Goal: Task Accomplishment & Management: Use online tool/utility

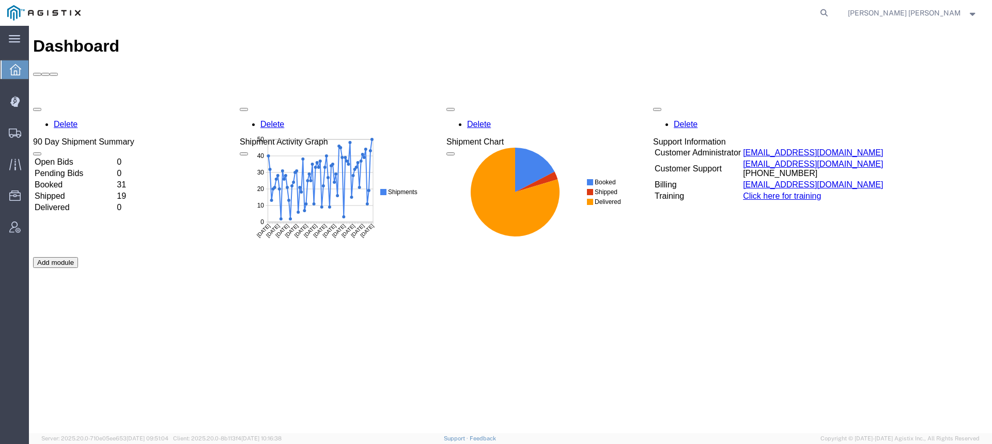
click at [833, 15] on form at bounding box center [824, 13] width 17 height 26
click at [831, 15] on icon at bounding box center [824, 13] width 14 height 14
click at [817, 15] on input "search" at bounding box center [660, 13] width 314 height 25
paste input "56527946"
type input "56527946"
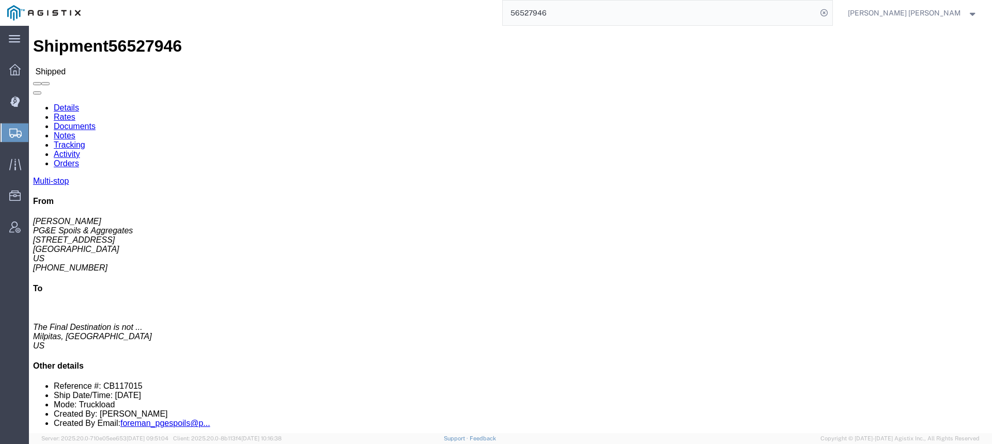
click link "Documents"
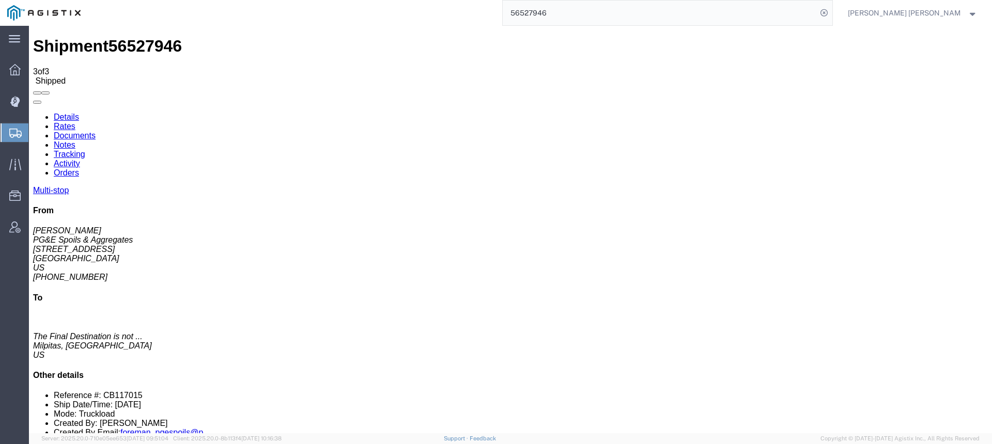
checkbox input "true"
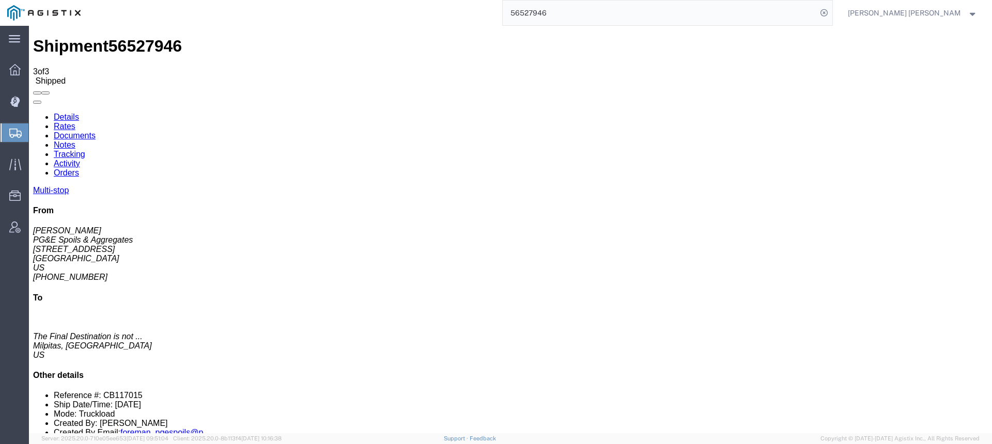
checkbox input "true"
click at [831, 14] on icon at bounding box center [824, 13] width 14 height 14
click at [831, 11] on icon at bounding box center [824, 13] width 14 height 14
click at [817, 10] on input "search" at bounding box center [660, 13] width 314 height 25
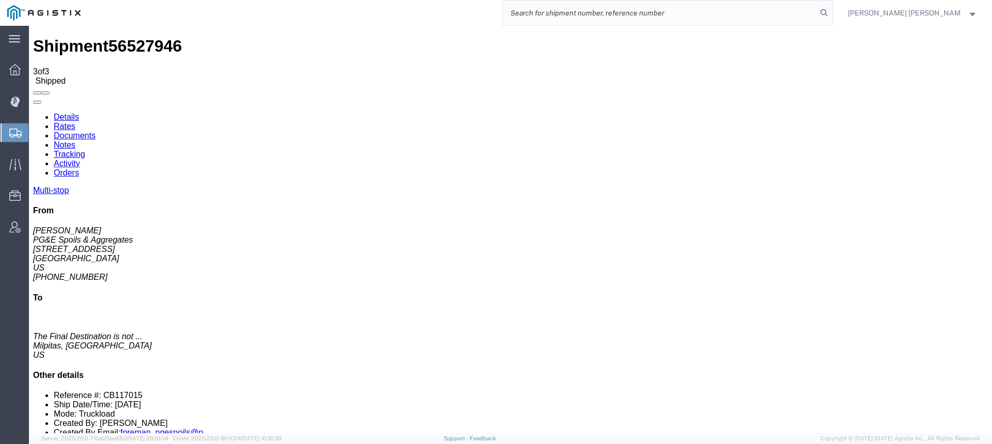
paste input "56528881"
type input "56528881"
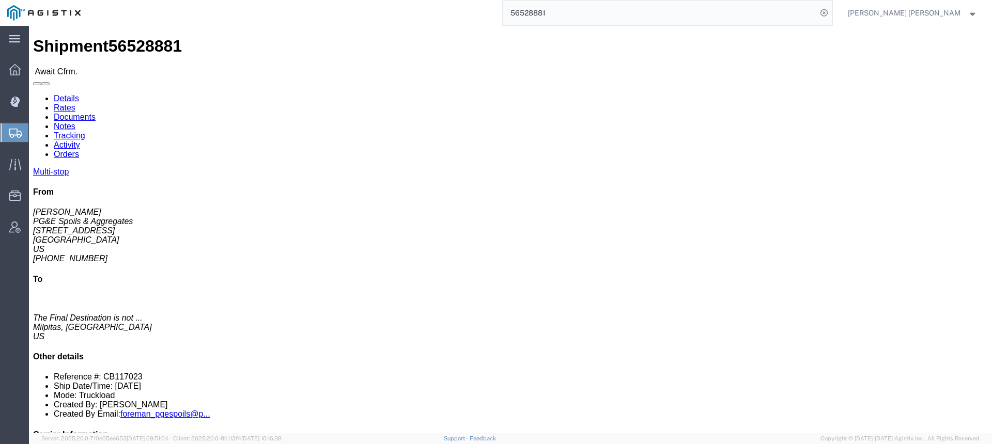
click link "Documents"
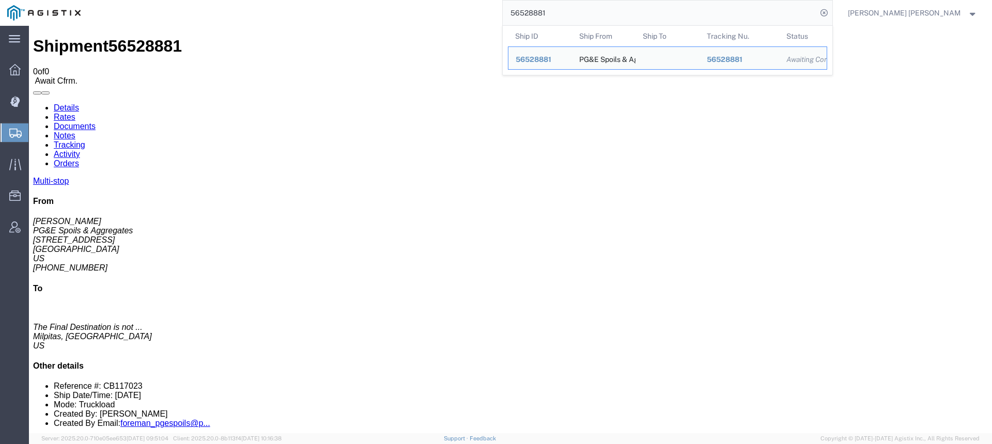
drag, startPoint x: 618, startPoint y: 11, endPoint x: 531, endPoint y: 8, distance: 86.9
click at [531, 8] on div "56528881 Ship ID Ship From Ship To Tracking Nu. Status Ship ID 56528881 Ship Fr…" at bounding box center [460, 13] width 745 height 26
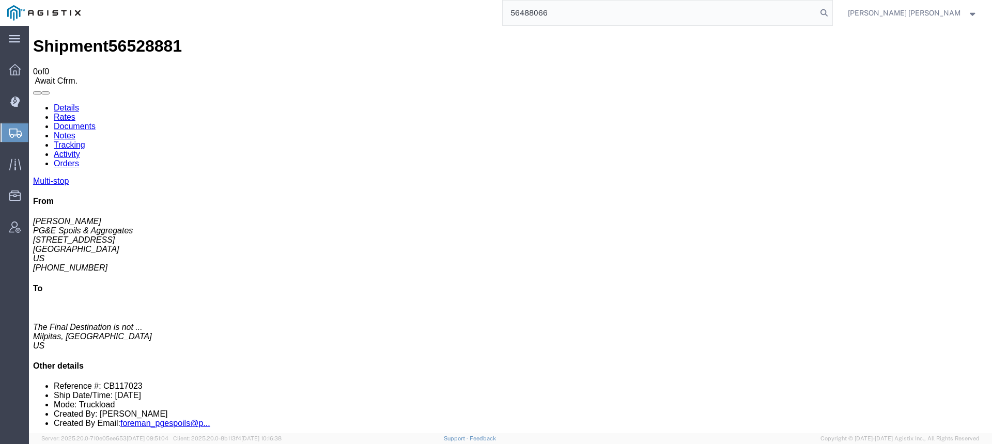
type input "56488066"
click link "Documents"
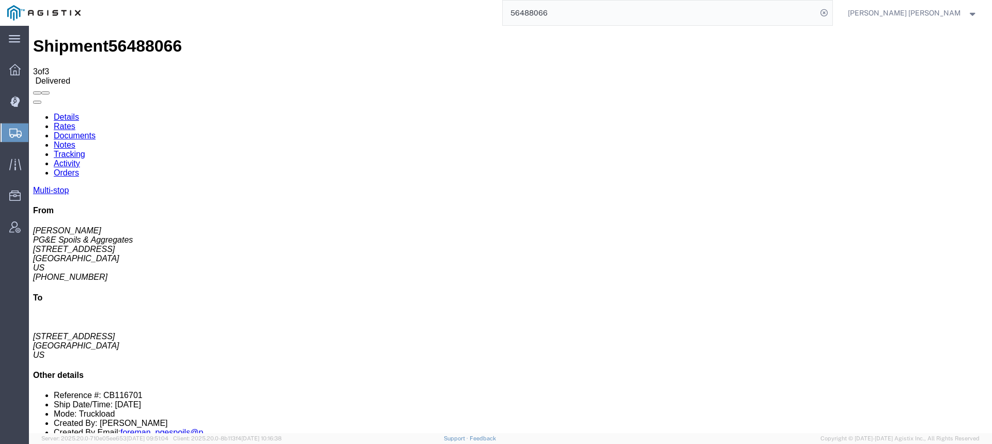
checkbox input "true"
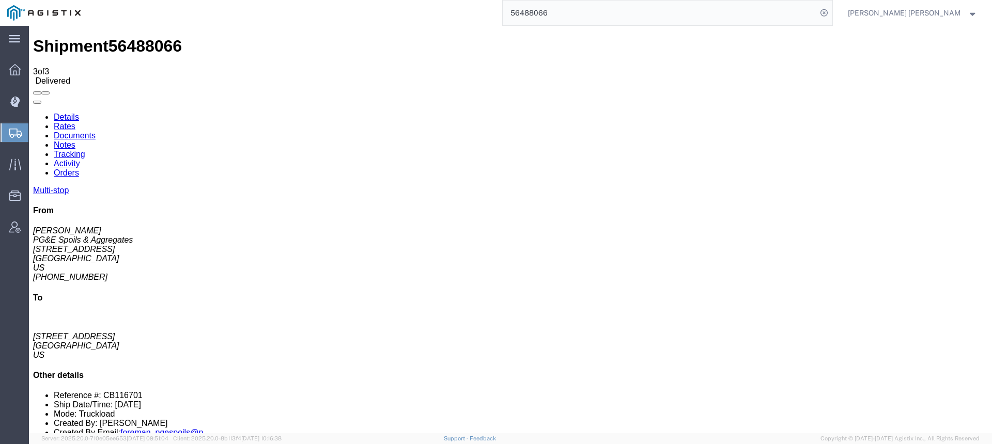
checkbox input "true"
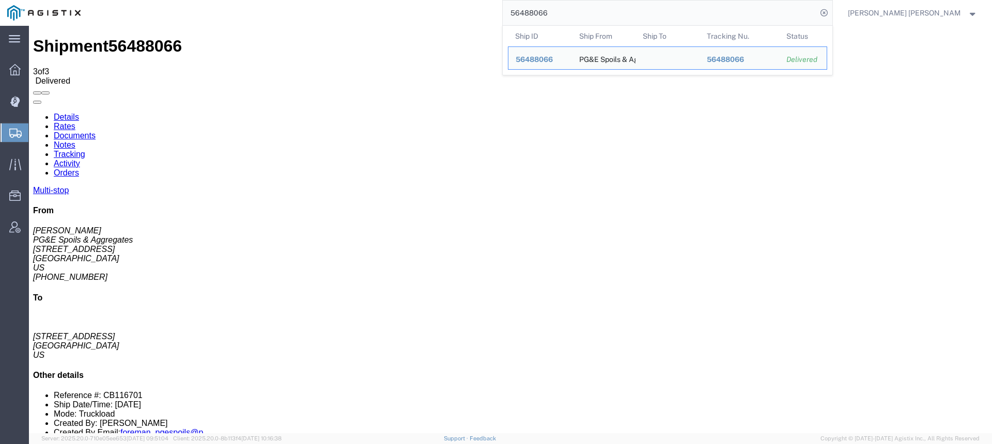
drag, startPoint x: 603, startPoint y: 13, endPoint x: 489, endPoint y: 0, distance: 114.0
click at [499, 1] on div "56488066 Ship ID Ship From Ship To Tracking Nu. Status Ship ID 56488066 Ship Fr…" at bounding box center [460, 13] width 745 height 26
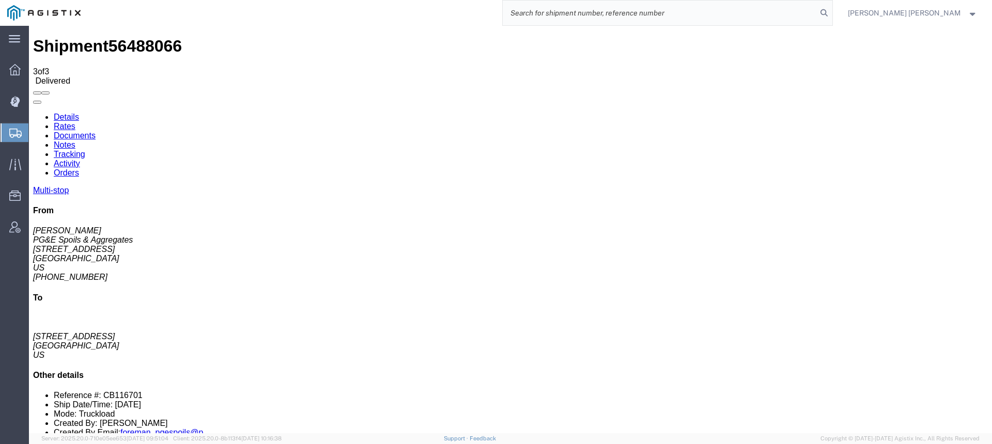
paste input "56461245"
type input "56461245"
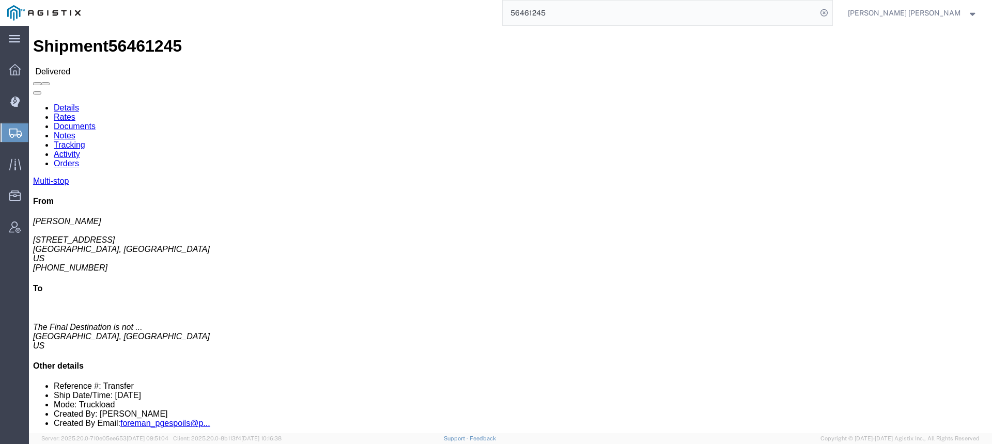
click link "Documents"
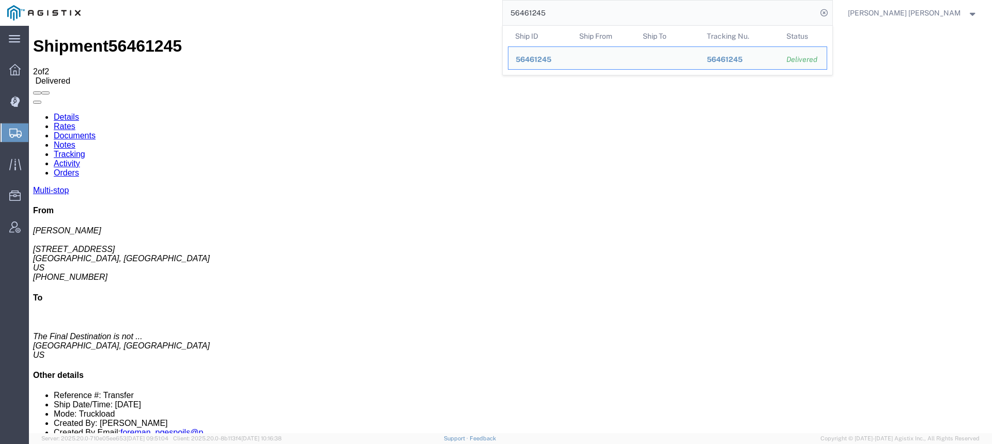
drag, startPoint x: 536, startPoint y: 11, endPoint x: 492, endPoint y: 7, distance: 44.6
click at [492, 7] on div "56461245 Ship ID Ship From Ship To Tracking Nu. Status Ship ID 56461245 Ship Fr…" at bounding box center [460, 13] width 745 height 26
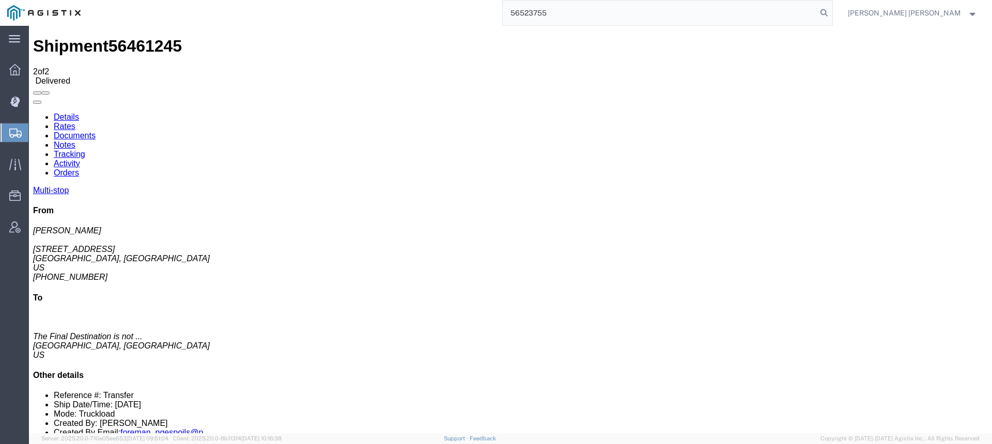
type input "56523755"
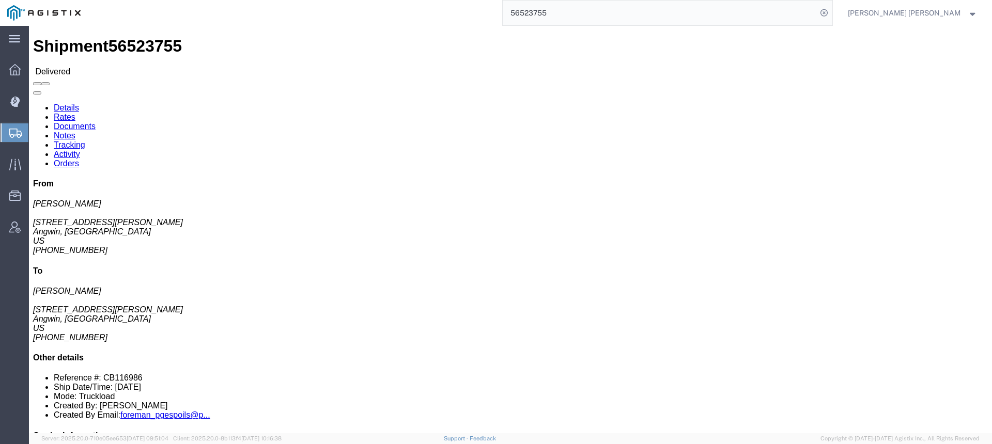
click link "Documents"
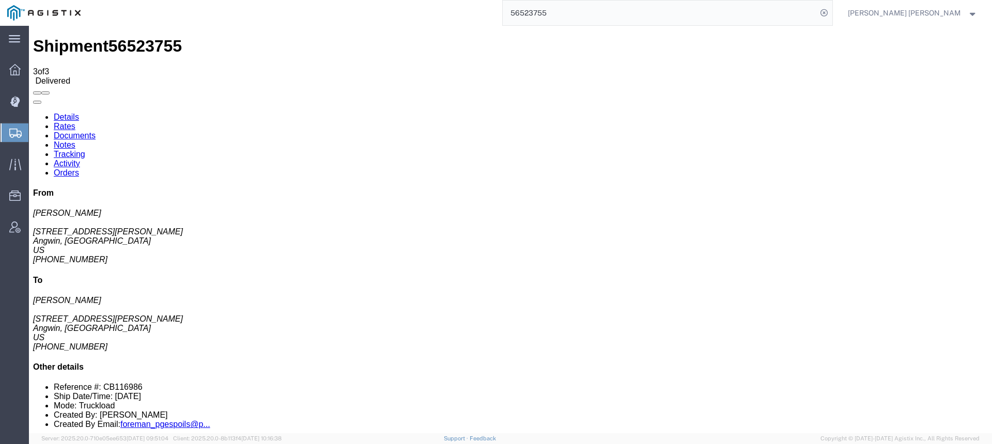
click at [635, 11] on input "56523755" at bounding box center [660, 13] width 314 height 25
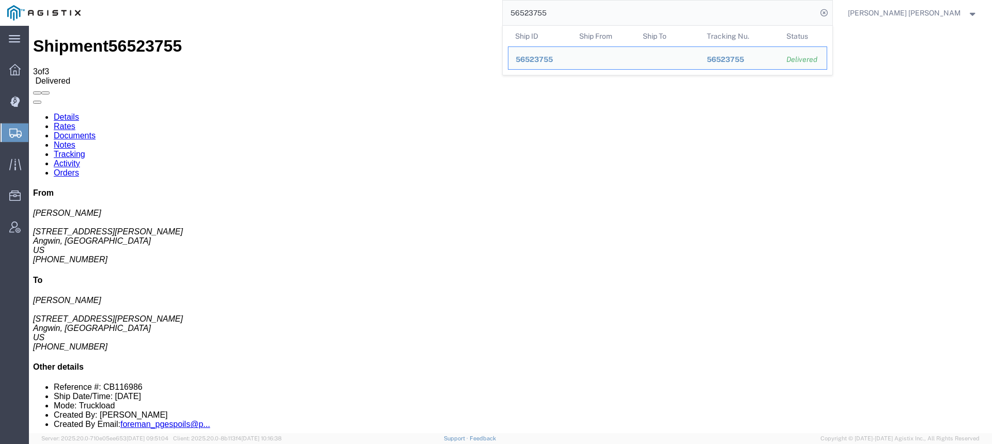
drag, startPoint x: 628, startPoint y: 11, endPoint x: 460, endPoint y: 8, distance: 168.0
click at [460, 8] on div "56523755 Ship ID Ship From Ship To Tracking Nu. Status Ship ID 56523755 Ship Fr…" at bounding box center [460, 13] width 745 height 26
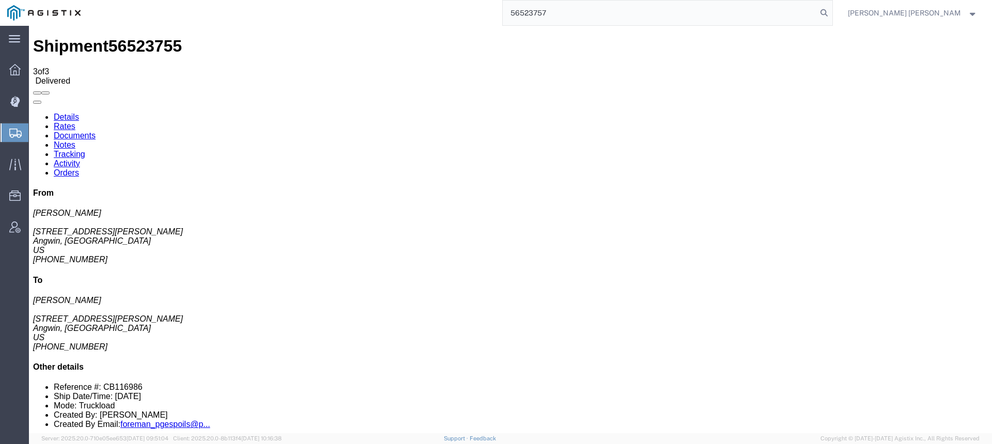
type input "56523757"
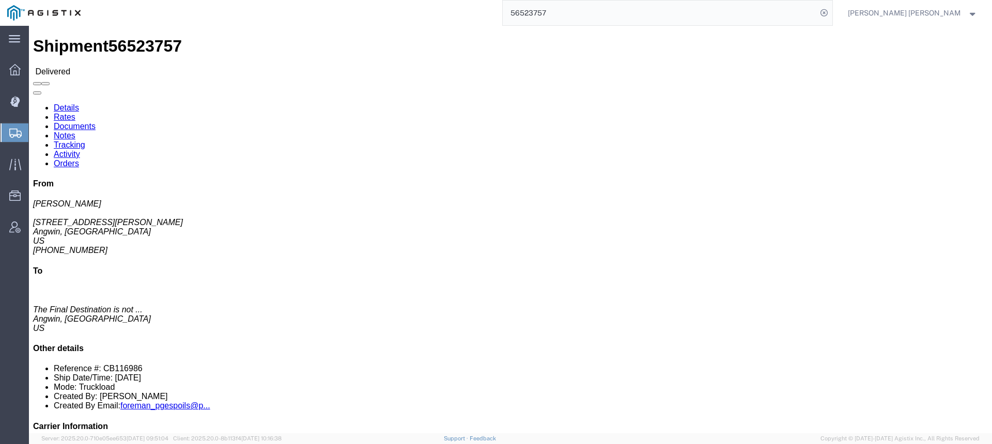
click link "Documents"
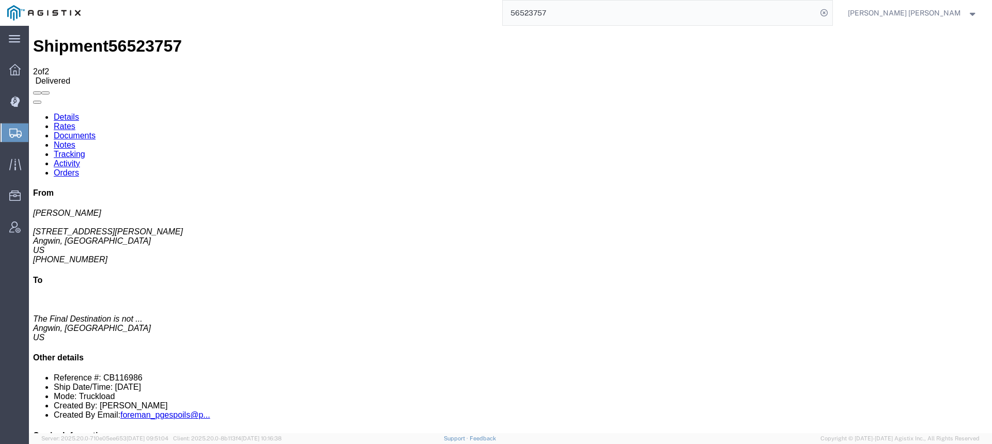
click at [627, 13] on input "56523757" at bounding box center [660, 13] width 314 height 25
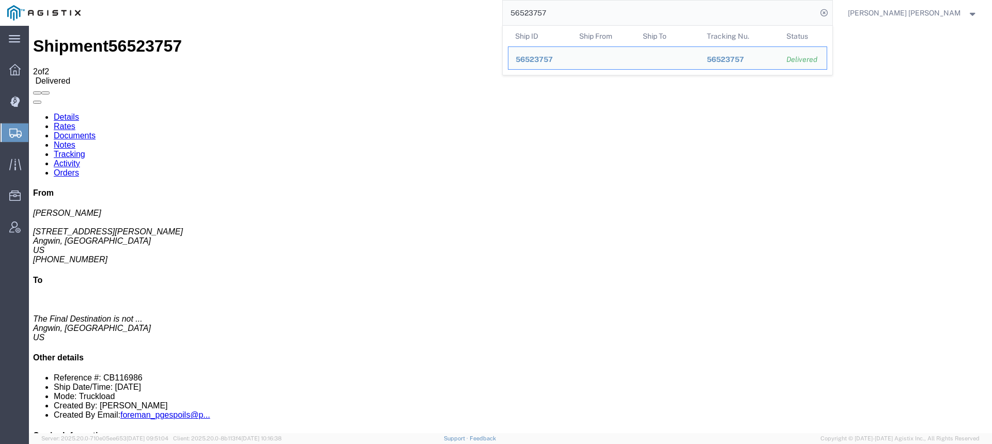
drag, startPoint x: 628, startPoint y: 13, endPoint x: 466, endPoint y: 4, distance: 162.5
click at [467, 4] on div "56523757 Ship ID Ship From Ship To Tracking Nu. Status Ship ID 56523757 Ship Fr…" at bounding box center [460, 13] width 745 height 26
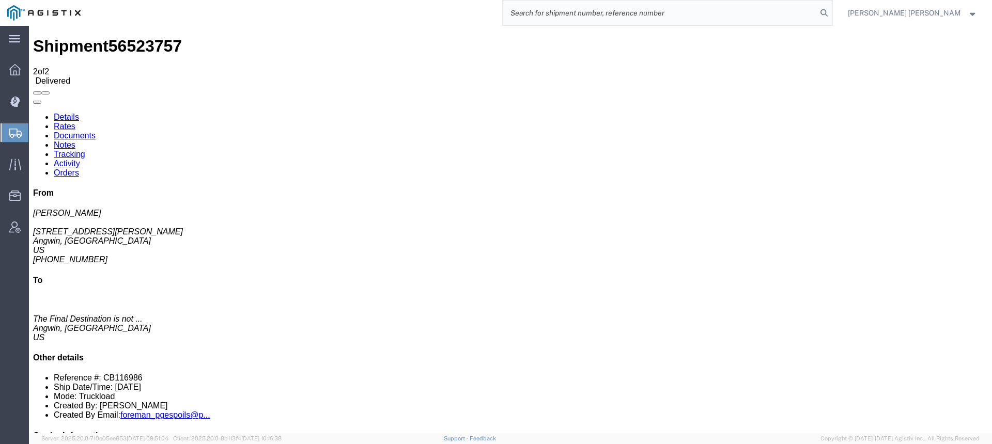
paste input "56527911"
type input "56527911"
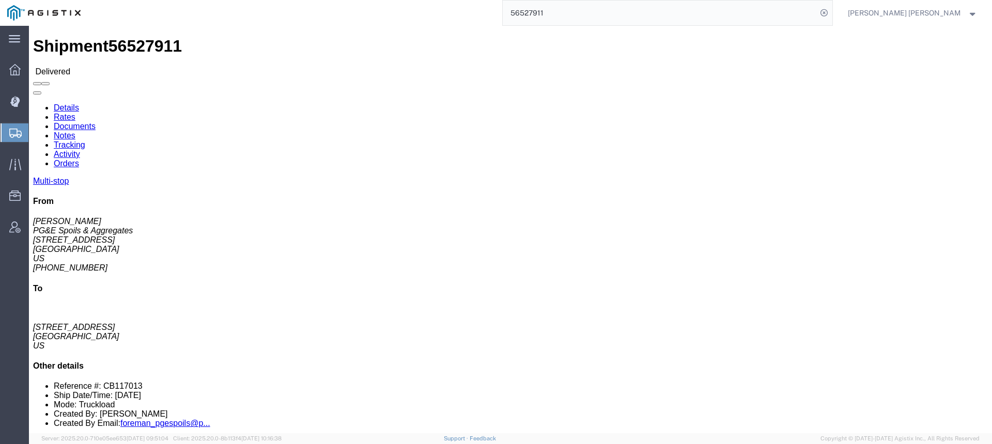
click link "Documents"
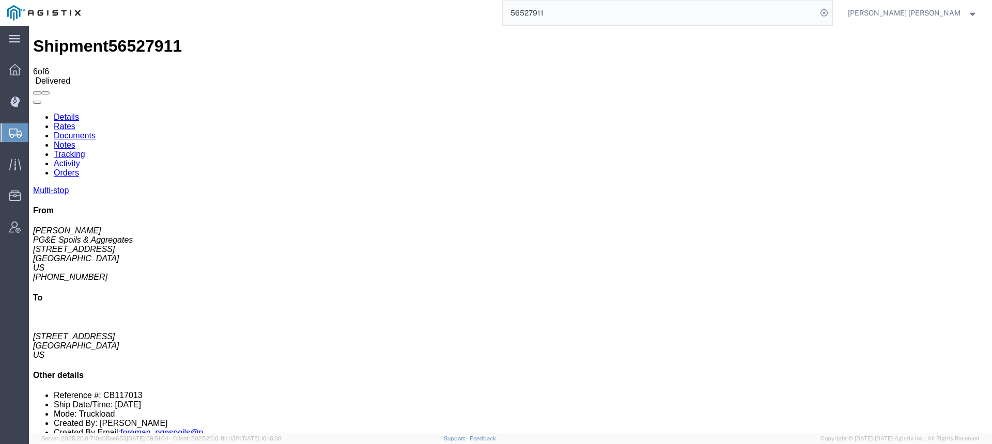
checkbox input "true"
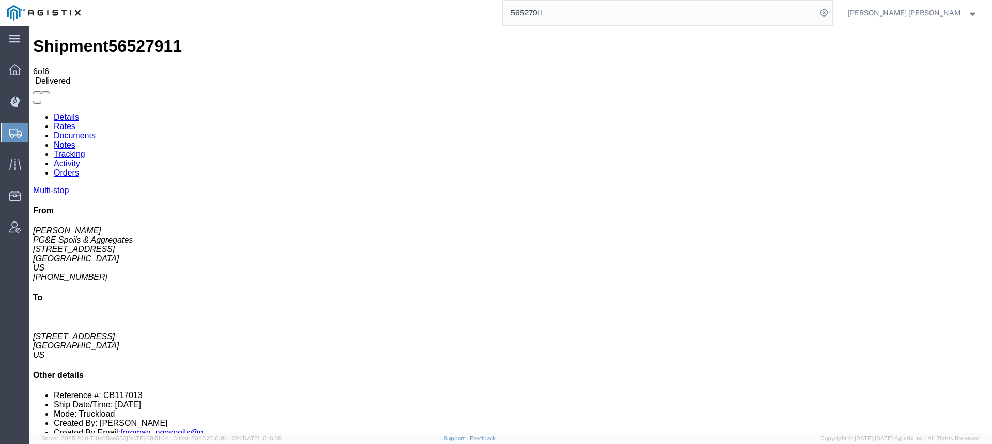
checkbox input "true"
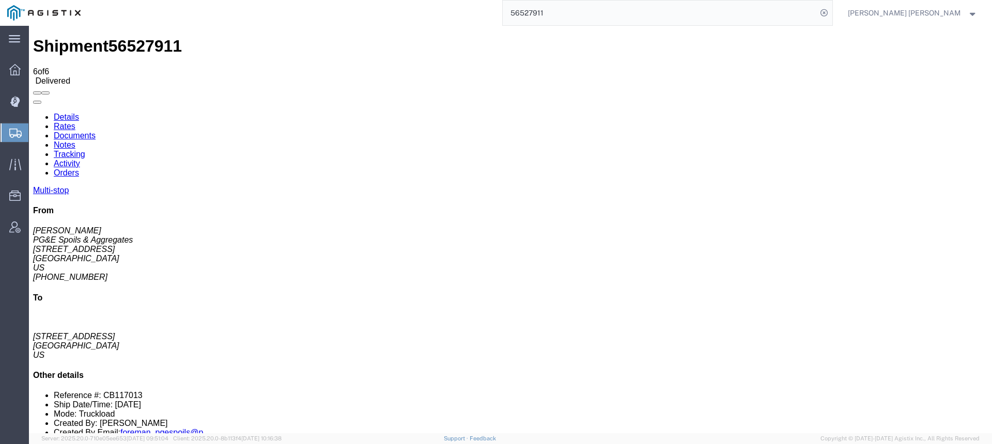
checkbox input "true"
click at [608, 18] on input "56527911" at bounding box center [660, 13] width 314 height 25
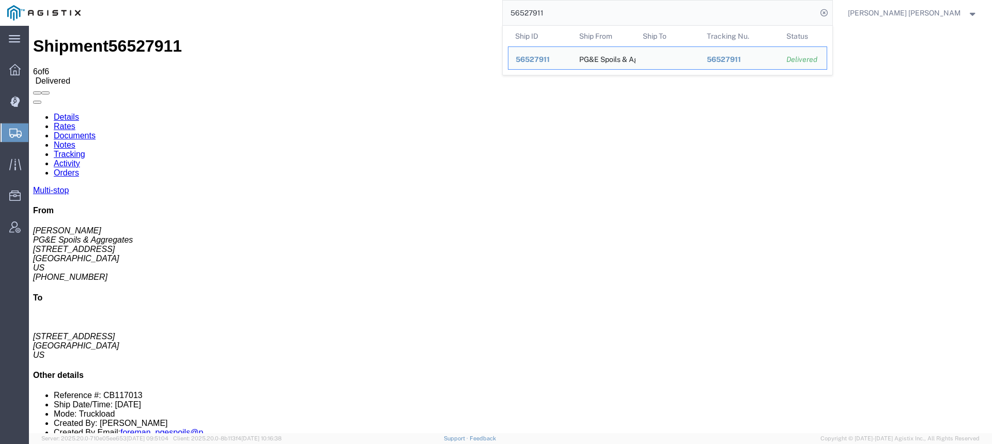
drag, startPoint x: 599, startPoint y: 12, endPoint x: 516, endPoint y: 1, distance: 84.0
click at [516, 1] on div "56527911 Ship ID Ship From Ship To Tracking Nu. Status Ship ID 56527911 Ship Fr…" at bounding box center [460, 13] width 745 height 26
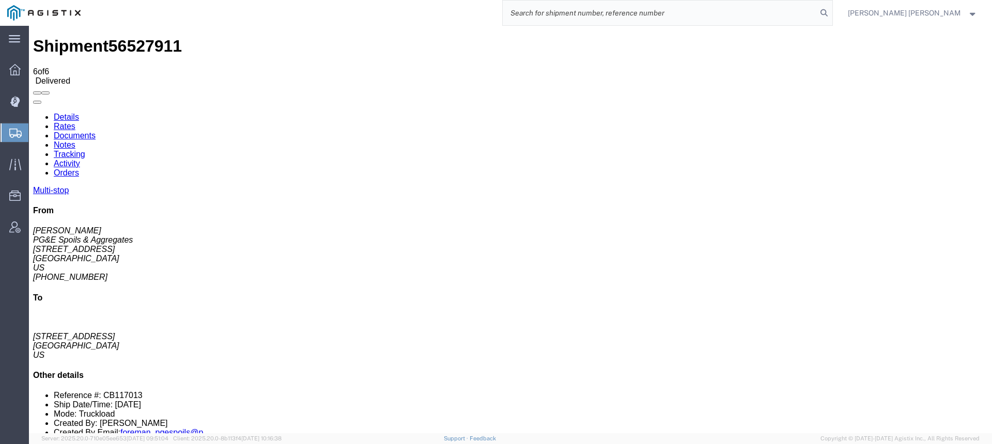
paste input "56527912"
type input "56527912"
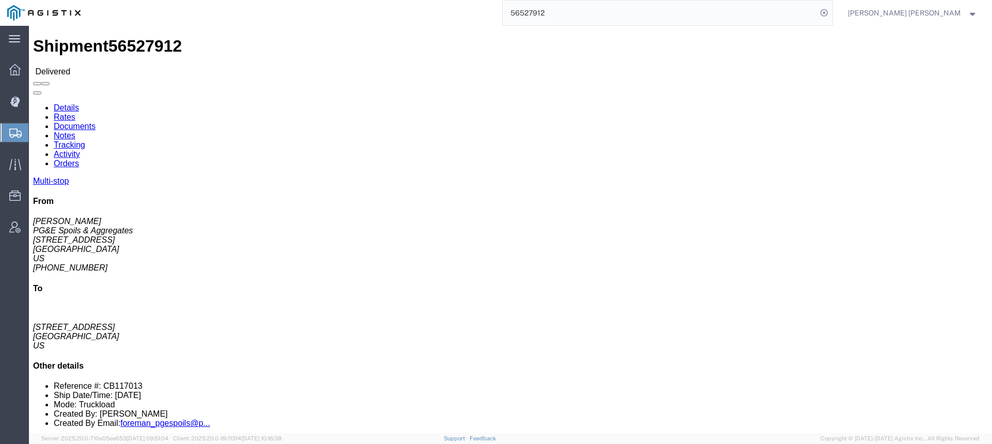
click link "Documents"
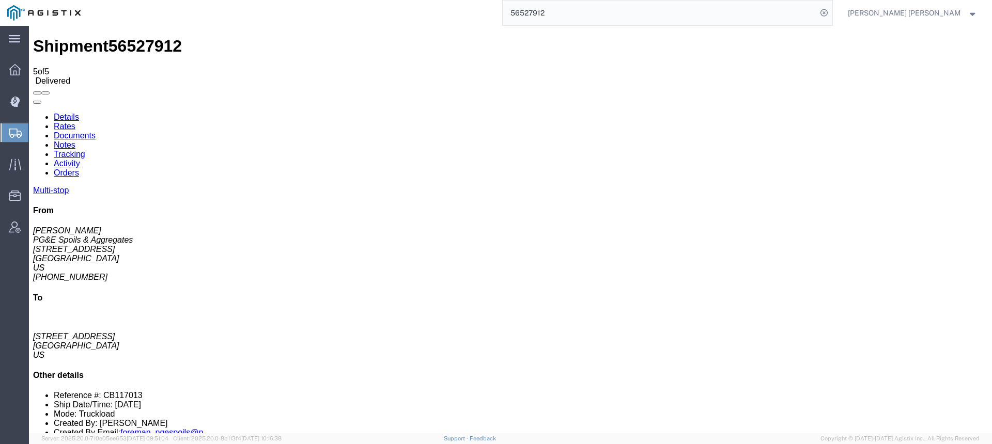
checkbox input "true"
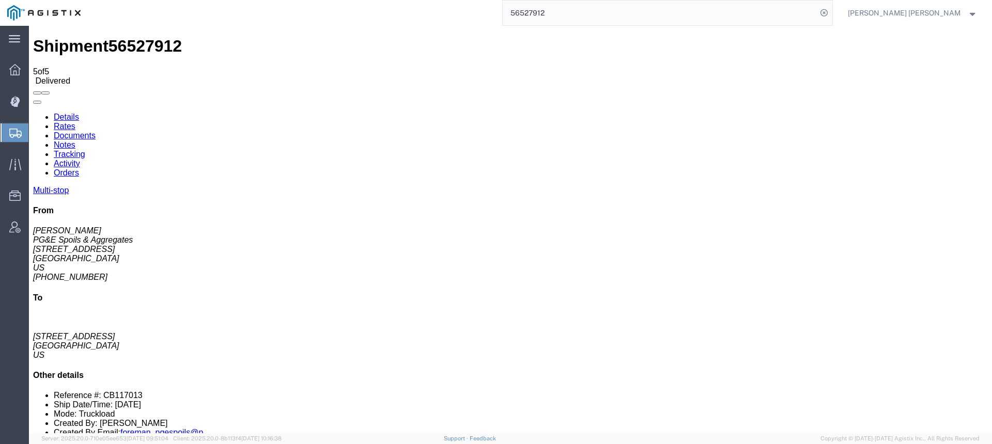
checkbox input "true"
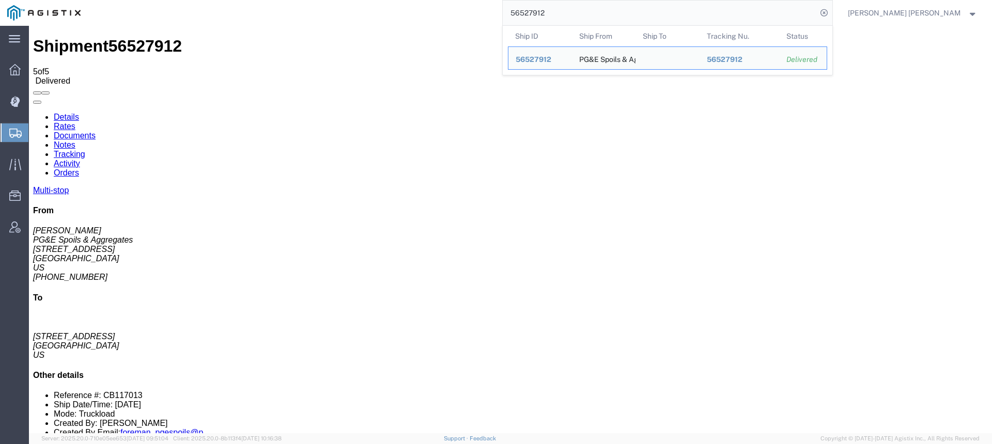
drag, startPoint x: 627, startPoint y: 15, endPoint x: 526, endPoint y: 9, distance: 101.4
click at [526, 9] on div "56527912 Ship ID Ship From Ship To Tracking Nu. Status Ship ID 56527912 Ship Fr…" at bounding box center [460, 13] width 745 height 26
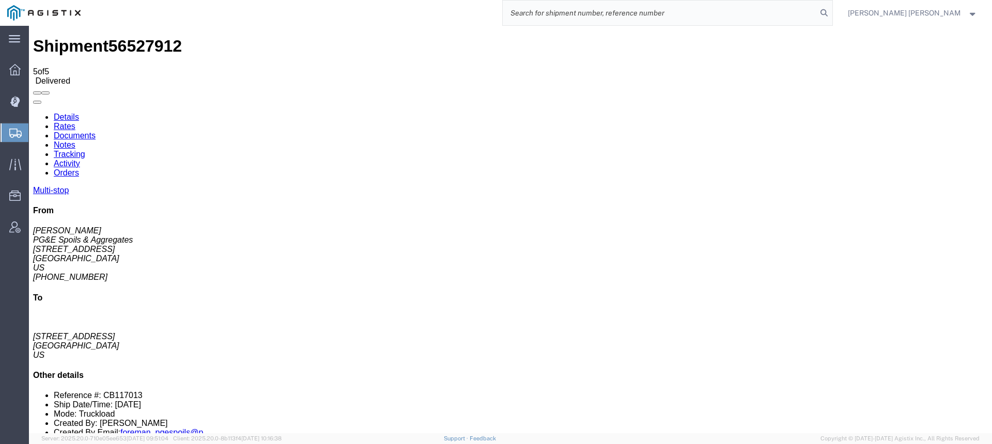
paste input "56527913"
type input "56527913"
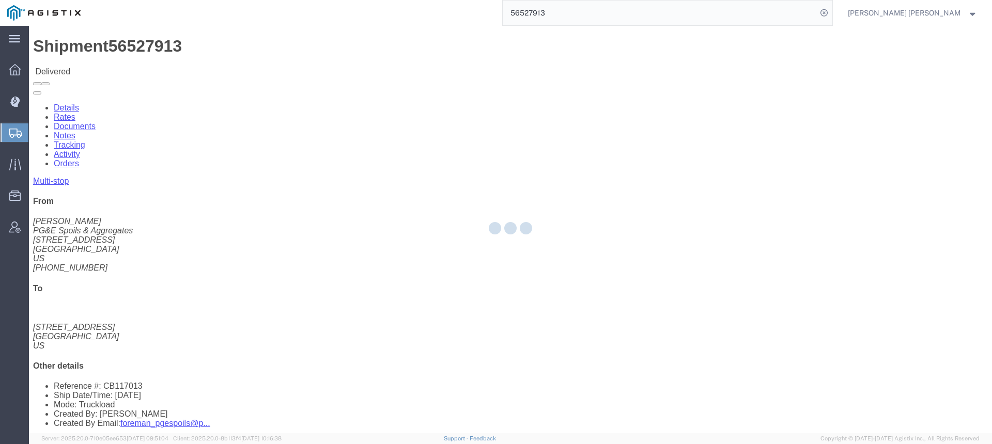
click at [124, 71] on div at bounding box center [510, 230] width 963 height 408
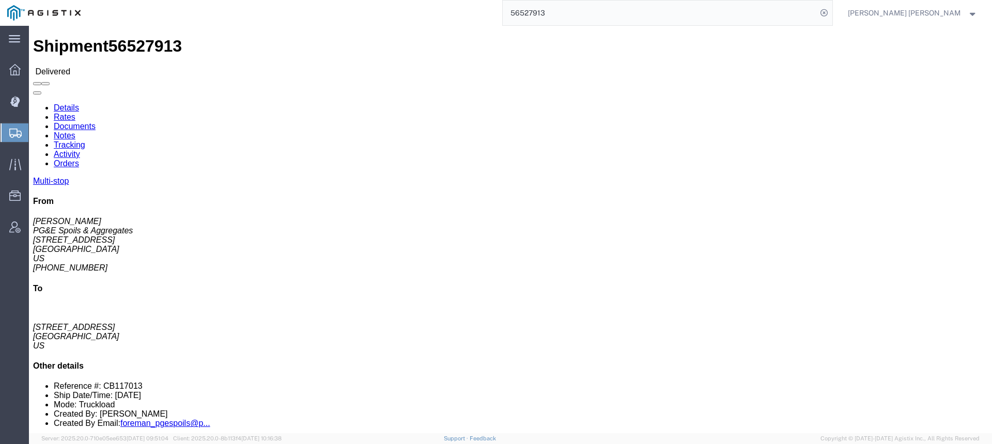
click link "Documents"
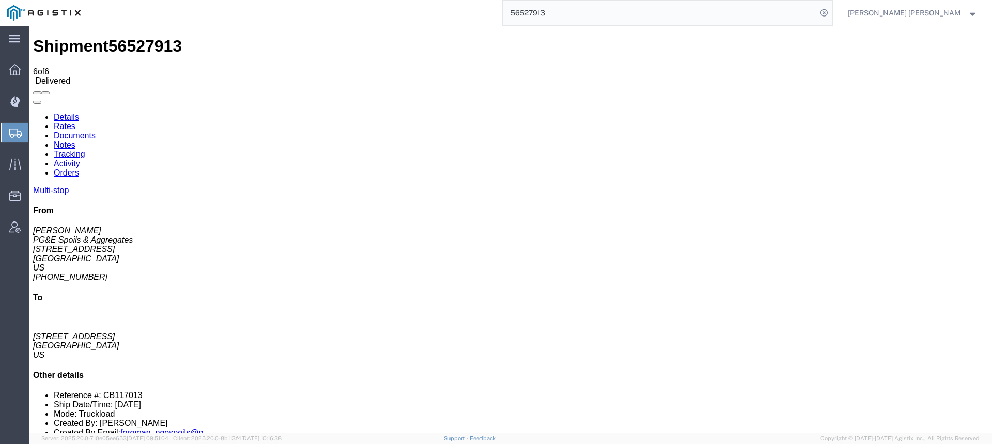
checkbox input "true"
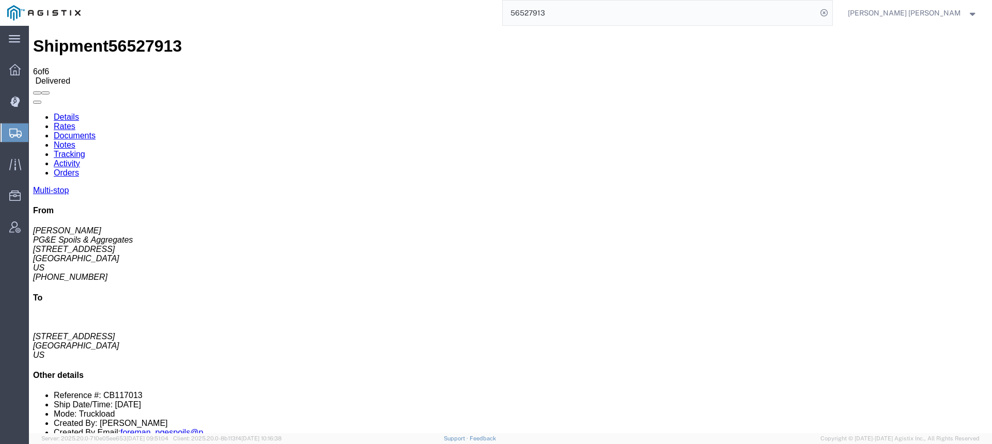
checkbox input "true"
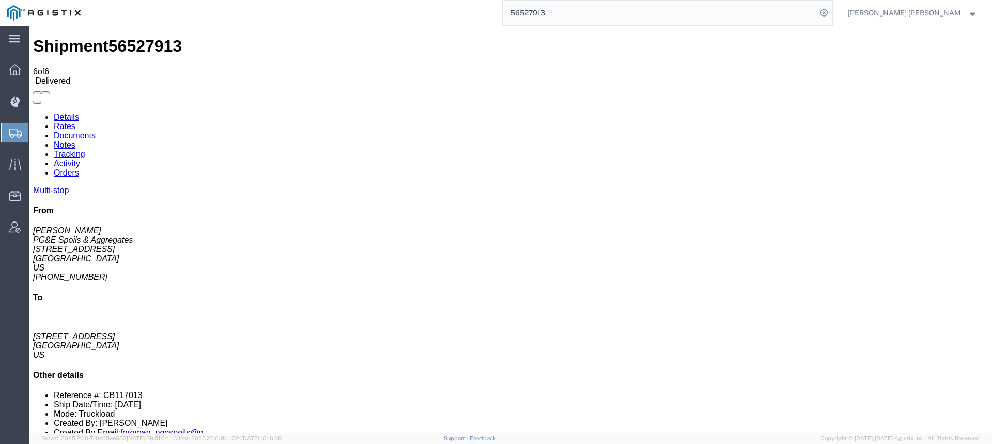
checkbox input "true"
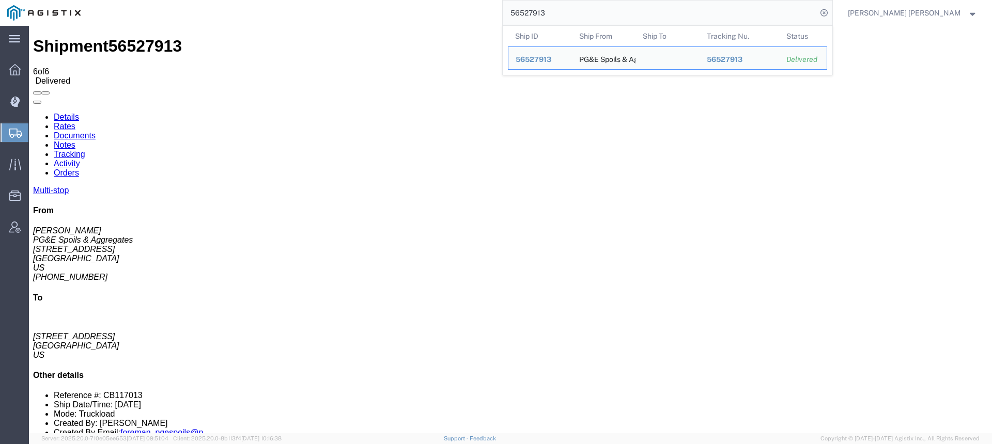
drag, startPoint x: 649, startPoint y: 8, endPoint x: 567, endPoint y: 10, distance: 81.7
click at [553, 9] on div "56527913 Ship ID Ship From Ship To Tracking Nu. Status Ship ID 56527913 Ship Fr…" at bounding box center [460, 13] width 745 height 26
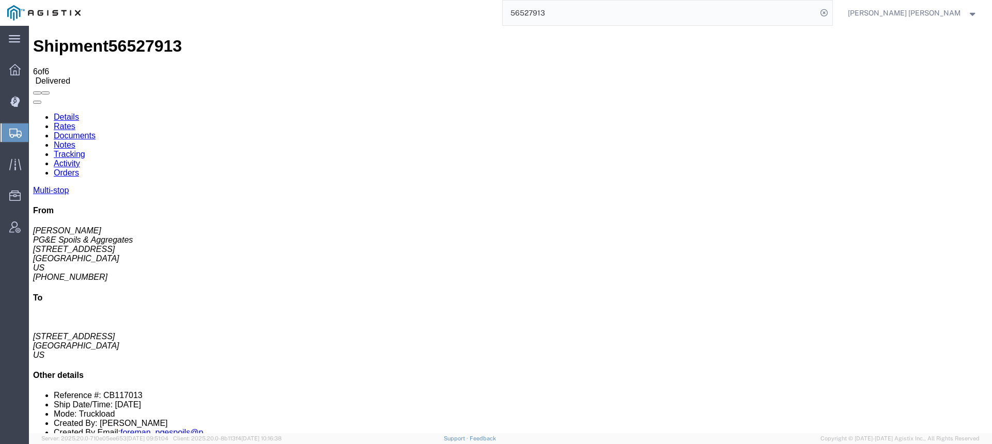
drag, startPoint x: 598, startPoint y: 12, endPoint x: 519, endPoint y: 6, distance: 79.3
click at [519, 6] on div "56527913" at bounding box center [460, 13] width 745 height 26
paste input "56527914"
type input "56527914"
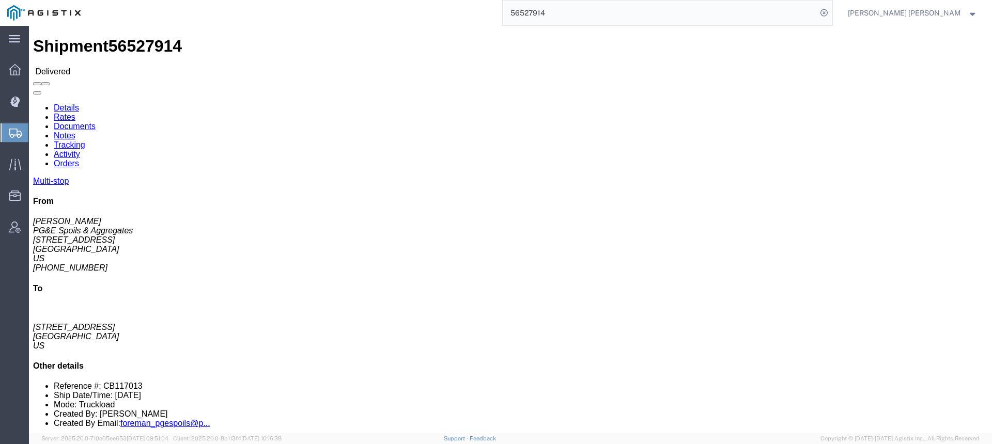
click link "Documents"
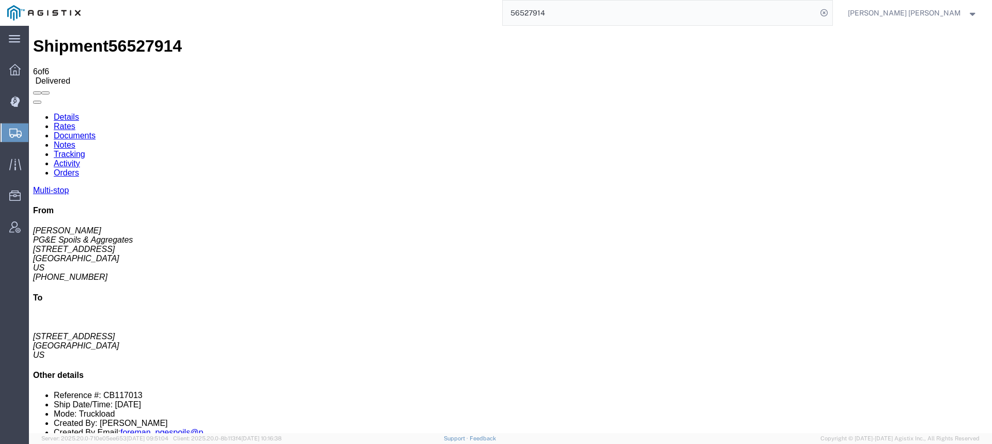
checkbox input "true"
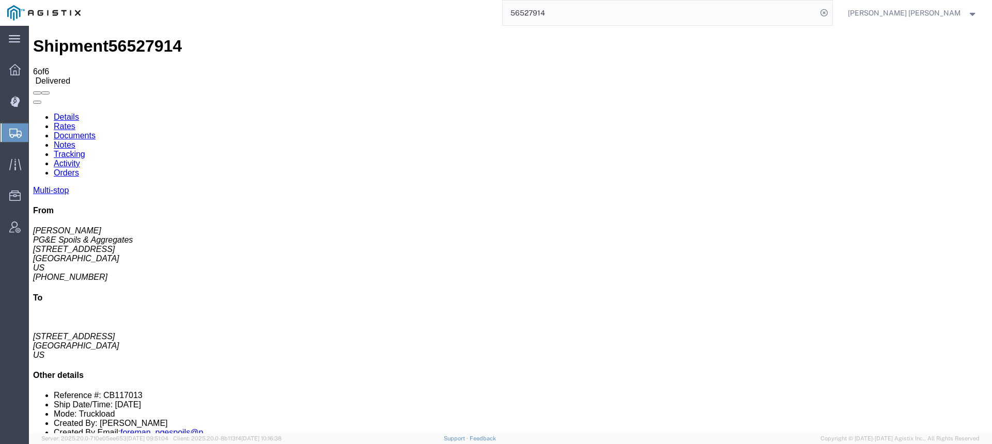
checkbox input "true"
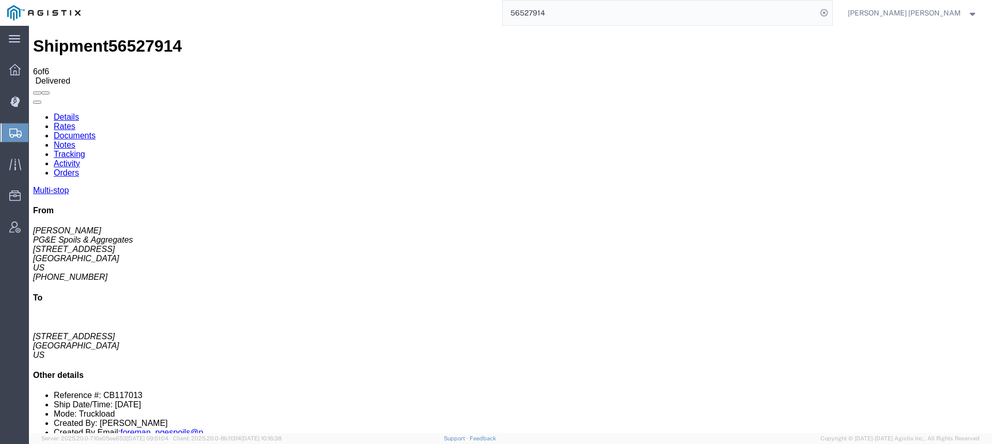
checkbox input "true"
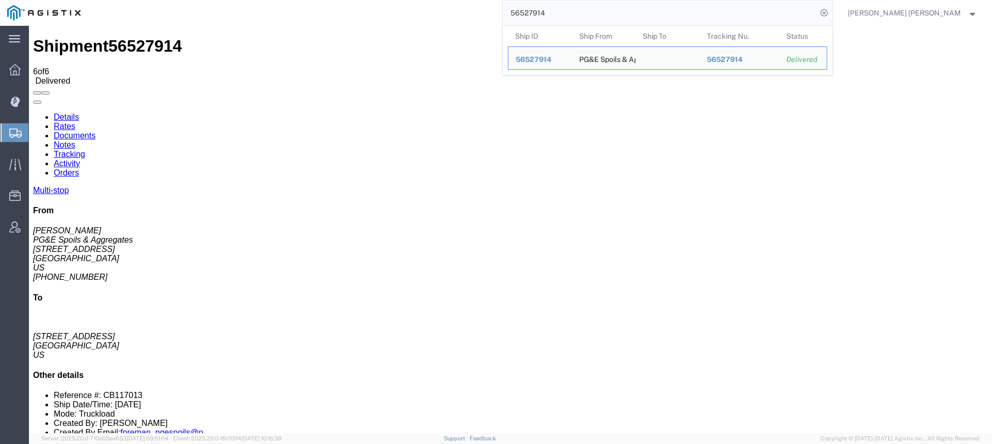
drag, startPoint x: 609, startPoint y: 14, endPoint x: 529, endPoint y: 16, distance: 80.1
click at [529, 16] on div "56527914 Ship ID Ship From Ship To Tracking Nu. Status Ship ID 56527914 Ship Fr…" at bounding box center [460, 13] width 745 height 26
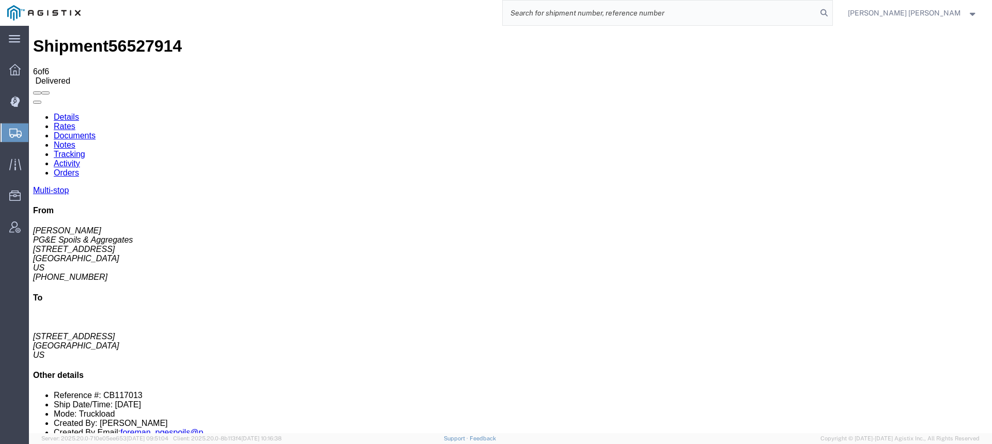
paste input "56527915"
type input "56527915"
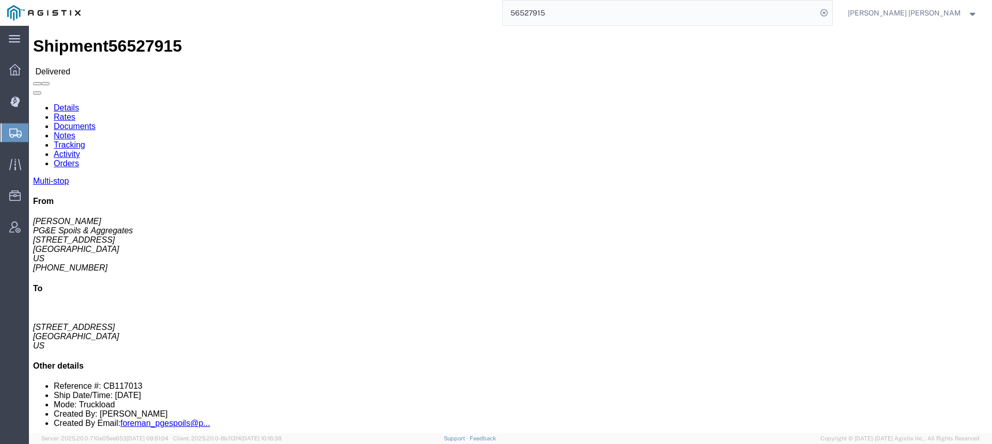
click link "Documents"
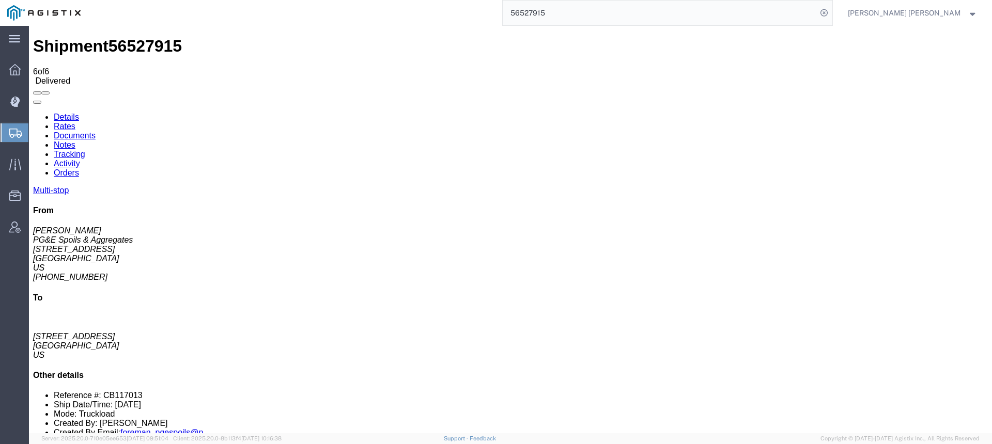
checkbox input "true"
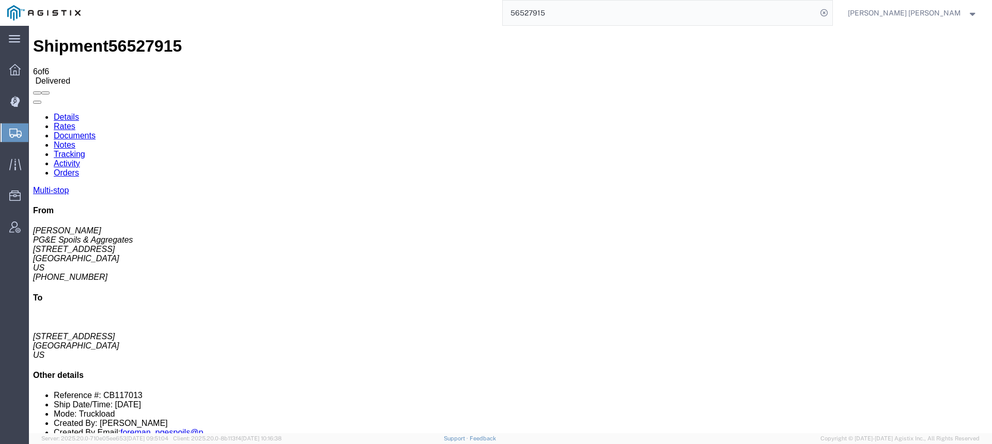
checkbox input "true"
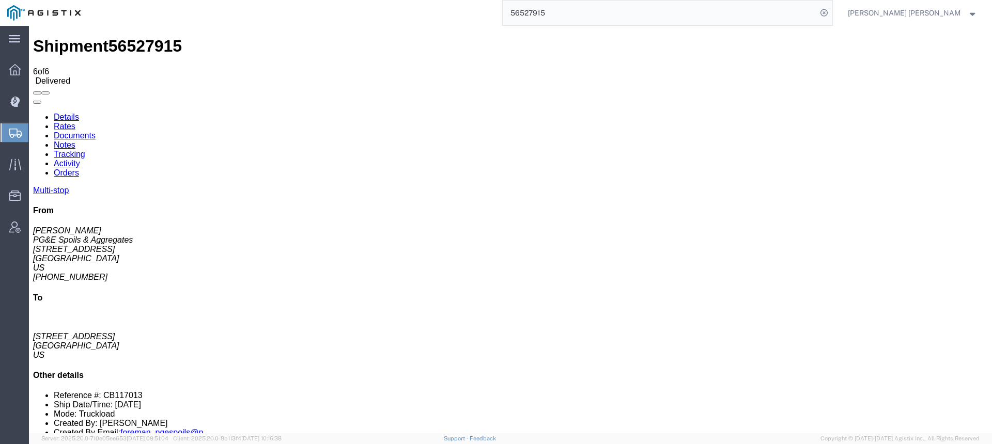
checkbox input "true"
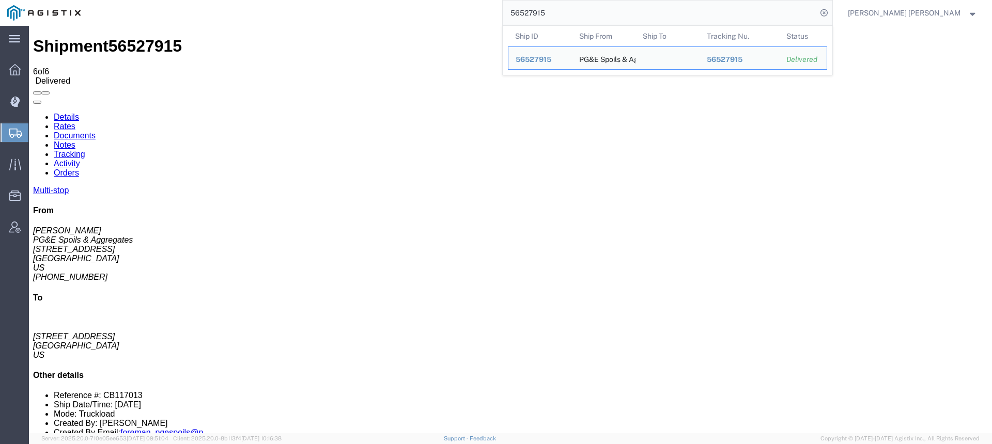
drag, startPoint x: 612, startPoint y: 13, endPoint x: 540, endPoint y: 6, distance: 72.7
click at [542, 7] on div "56527915 Ship ID Ship From Ship To Tracking Nu. Status Ship ID 56527915 Ship Fr…" at bounding box center [460, 13] width 745 height 26
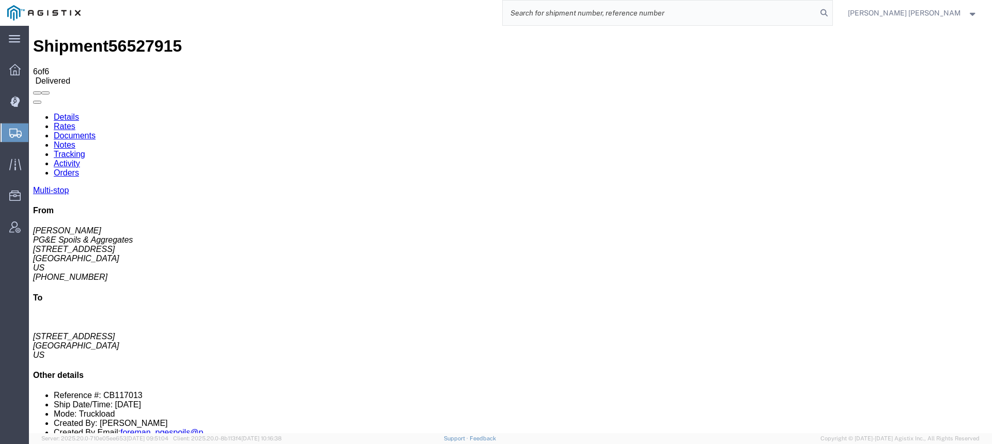
paste input "56527916"
type input "56527916"
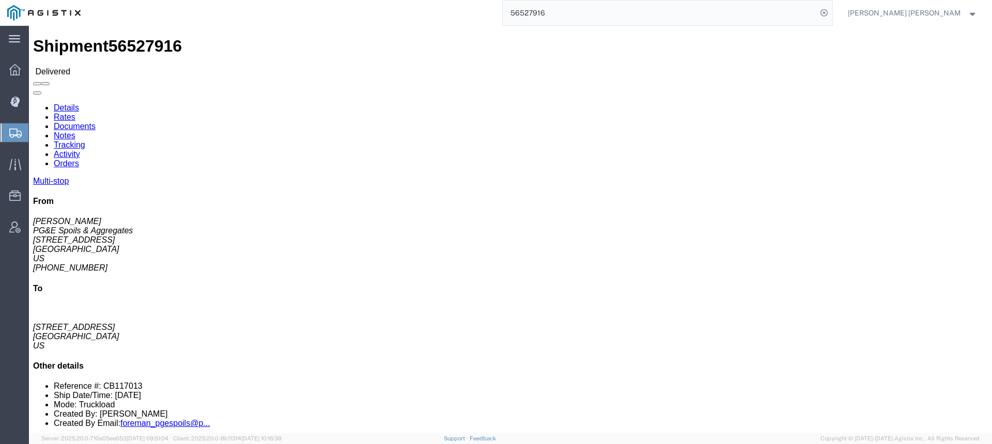
click link "Documents"
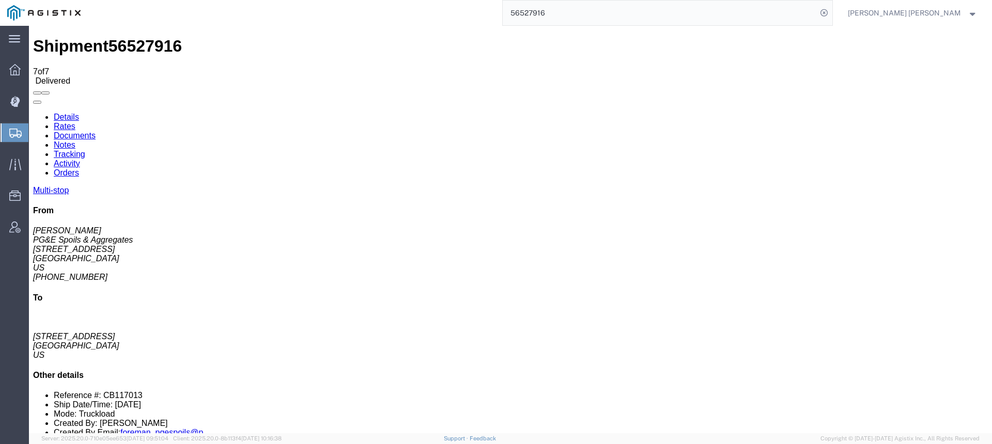
checkbox input "true"
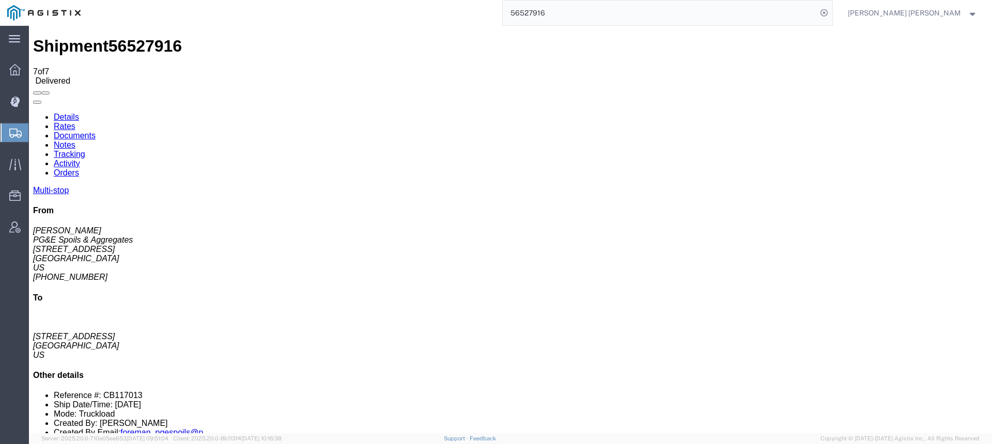
checkbox input "true"
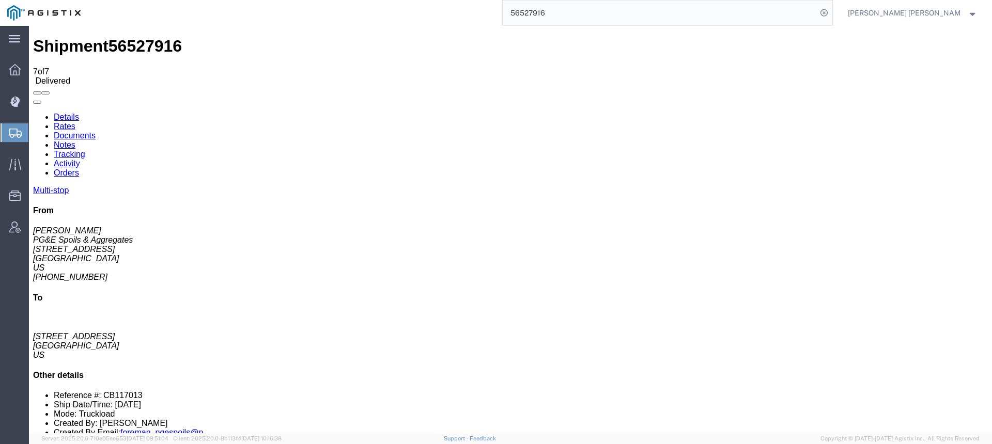
checkbox input "true"
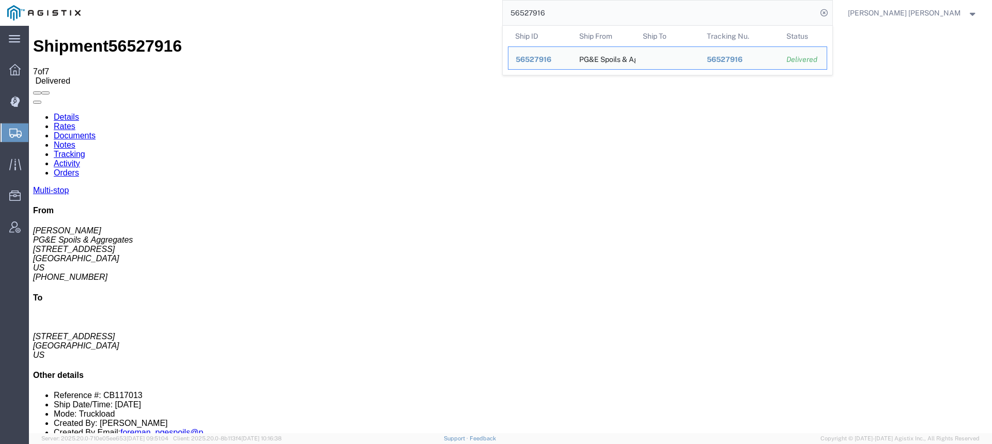
drag, startPoint x: 601, startPoint y: 11, endPoint x: 518, endPoint y: 9, distance: 83.2
click at [518, 9] on div "56527916 Ship ID Ship From Ship To Tracking Nu. Status Ship ID 56527916 Ship Fr…" at bounding box center [460, 13] width 745 height 26
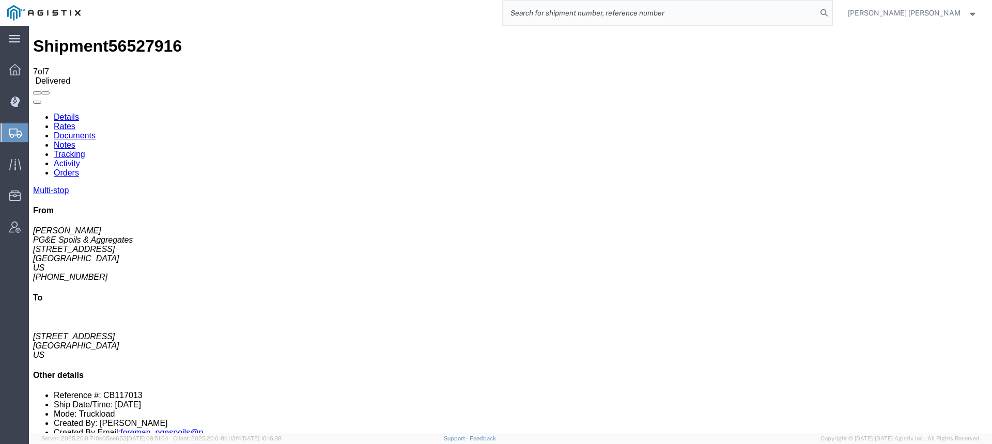
paste input "56527918"
type input "56527918"
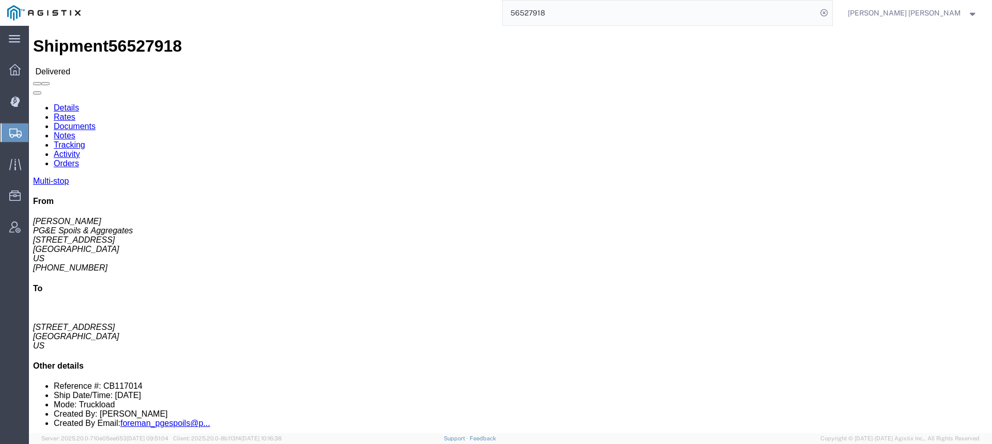
click link "Documents"
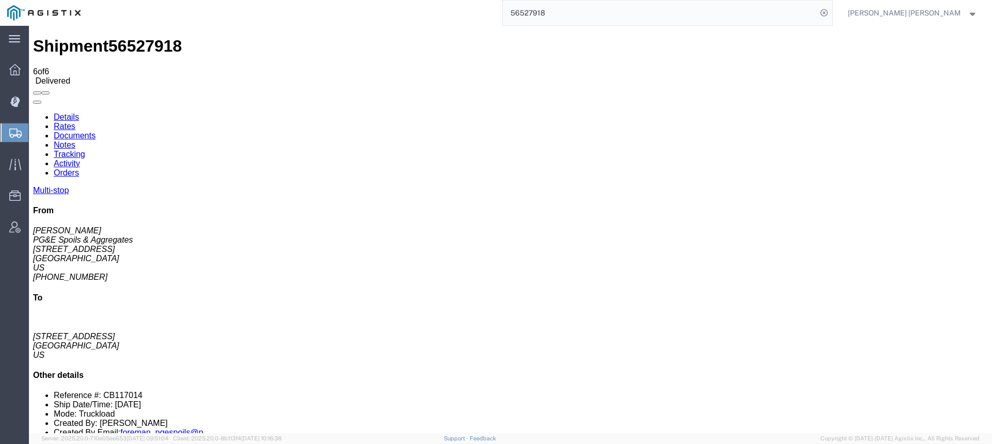
checkbox input "true"
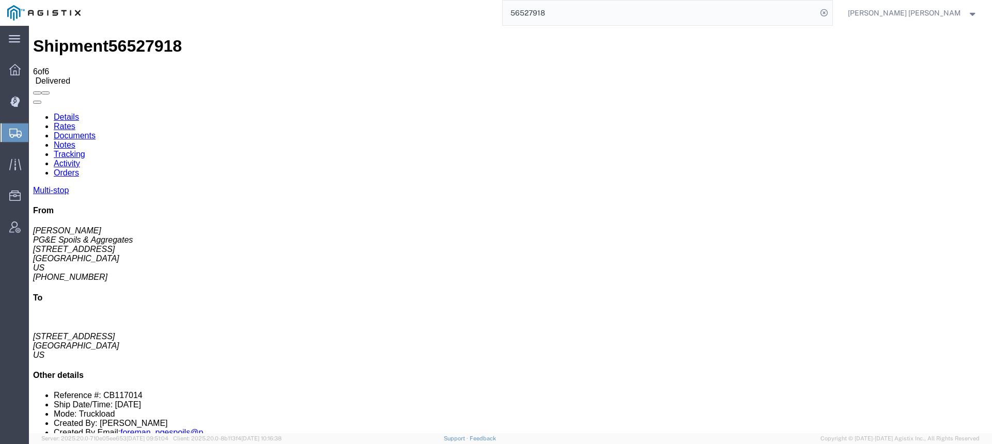
checkbox input "true"
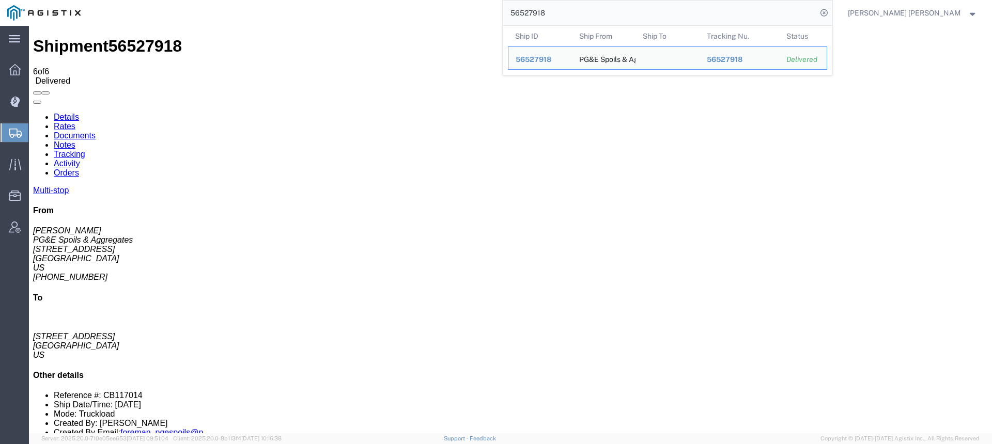
drag, startPoint x: 584, startPoint y: 11, endPoint x: 483, endPoint y: 6, distance: 101.4
click at [486, 6] on div "56527918 Ship ID Ship From Ship To Tracking Nu. Status Ship ID 56527918 Ship Fr…" at bounding box center [460, 13] width 745 height 26
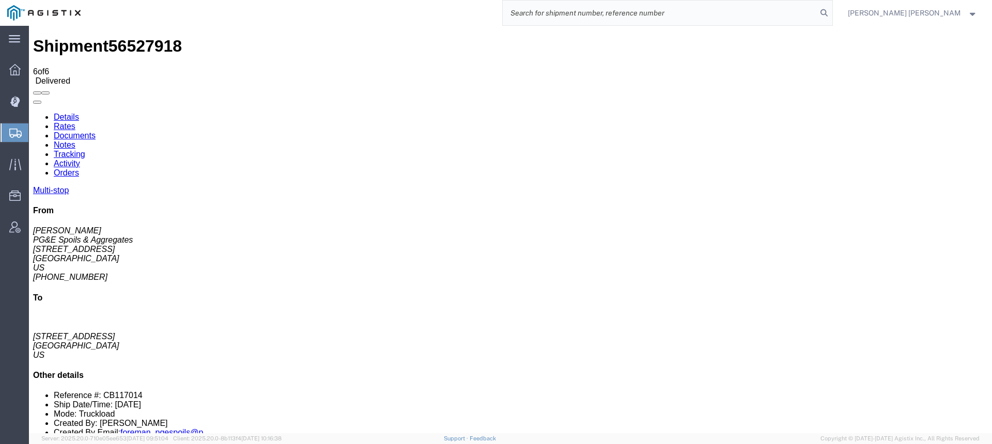
paste input "56527920"
type input "56527920"
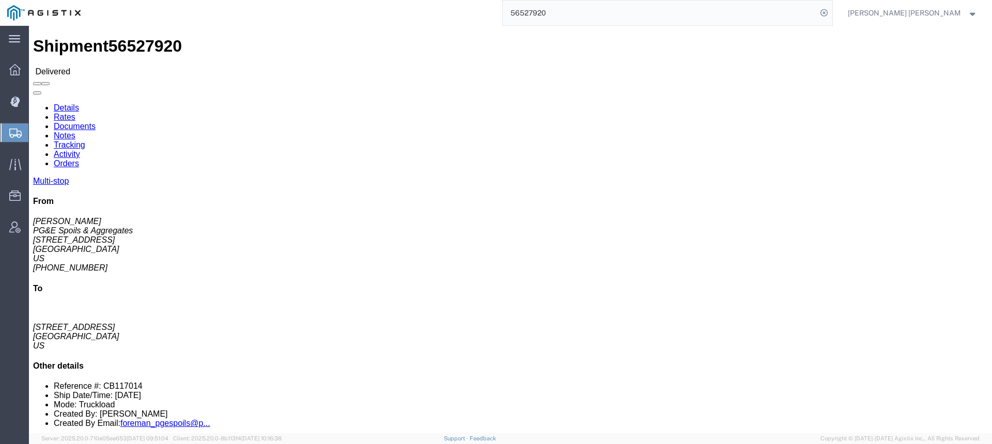
click div
click link "Documents"
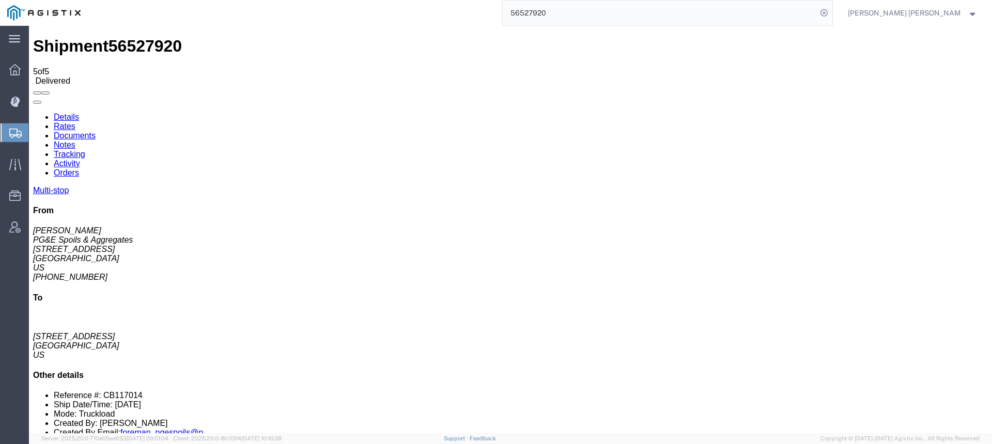
checkbox input "true"
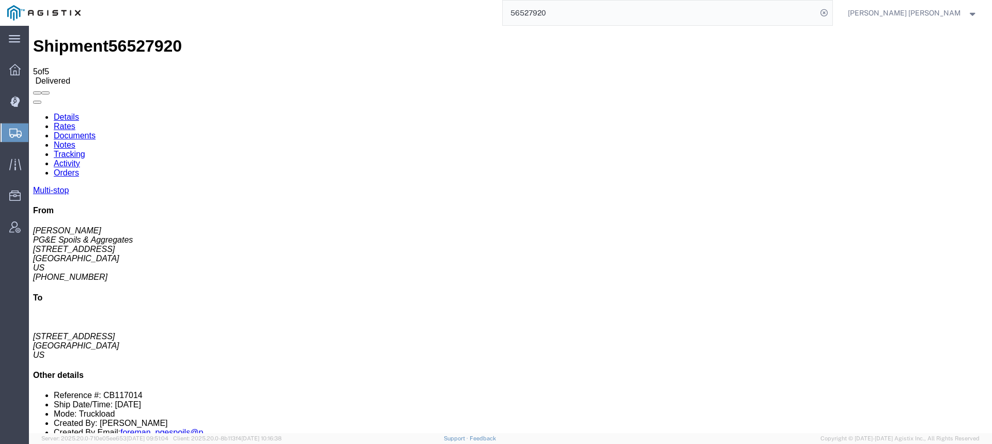
checkbox input "true"
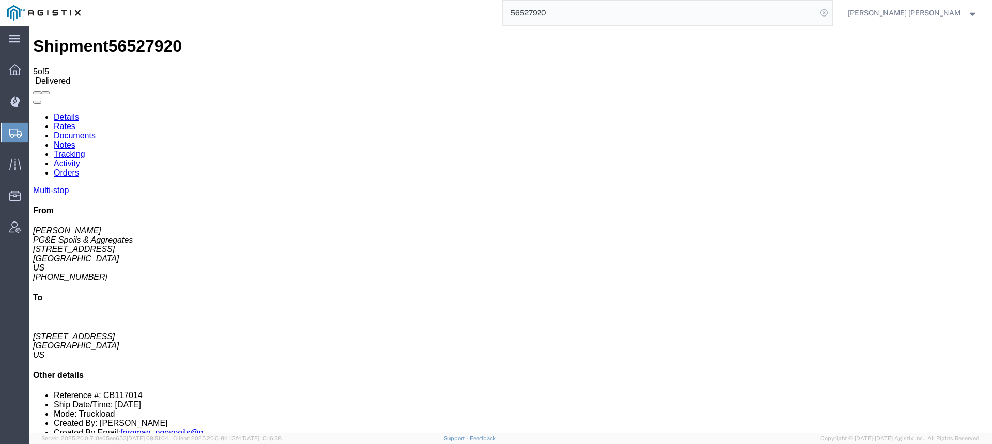
click at [831, 14] on icon at bounding box center [824, 13] width 14 height 14
click at [817, 17] on input "search" at bounding box center [660, 13] width 314 height 25
paste input "56527921"
type input "56527921"
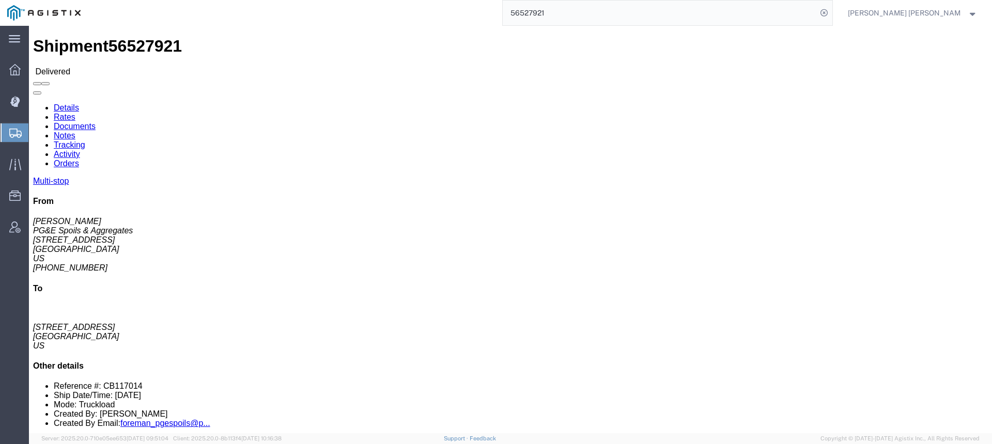
click link "Documents"
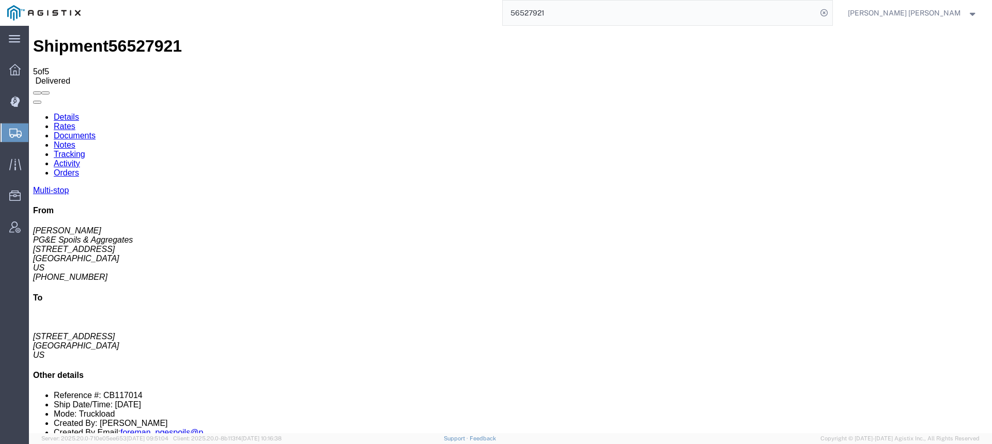
checkbox input "true"
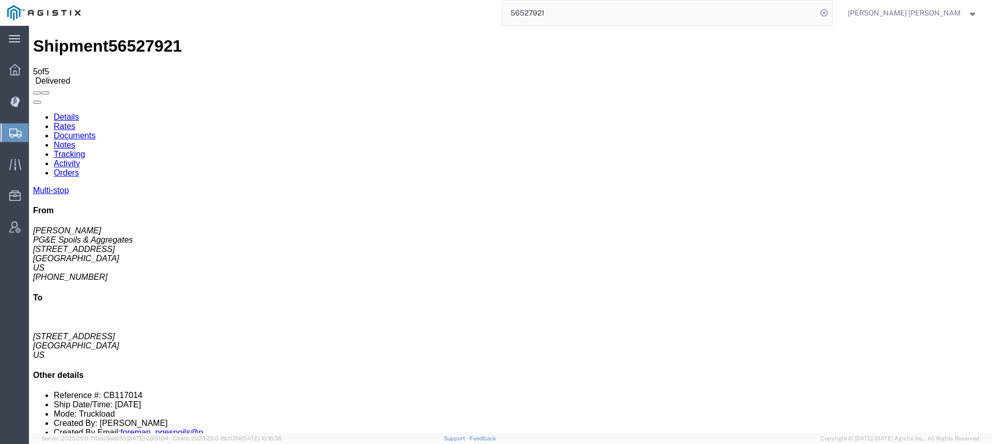
checkbox input "true"
click at [627, 11] on input "56527921" at bounding box center [660, 13] width 314 height 25
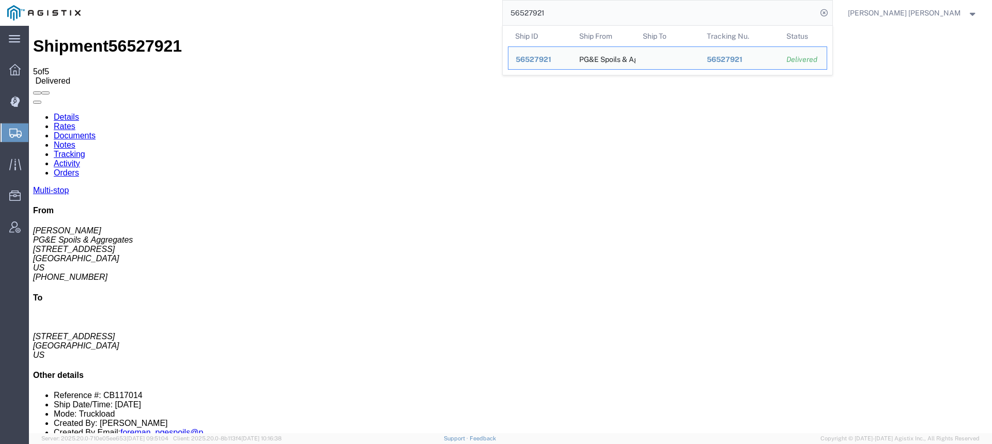
drag, startPoint x: 626, startPoint y: 13, endPoint x: 545, endPoint y: 9, distance: 80.7
click at [545, 9] on div "56527921 Ship ID Ship From Ship To Tracking Nu. Status Ship ID 56527921 Ship Fr…" at bounding box center [460, 13] width 745 height 26
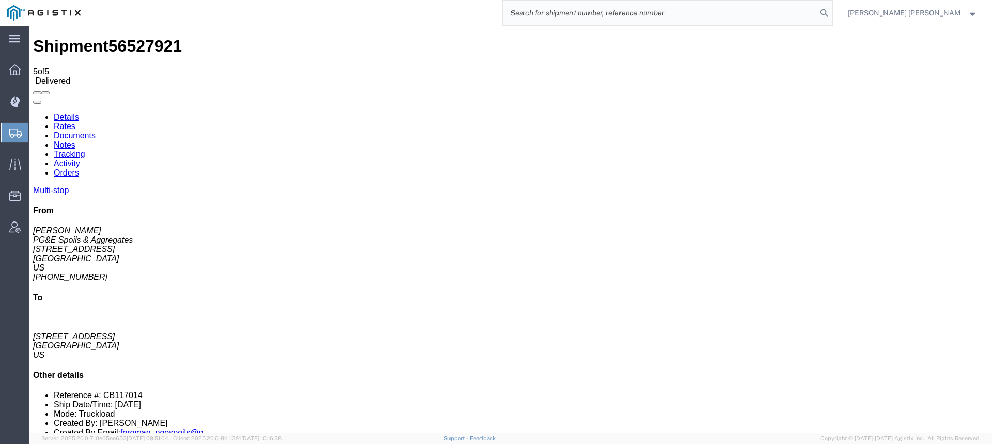
paste input "56527923"
type input "56527923"
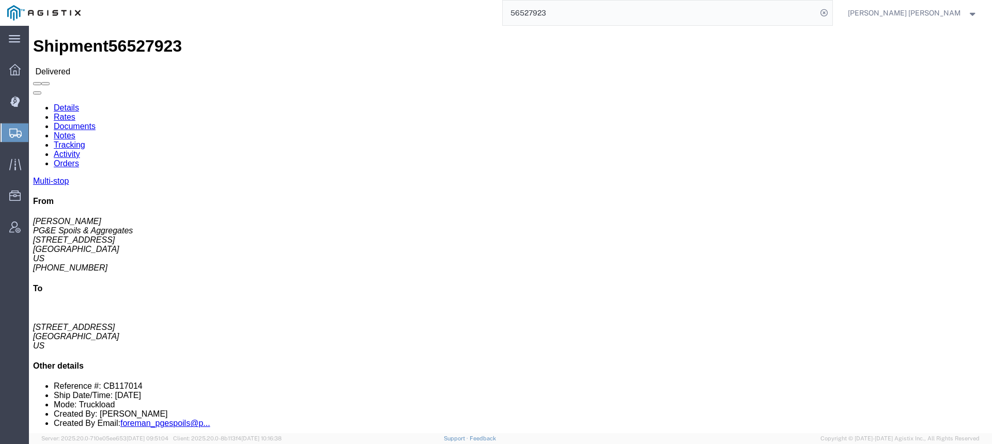
click link "Documents"
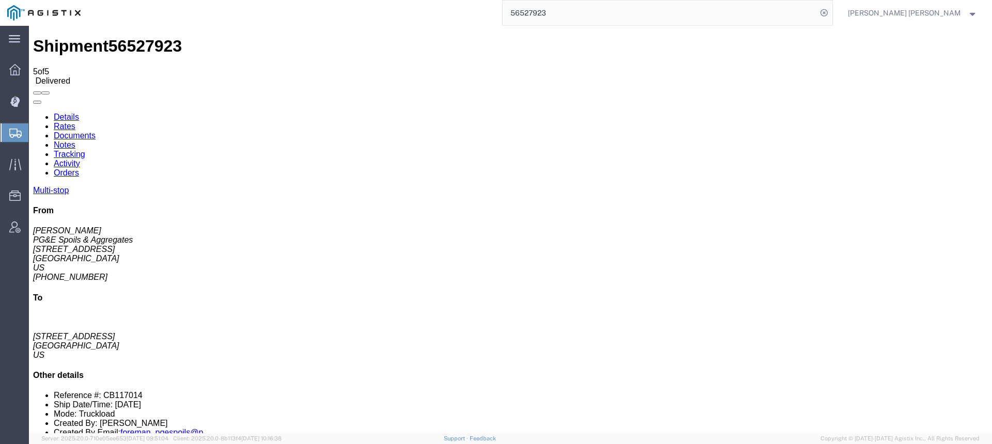
checkbox input "true"
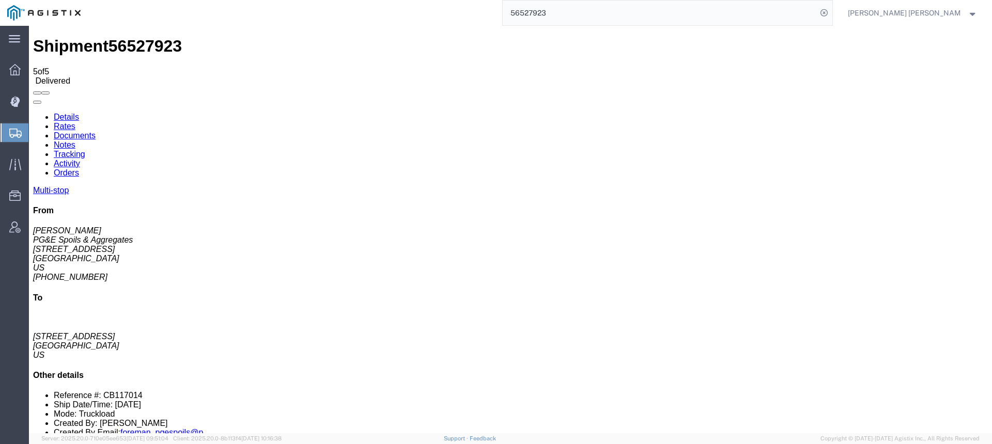
checkbox input "true"
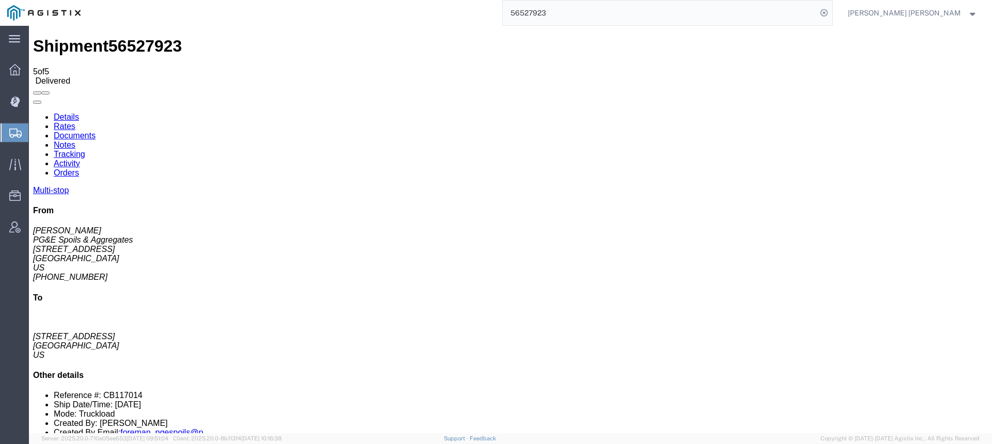
click at [585, 13] on input "56527923" at bounding box center [660, 13] width 314 height 25
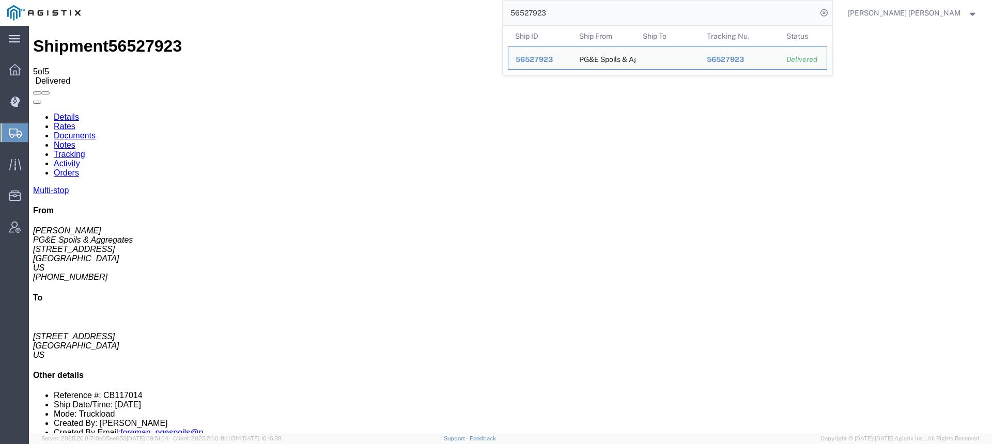
drag, startPoint x: 620, startPoint y: 12, endPoint x: 409, endPoint y: 5, distance: 211.5
click at [409, 5] on div "56527923 Ship ID Ship From Ship To Tracking Nu. Status Ship ID 56527923 Ship Fr…" at bounding box center [460, 13] width 745 height 26
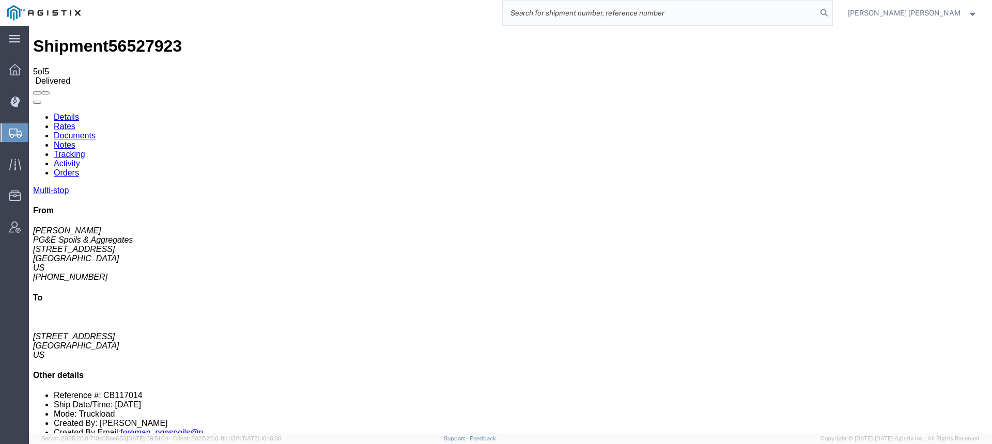
paste input "56527925"
type input "56527925"
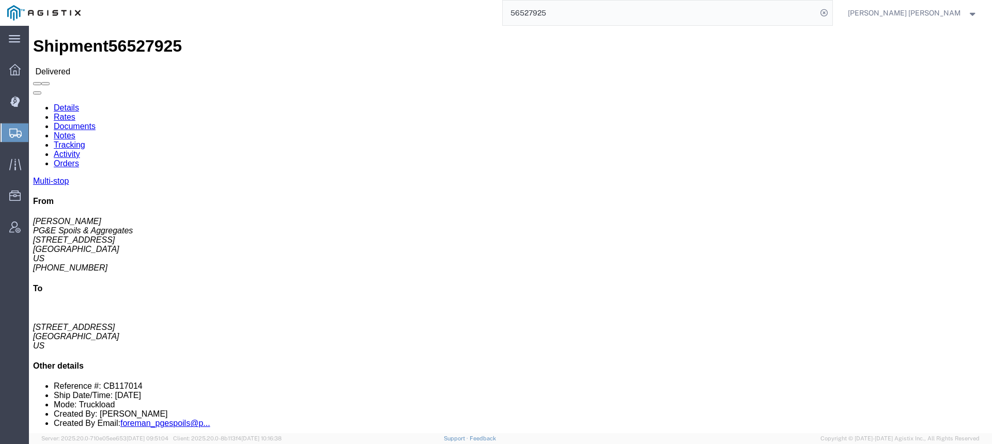
click link "Documents"
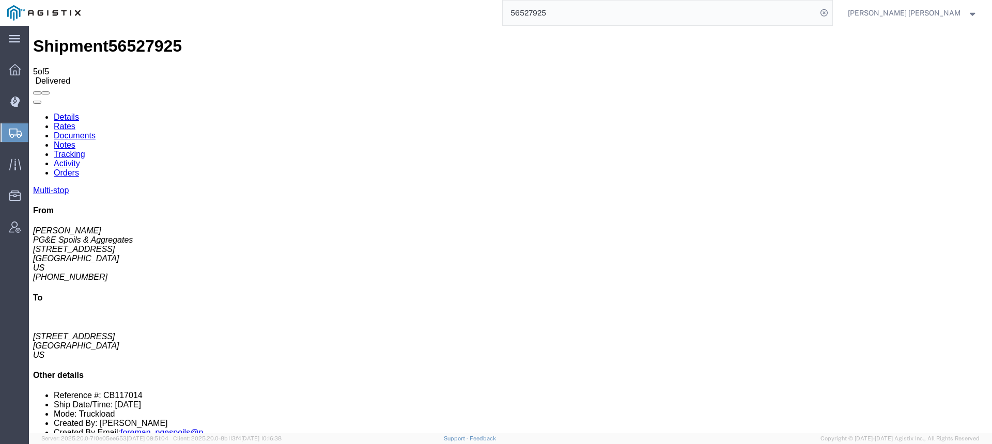
checkbox input "true"
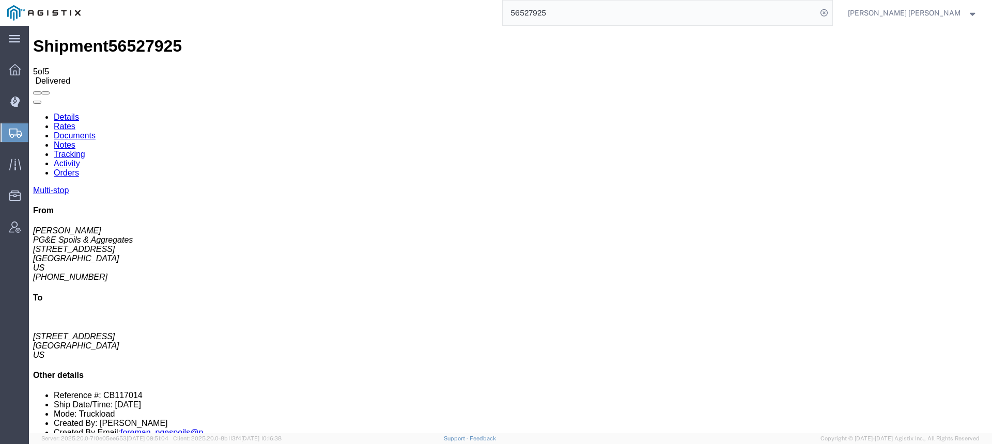
checkbox input "true"
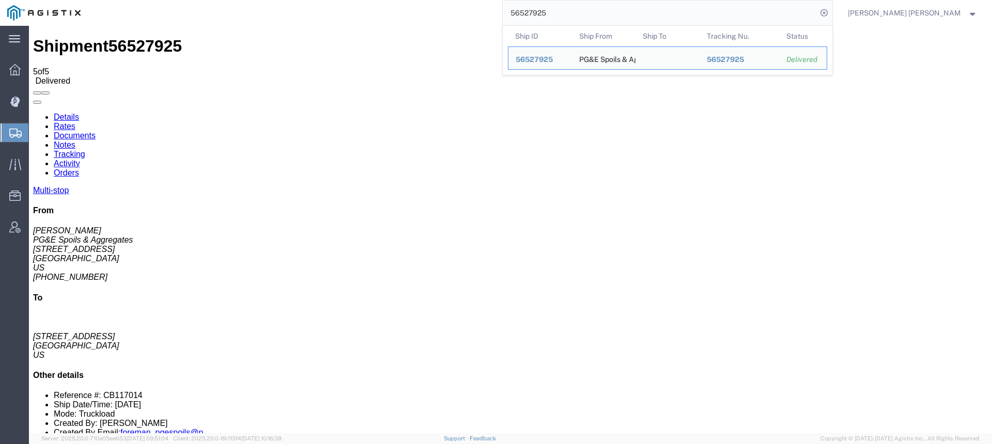
drag, startPoint x: 628, startPoint y: 11, endPoint x: 507, endPoint y: 8, distance: 121.0
click at [507, 8] on div "56527925 Ship ID Ship From Ship To Tracking Nu. Status Ship ID 56527925 Ship Fr…" at bounding box center [460, 13] width 745 height 26
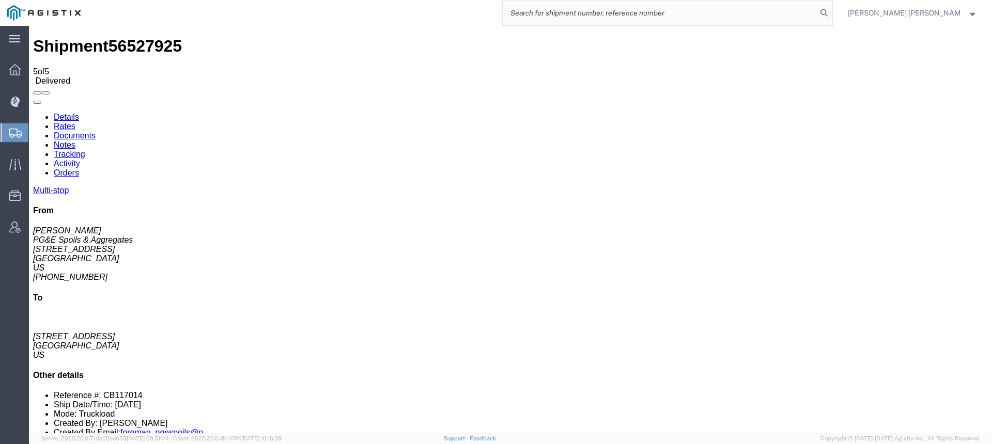
paste input "56527941"
type input "56527941"
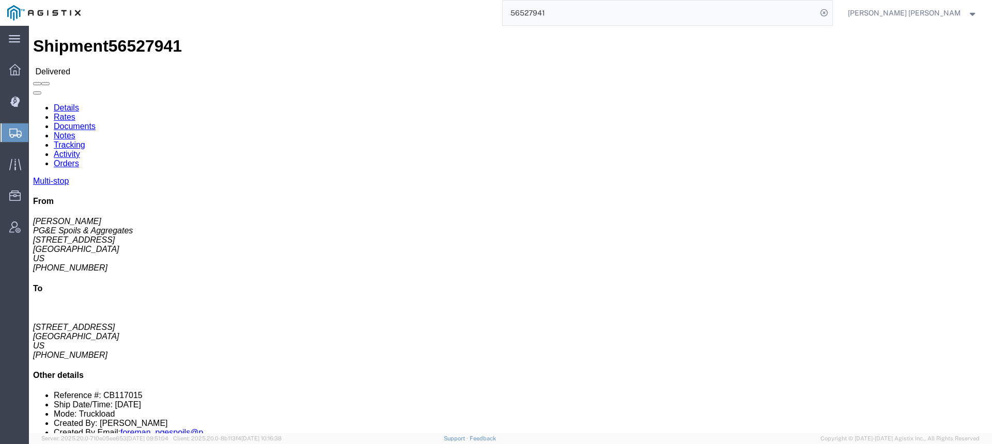
click link "Documents"
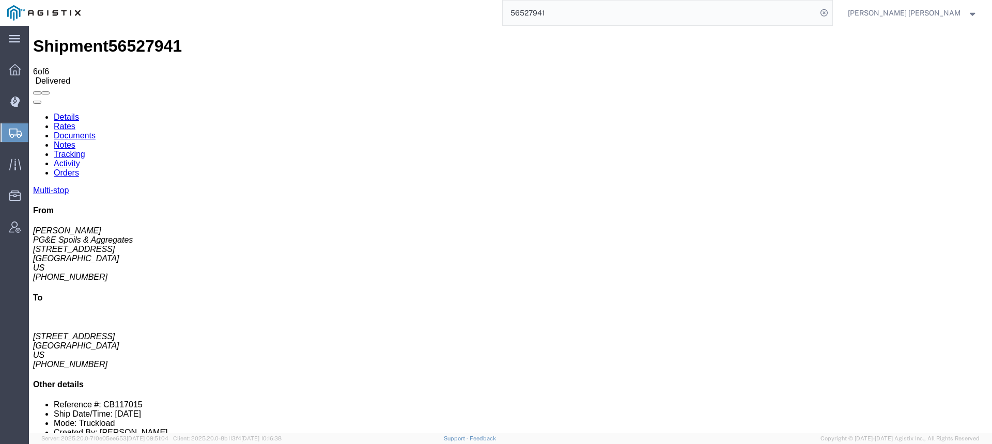
checkbox input "true"
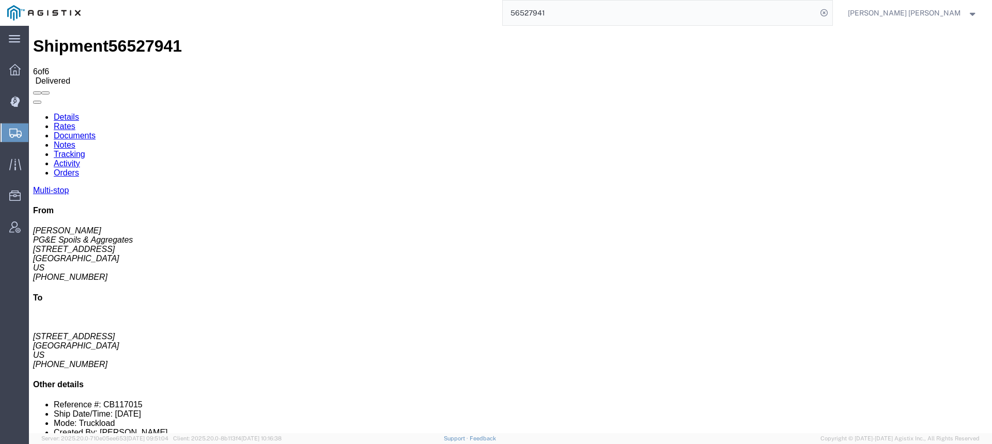
checkbox input "true"
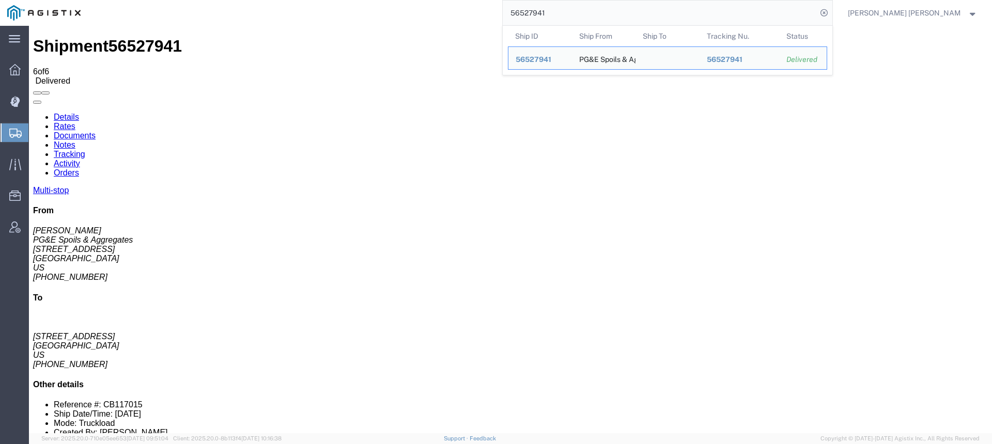
click at [616, 9] on input "56527941" at bounding box center [660, 13] width 314 height 25
drag, startPoint x: 547, startPoint y: 11, endPoint x: 440, endPoint y: 10, distance: 106.5
click at [440, 10] on div "56527941 Ship ID Ship From Ship To Tracking Nu. Status Ship ID 56527941 Ship Fr…" at bounding box center [460, 13] width 745 height 26
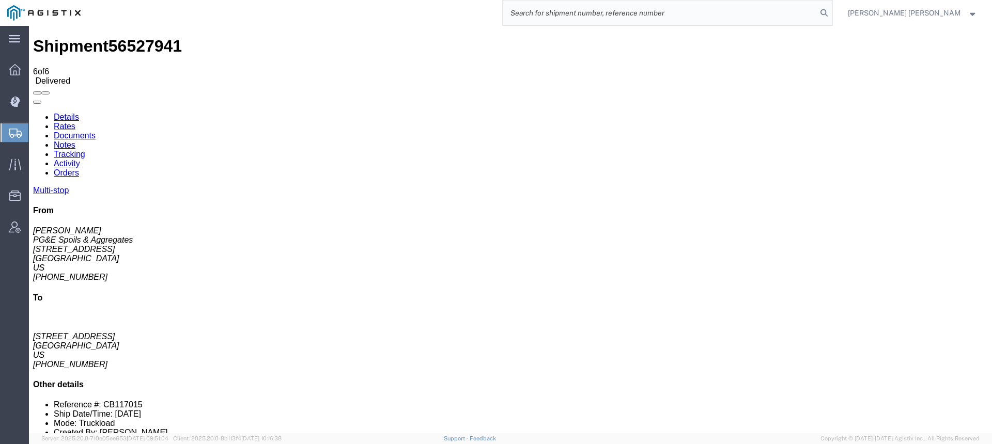
paste input "56527943"
type input "56527943"
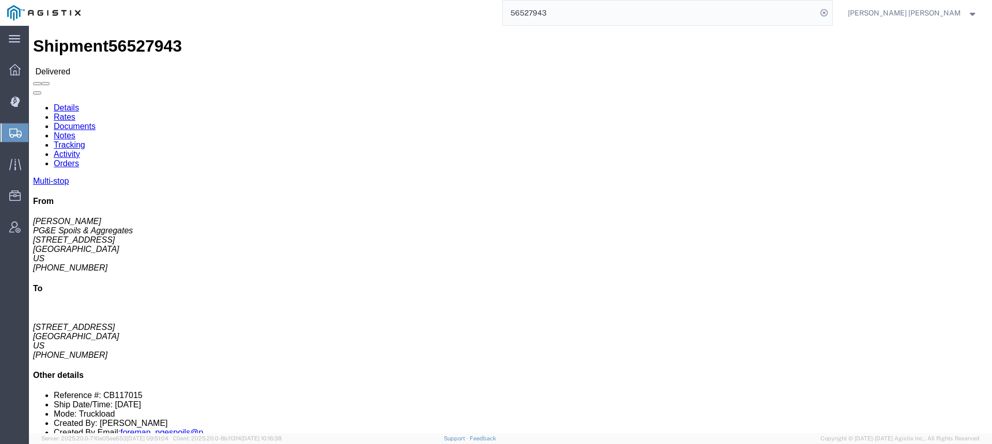
click link "Documents"
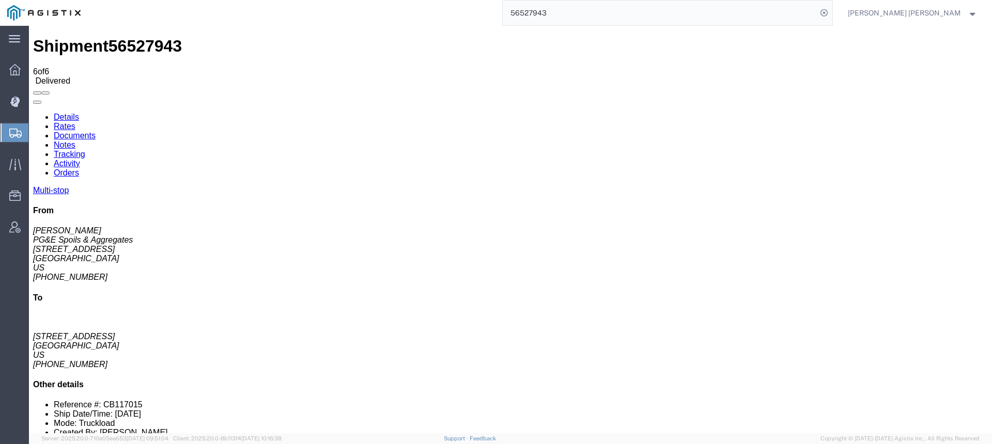
checkbox input "true"
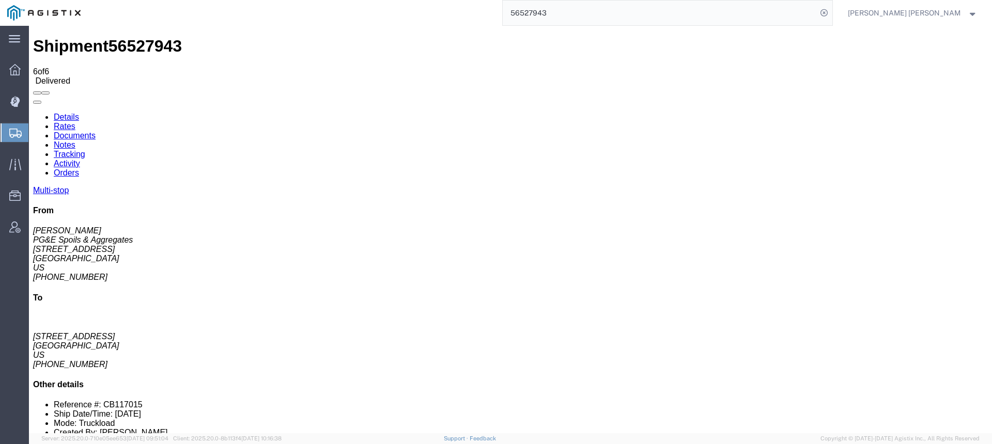
checkbox input "true"
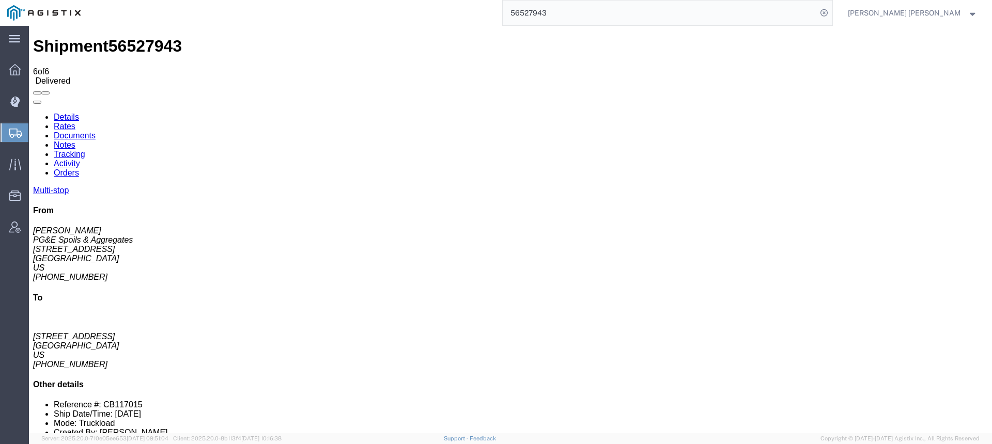
click at [831, 14] on icon at bounding box center [824, 13] width 14 height 14
click at [817, 11] on input "search" at bounding box center [660, 13] width 314 height 25
paste input "56527948"
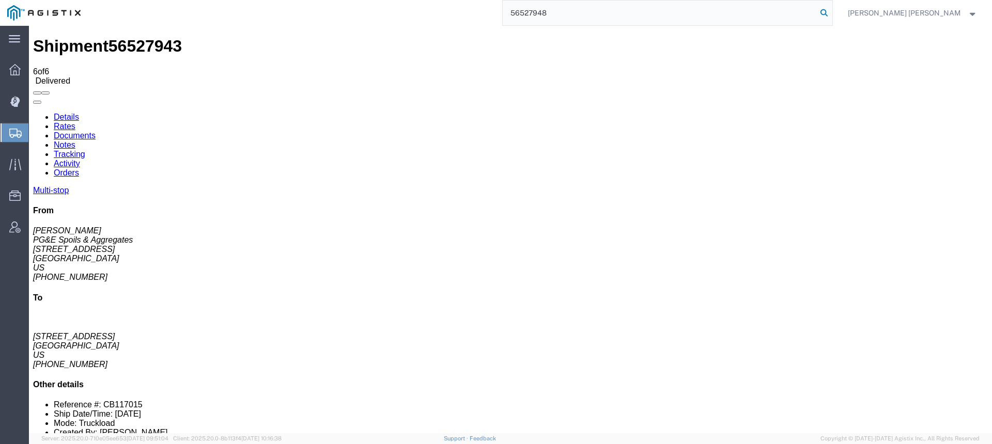
type input "56527948"
click at [831, 13] on icon at bounding box center [824, 13] width 14 height 14
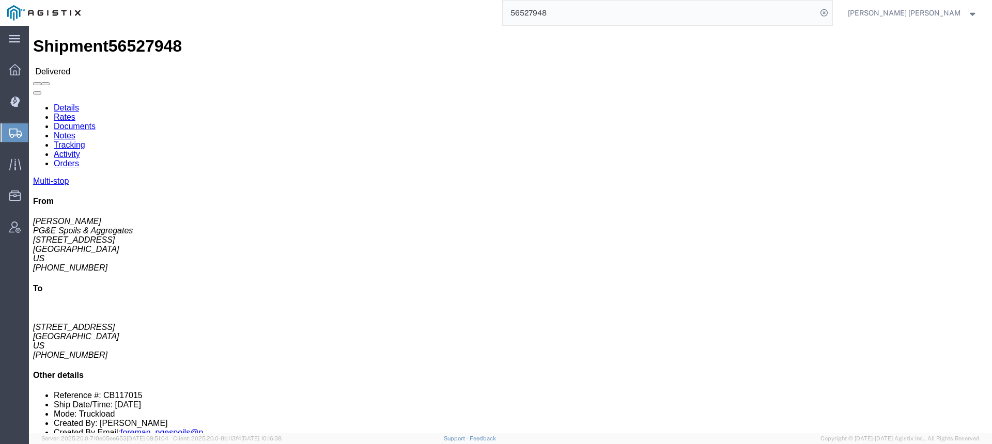
click link "Documents"
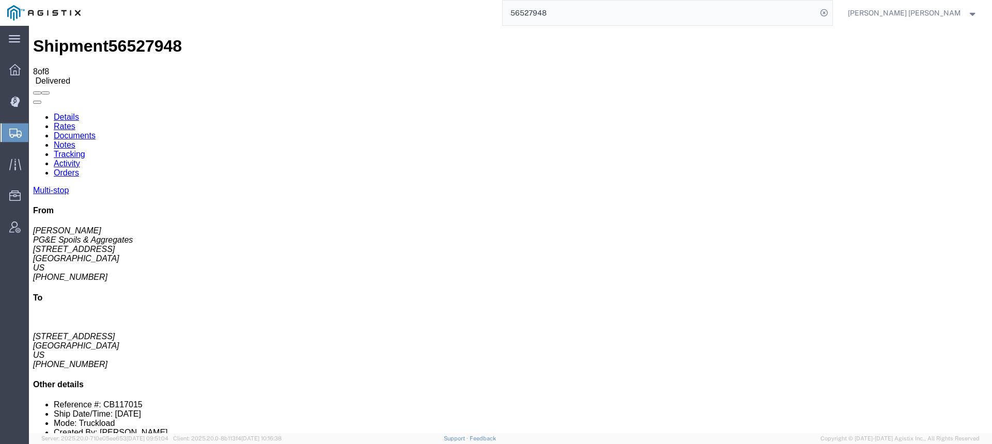
checkbox input "true"
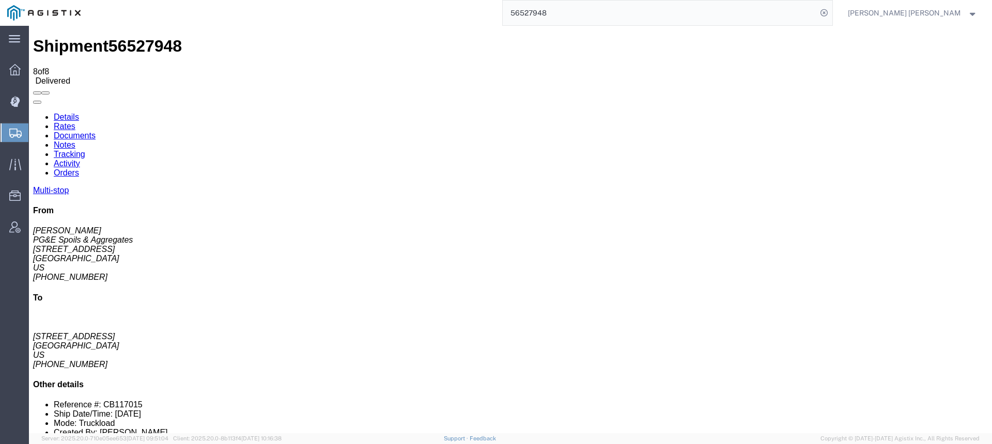
checkbox input "true"
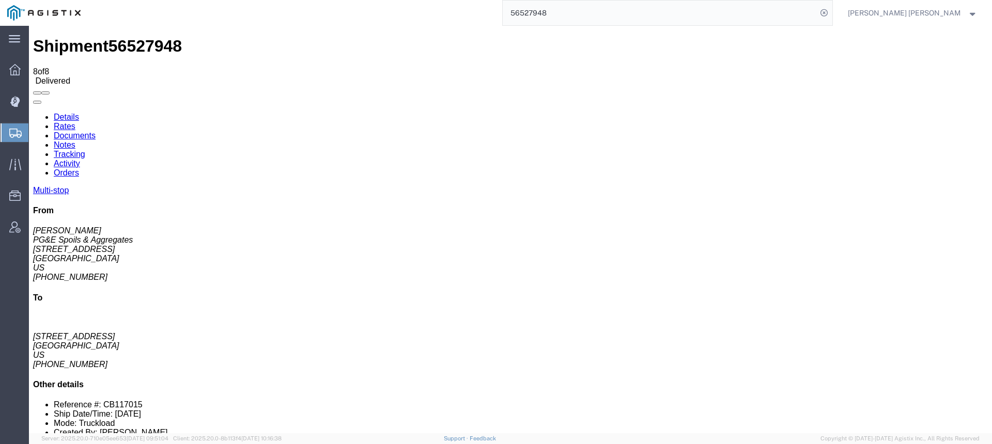
checkbox input "true"
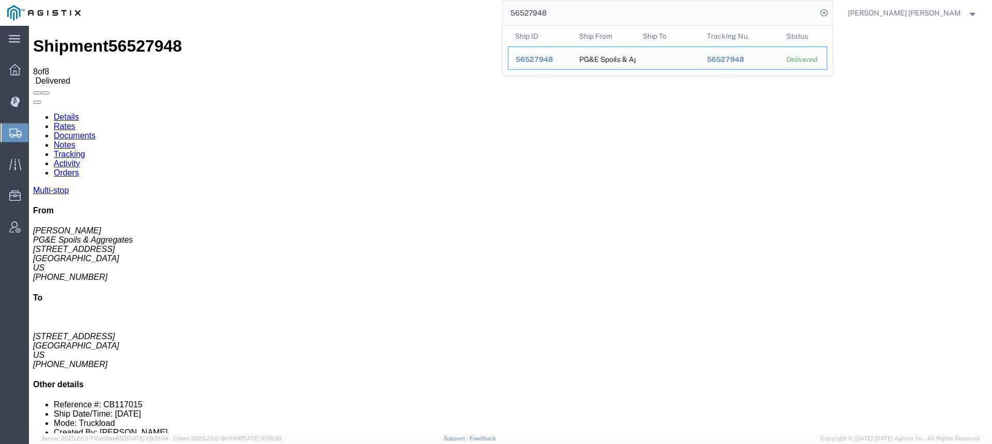
drag, startPoint x: 631, startPoint y: 17, endPoint x: 545, endPoint y: 9, distance: 86.7
click at [545, 9] on div "56527948 Ship ID Ship From Ship To Tracking Nu. Status Ship ID 56527948 Ship Fr…" at bounding box center [460, 13] width 745 height 26
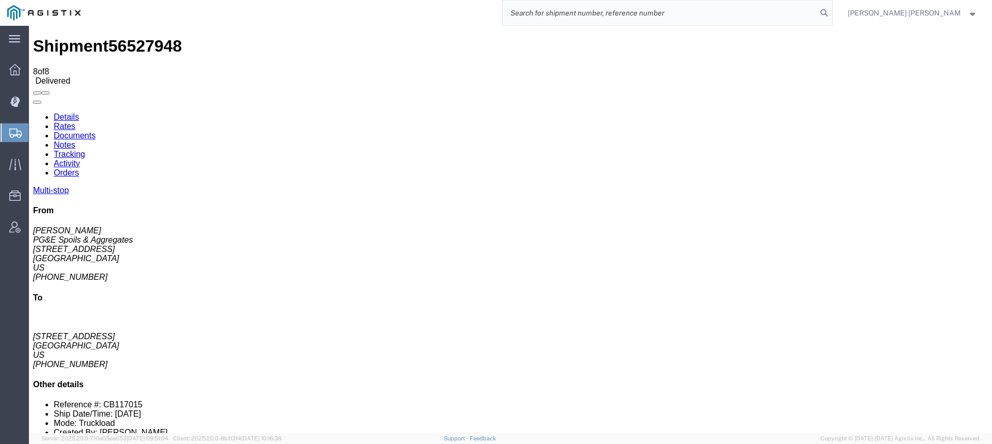
paste input "56527950"
type input "56527950"
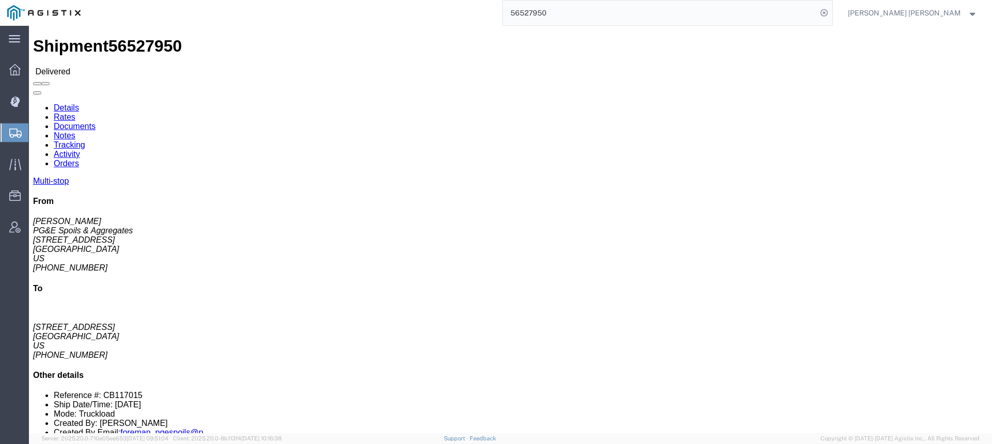
click link "Documents"
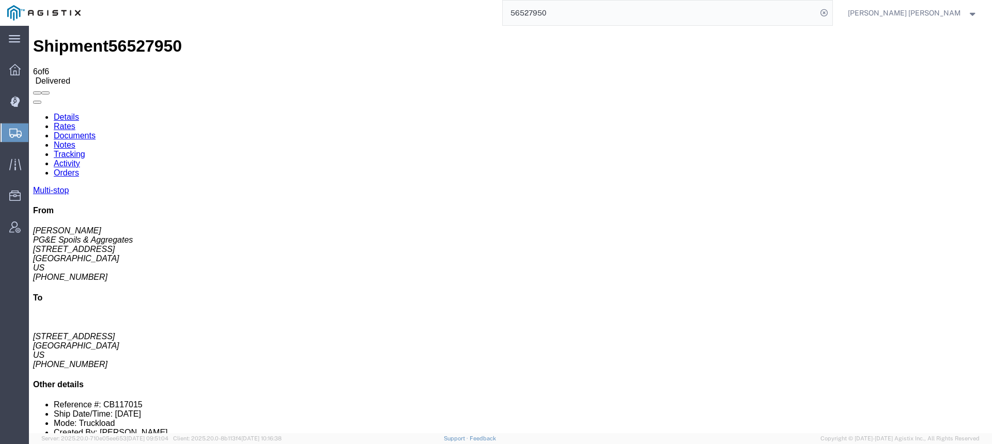
checkbox input "true"
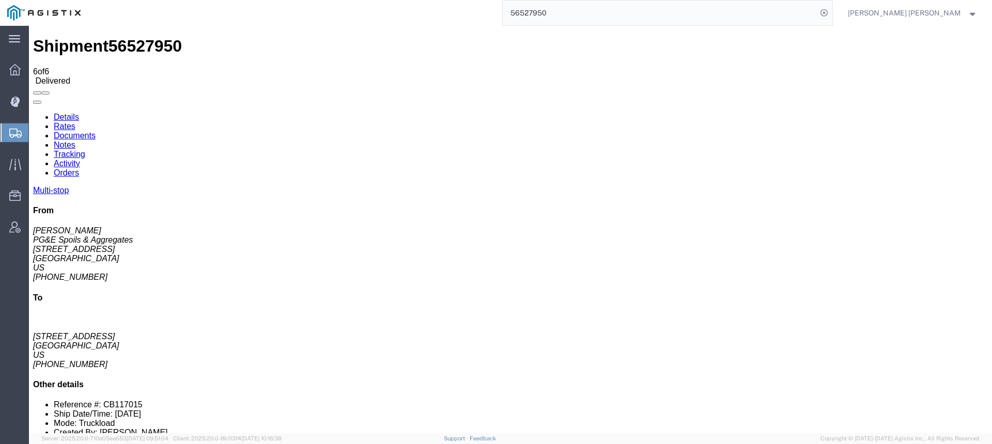
checkbox input "true"
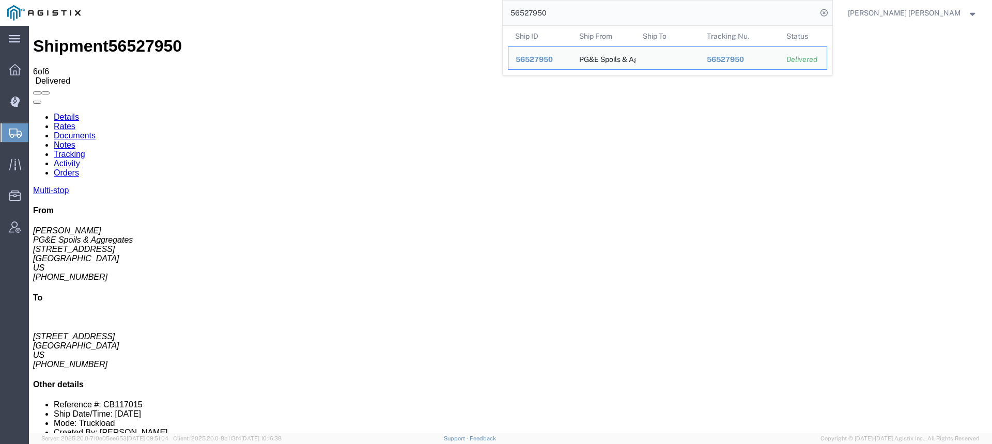
drag, startPoint x: 619, startPoint y: 17, endPoint x: 529, endPoint y: 7, distance: 90.0
click at [529, 7] on div "56527950 Ship ID Ship From Ship To Tracking Nu. Status Ship ID 56527950 Ship Fr…" at bounding box center [460, 13] width 745 height 26
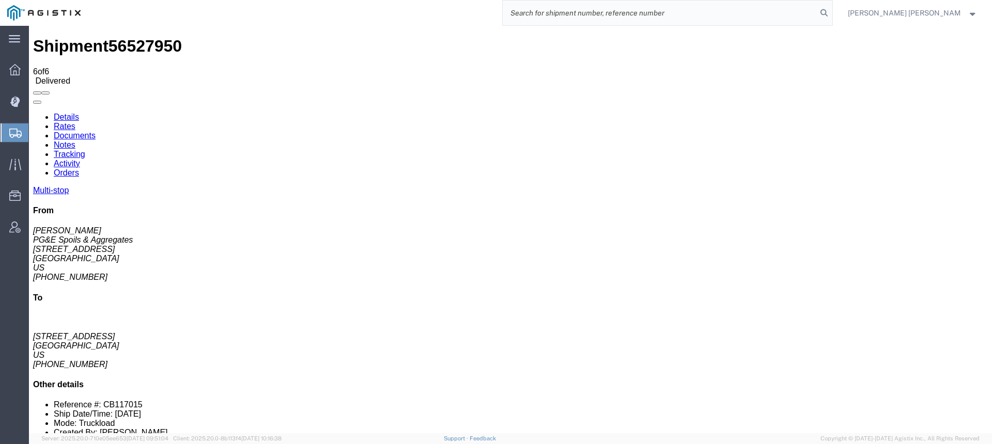
paste input "56528883"
type input "56528883"
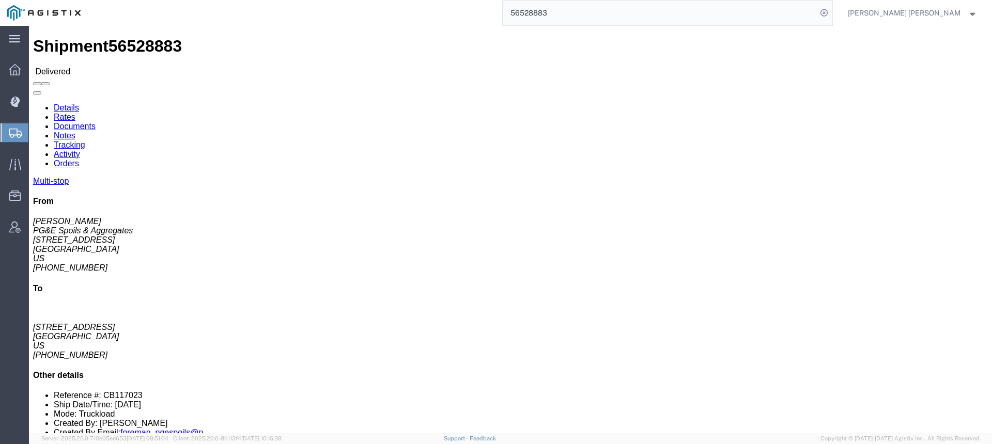
click link "Documents"
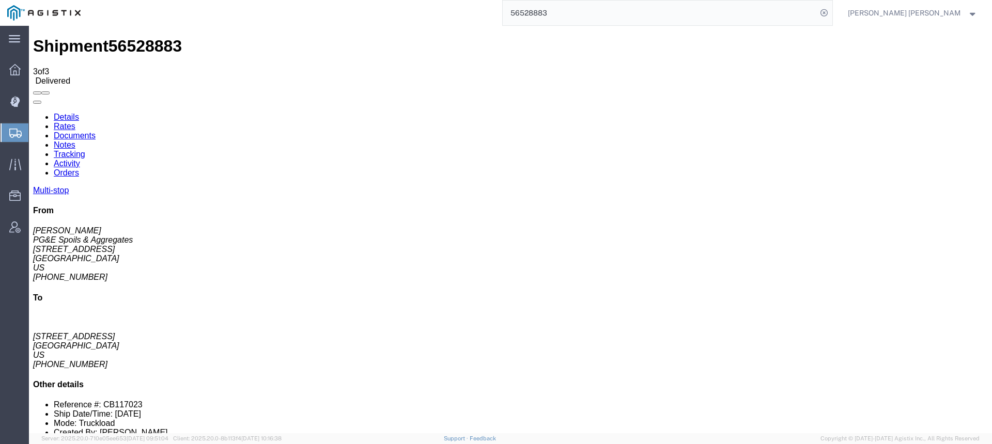
checkbox input "true"
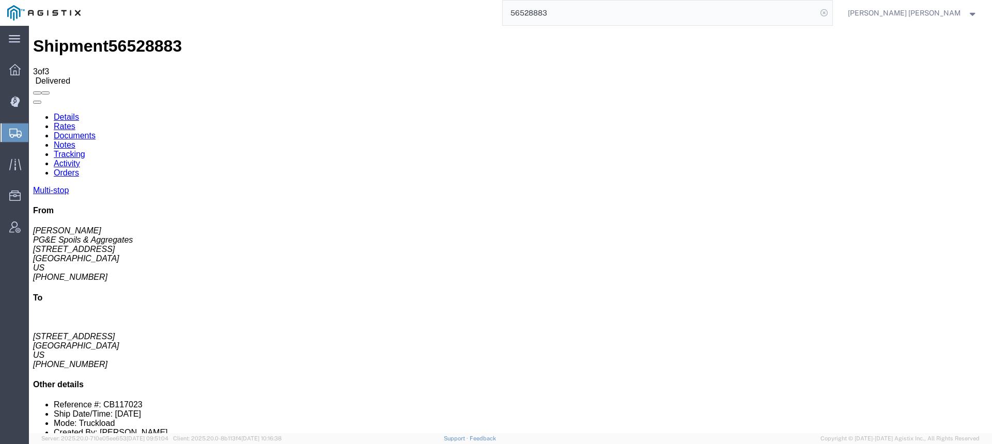
click at [831, 11] on icon at bounding box center [824, 13] width 14 height 14
click at [592, 13] on input "search" at bounding box center [660, 13] width 314 height 25
paste input "56528921"
type input "56528921"
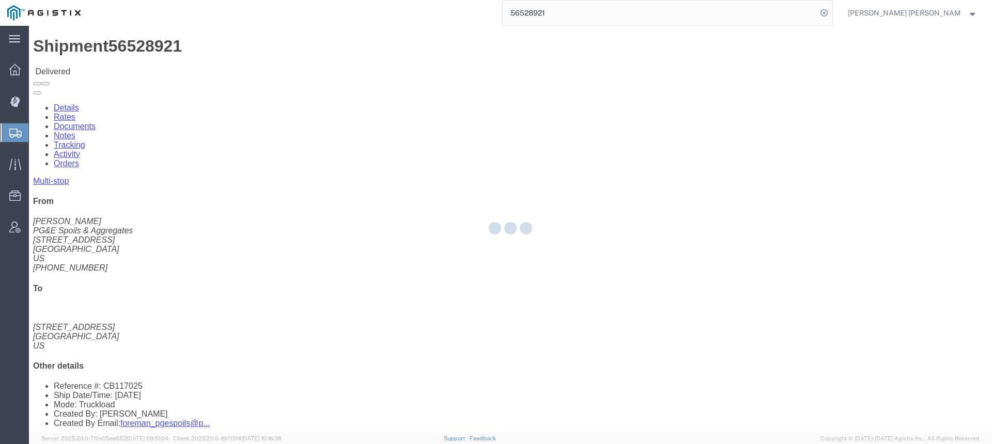
click at [130, 67] on div at bounding box center [510, 230] width 963 height 408
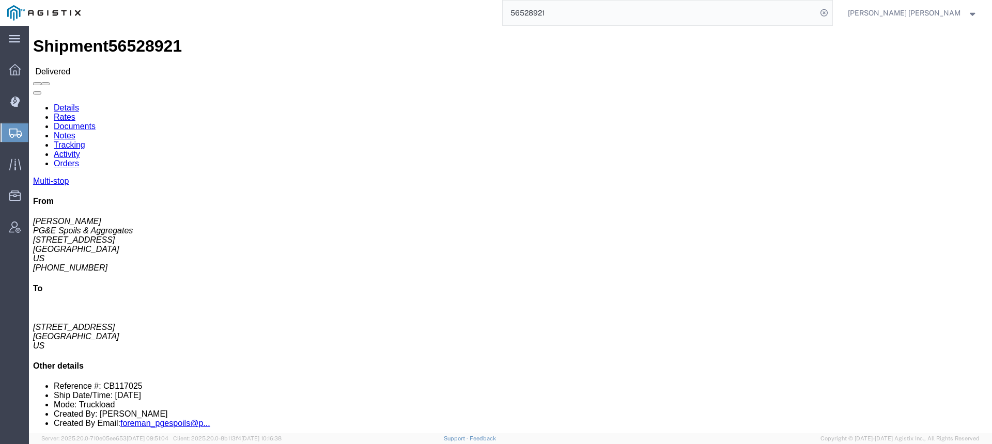
click link "Documents"
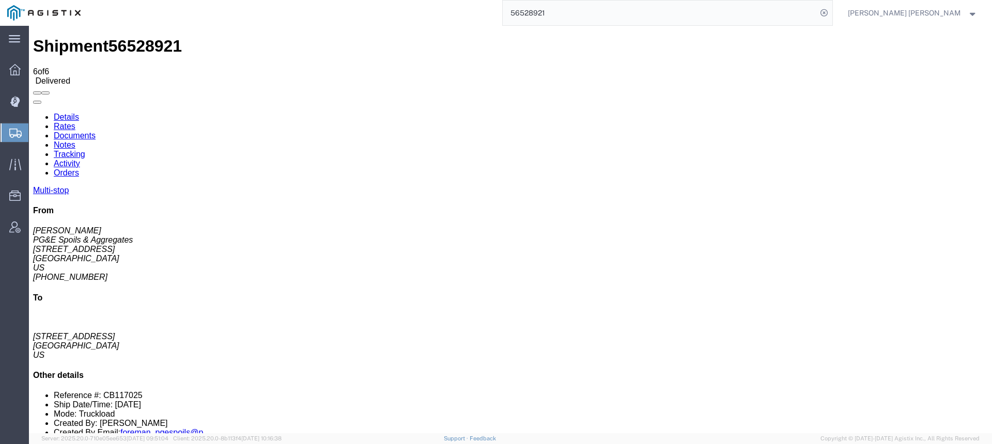
checkbox input "true"
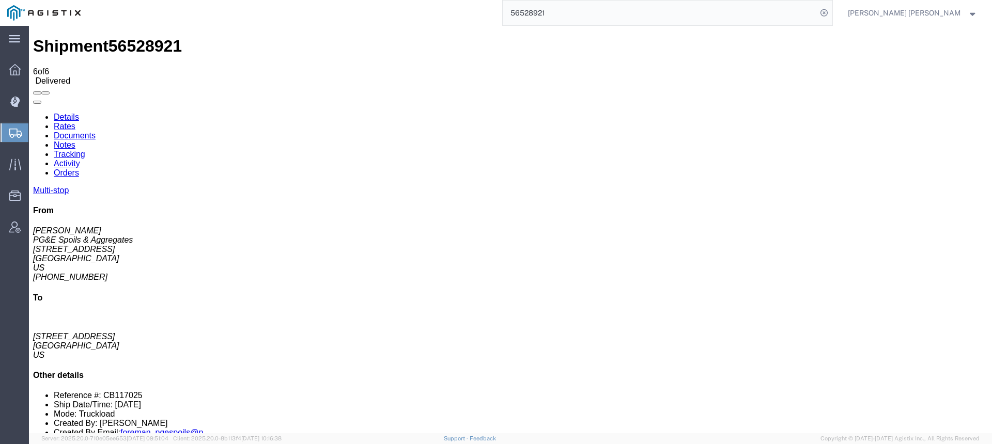
checkbox input "true"
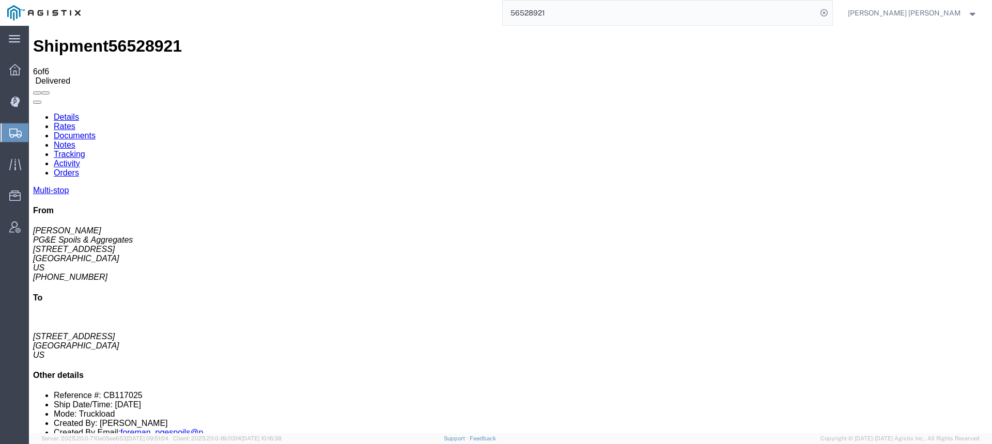
click at [831, 16] on icon at bounding box center [824, 13] width 14 height 14
click at [831, 12] on icon at bounding box center [824, 13] width 14 height 14
click at [779, 13] on input "search" at bounding box center [660, 13] width 314 height 25
paste input "56528923"
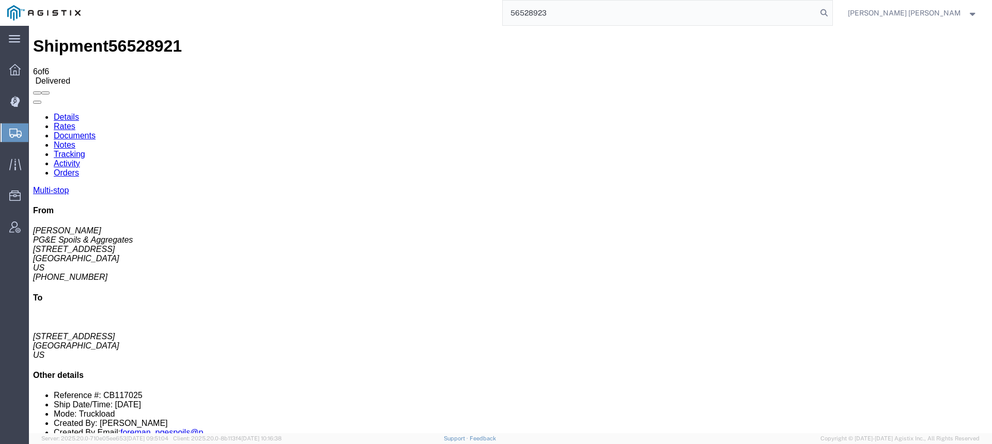
type input "56528923"
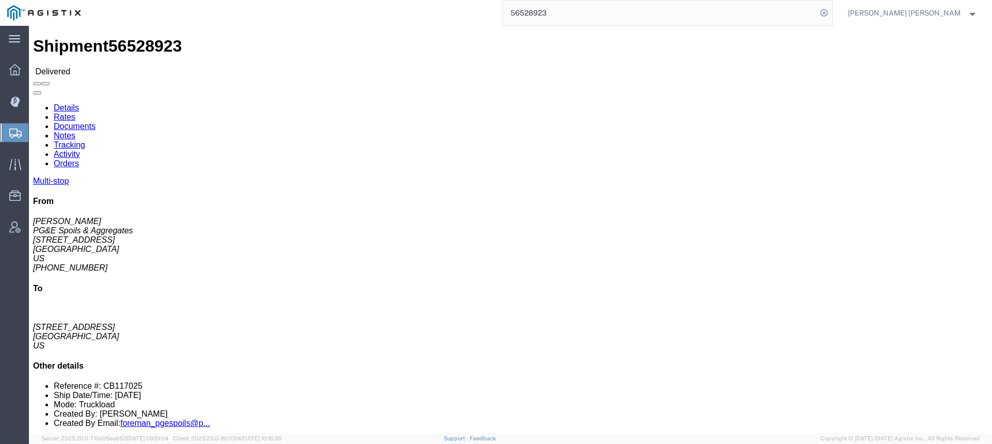
click link "Documents"
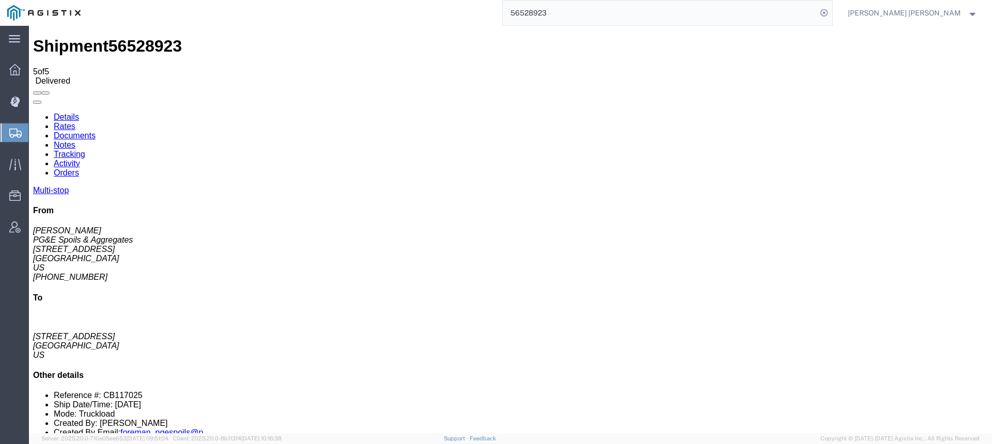
checkbox input "true"
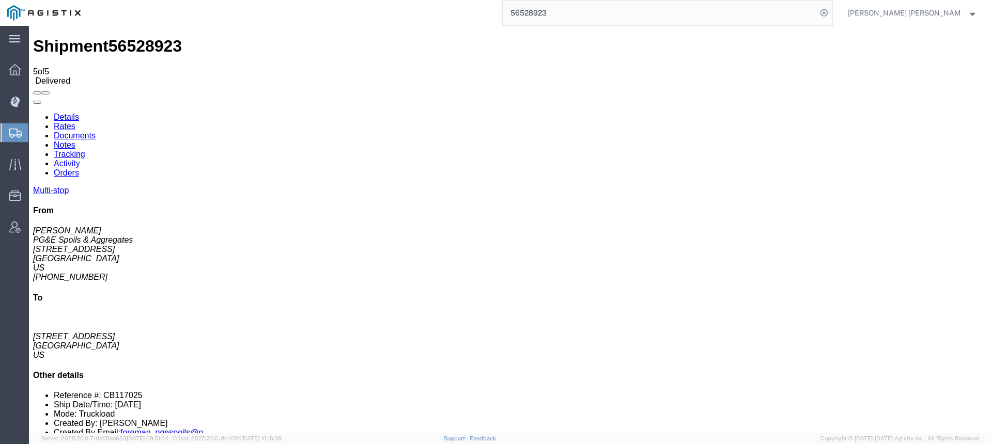
checkbox input "true"
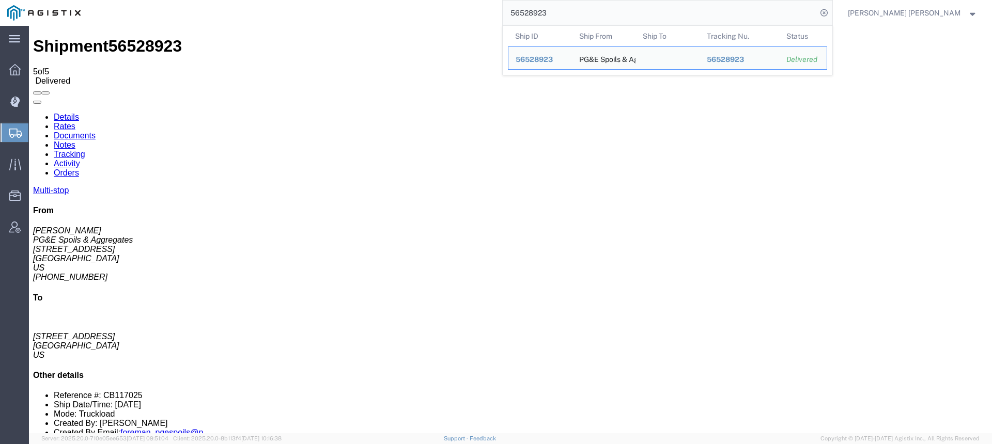
drag, startPoint x: 611, startPoint y: 13, endPoint x: 524, endPoint y: 3, distance: 87.4
click at [524, 3] on div "56528923 Ship ID Ship From Ship To Tracking Nu. Status Ship ID 56528923 Ship Fr…" at bounding box center [460, 13] width 745 height 26
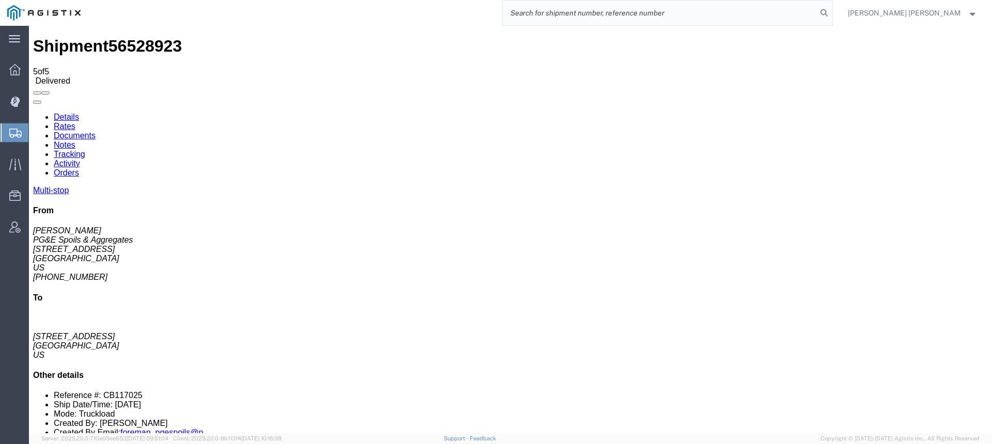
paste input "56528927"
type input "56528927"
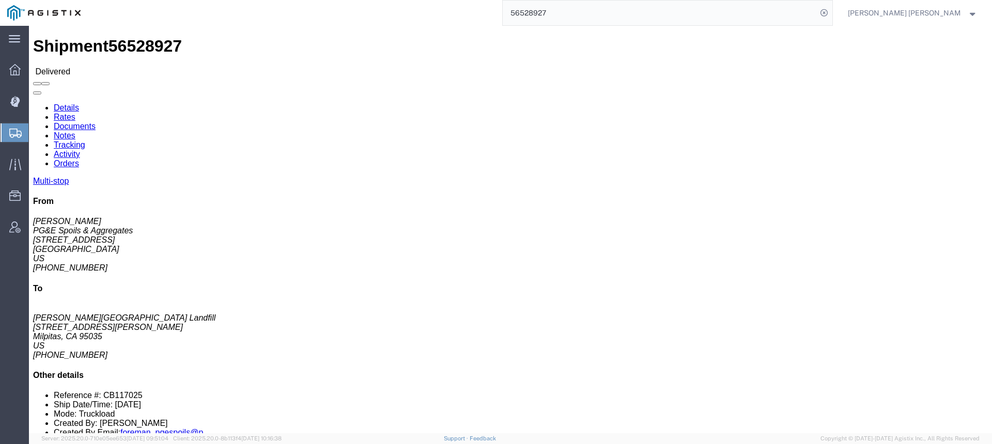
click link "Documents"
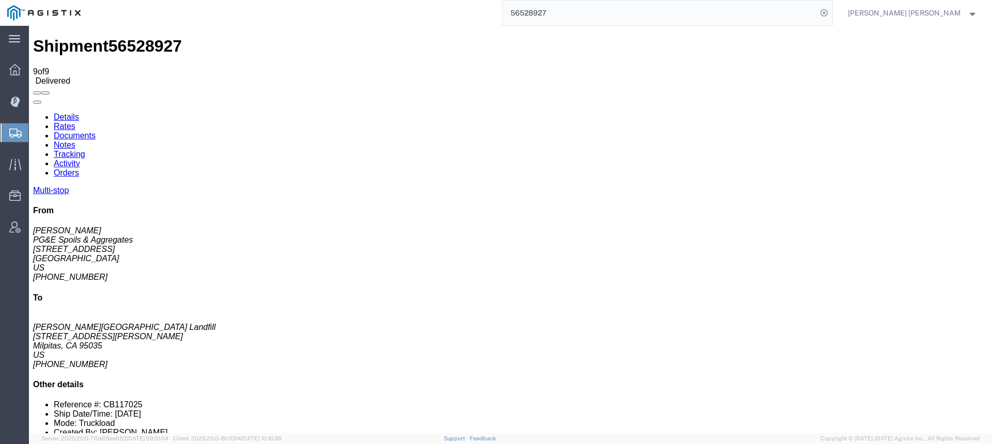
checkbox input "true"
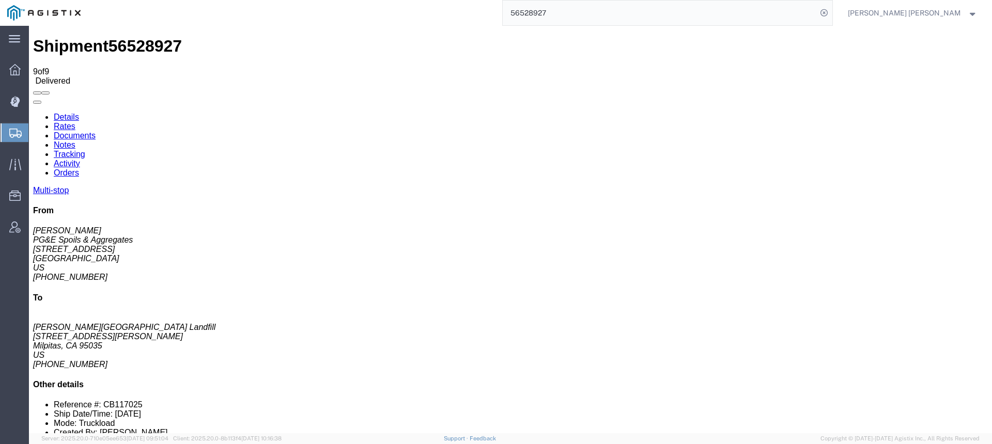
checkbox input "true"
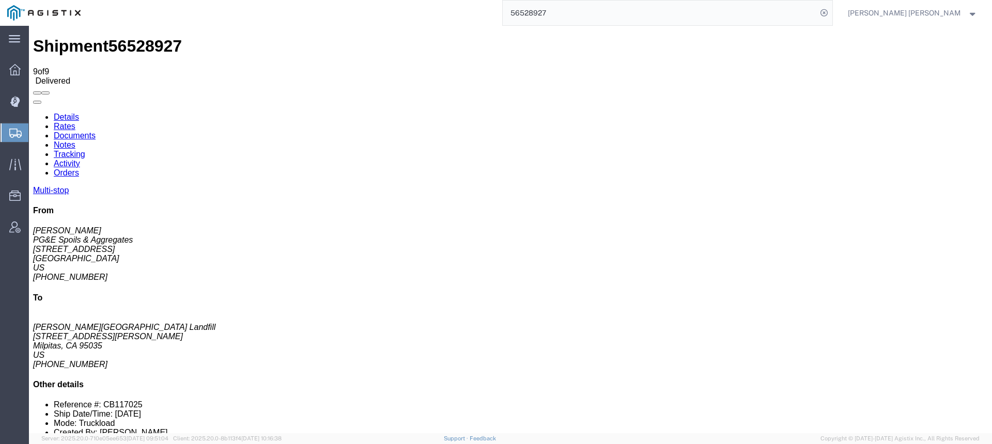
checkbox input "true"
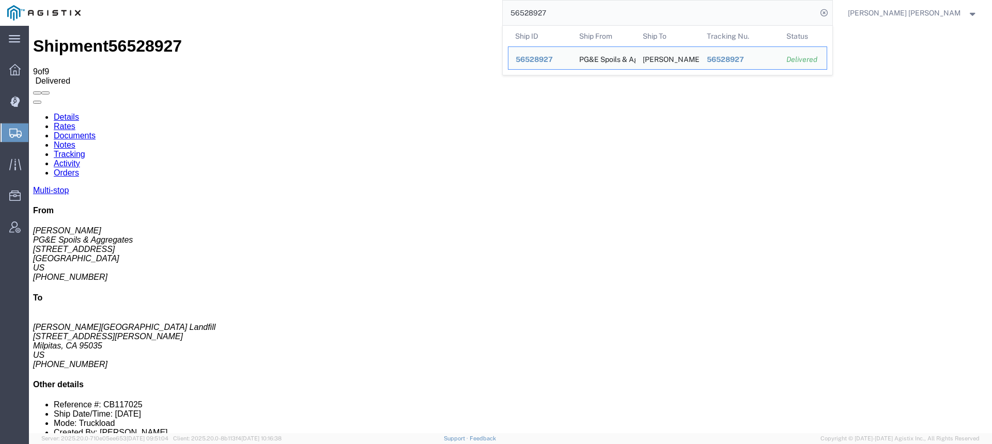
drag, startPoint x: 575, startPoint y: 11, endPoint x: 515, endPoint y: 5, distance: 59.8
click at [519, 5] on div "56528927 Ship ID Ship From Ship To Tracking Nu. Status Ship ID 56528927 Ship Fr…" at bounding box center [460, 13] width 745 height 26
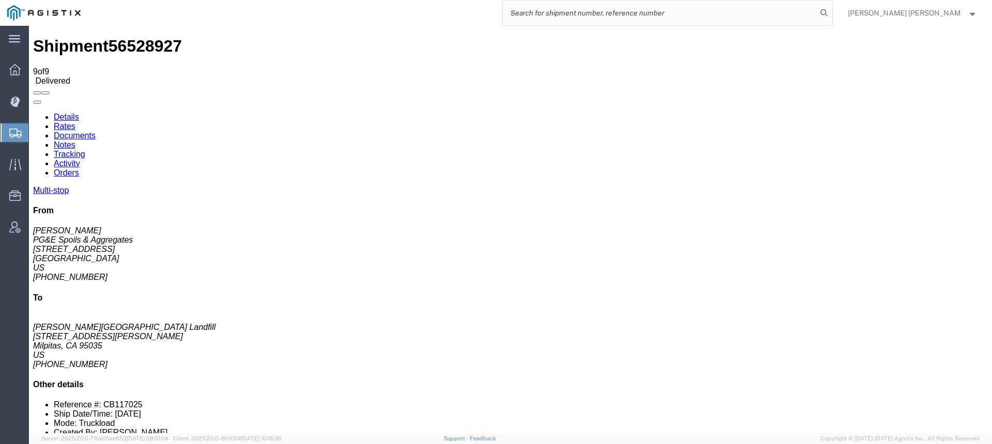
paste input "56528931"
type input "56528931"
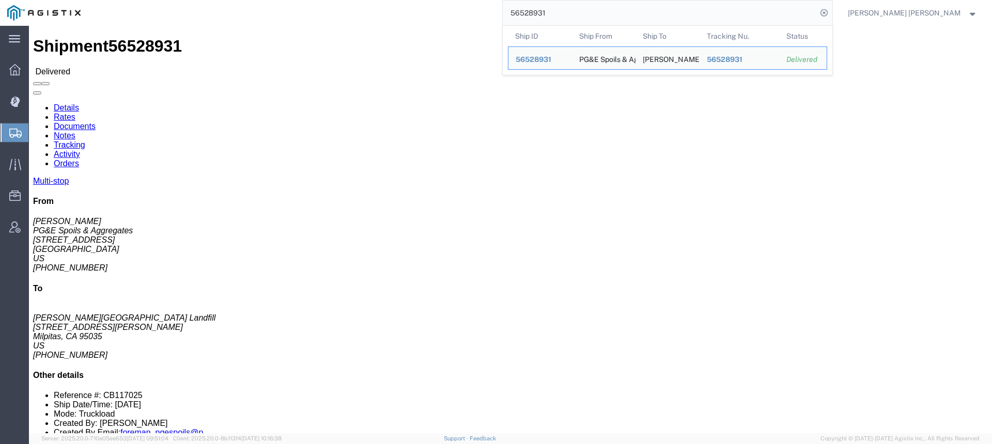
click link "Documents"
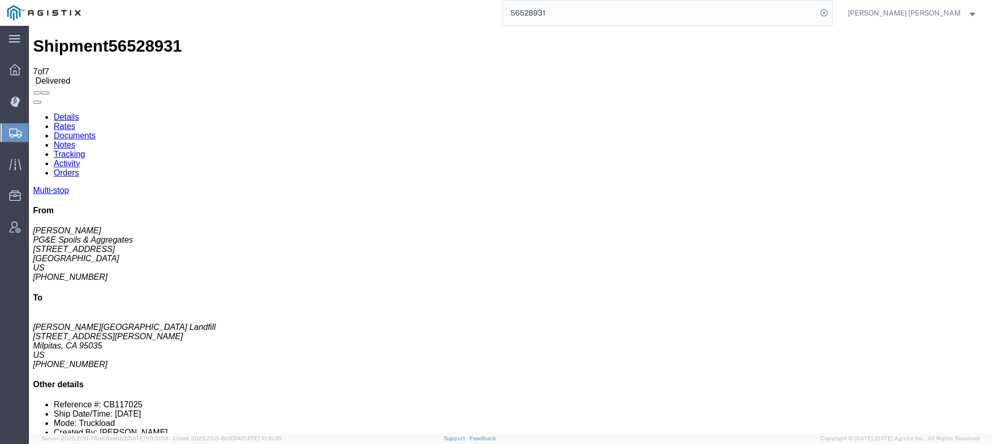
checkbox input "true"
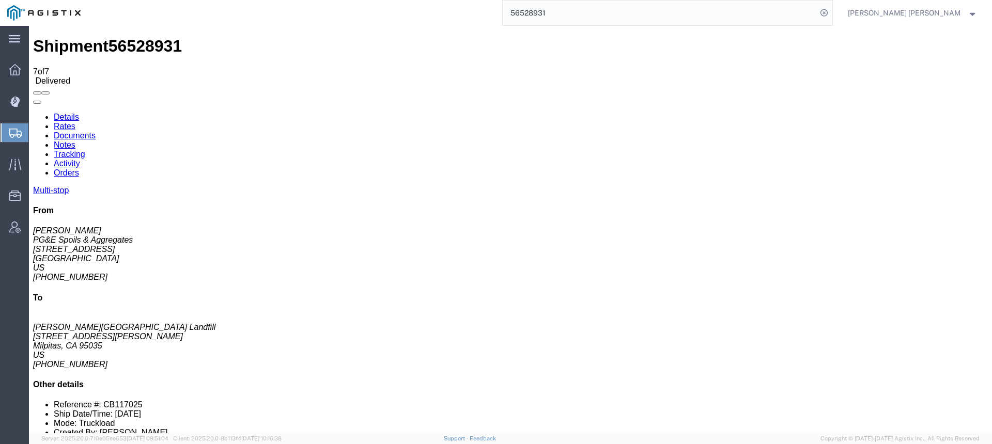
checkbox input "true"
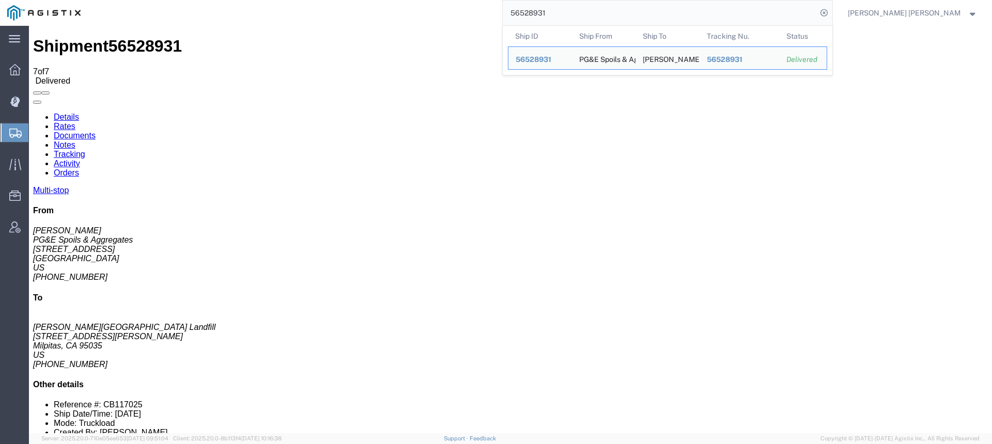
drag, startPoint x: 616, startPoint y: 13, endPoint x: 550, endPoint y: 7, distance: 66.0
click at [550, 7] on div "56528931 Ship ID Ship From Ship To Tracking Nu. Status Ship ID 56528931 Ship Fr…" at bounding box center [460, 13] width 745 height 26
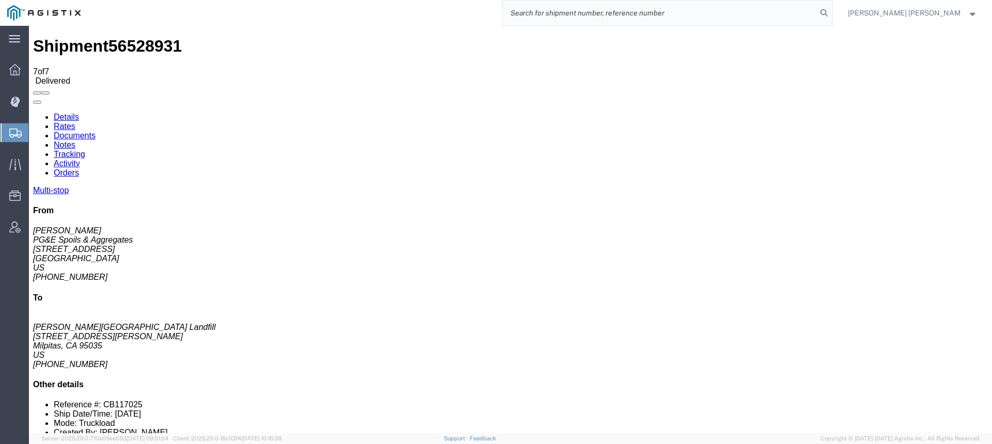
paste input "56528933"
type input "56528933"
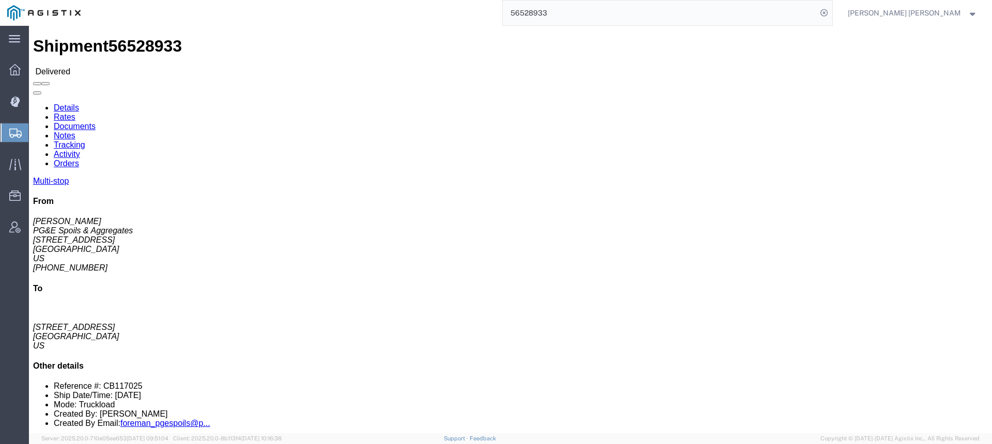
click link "Documents"
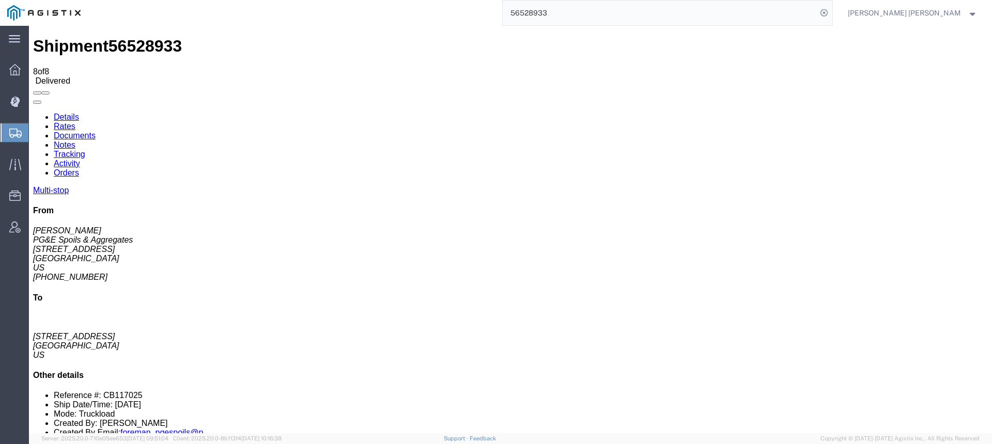
checkbox input "true"
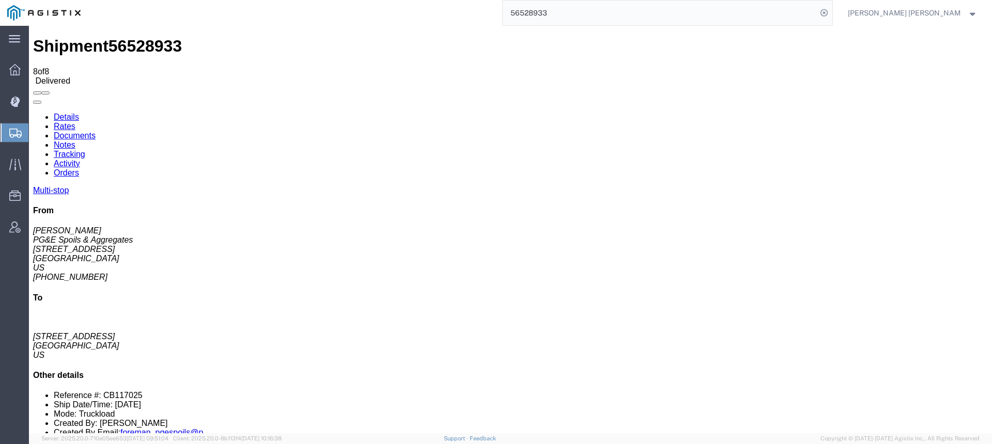
checkbox input "true"
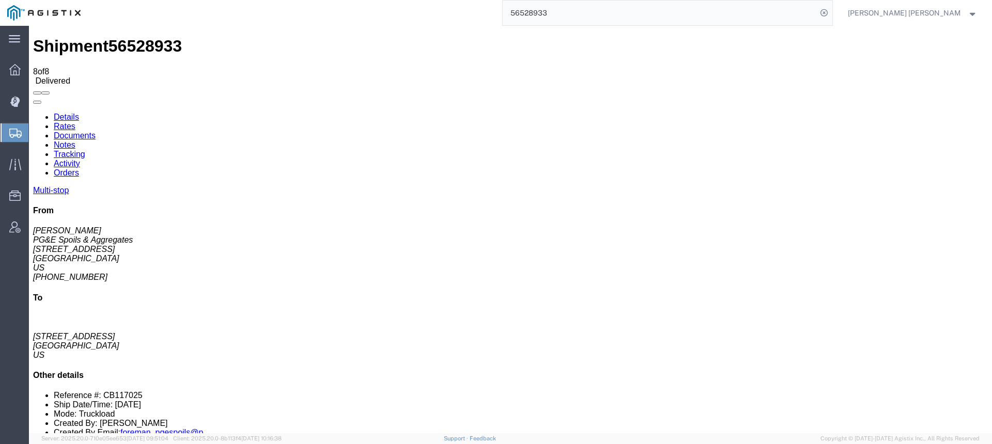
checkbox input "true"
click at [831, 11] on icon at bounding box center [824, 13] width 14 height 14
click at [831, 10] on icon at bounding box center [824, 13] width 14 height 14
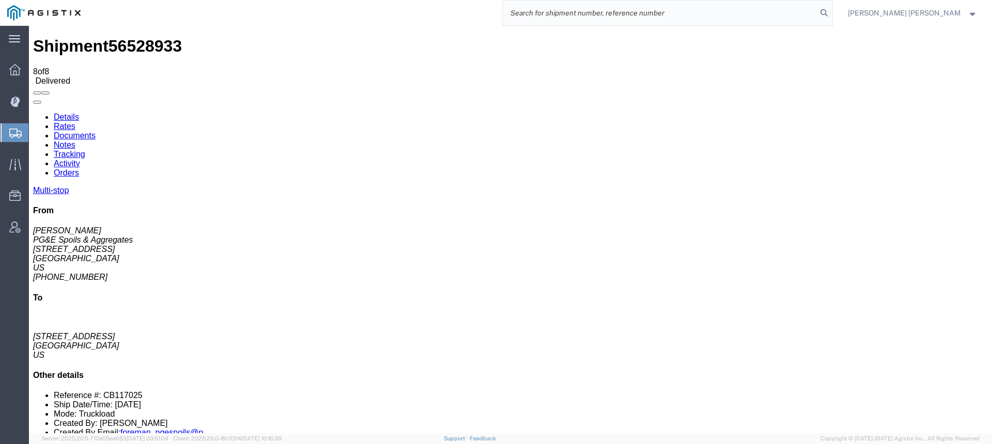
click at [659, 13] on input "search" at bounding box center [660, 13] width 314 height 25
paste input "56527938"
type input "56527938"
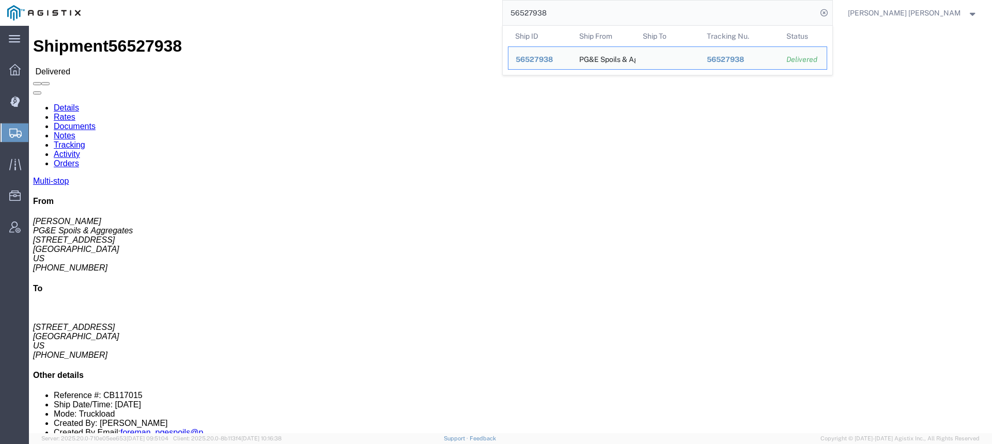
click link "Documents"
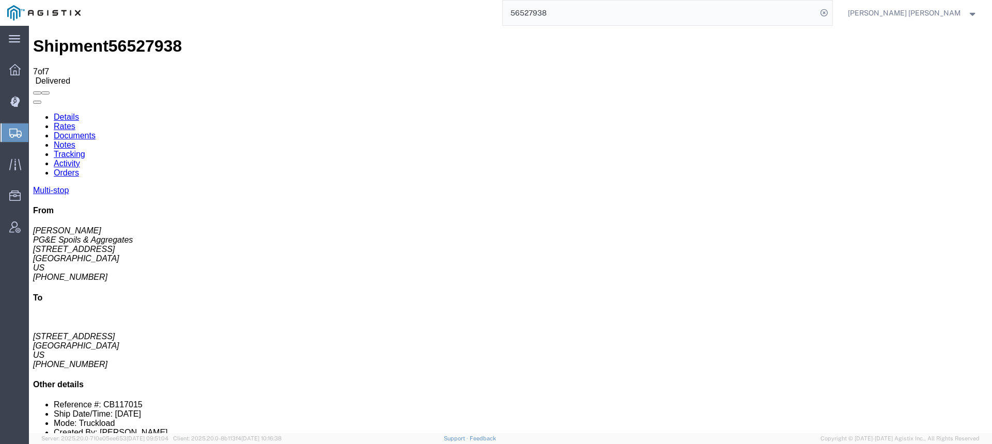
checkbox input "true"
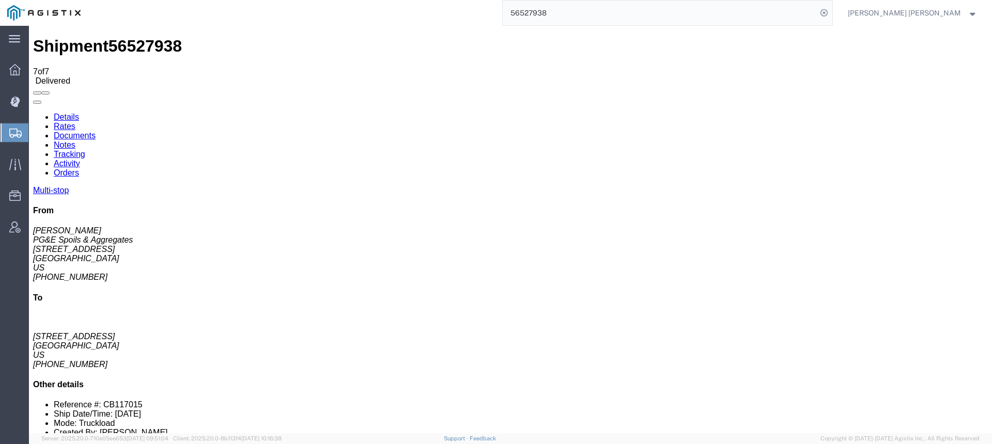
checkbox input "true"
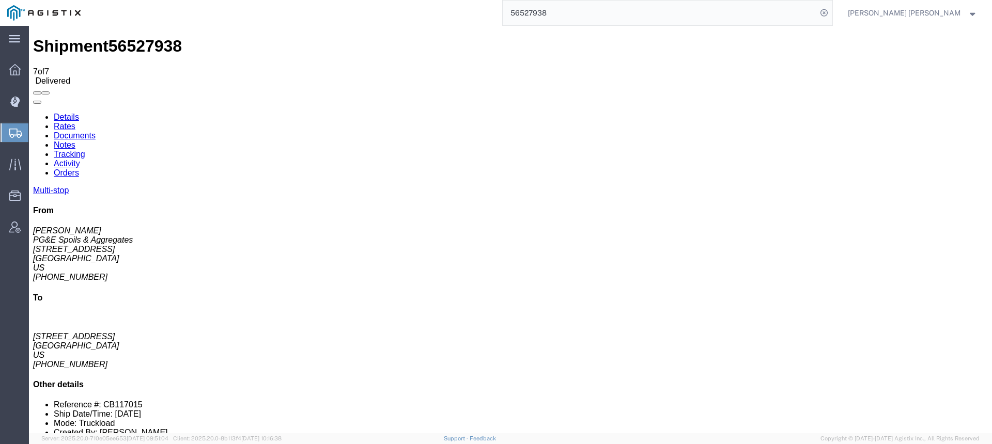
checkbox input "true"
click at [831, 12] on icon at bounding box center [824, 13] width 14 height 14
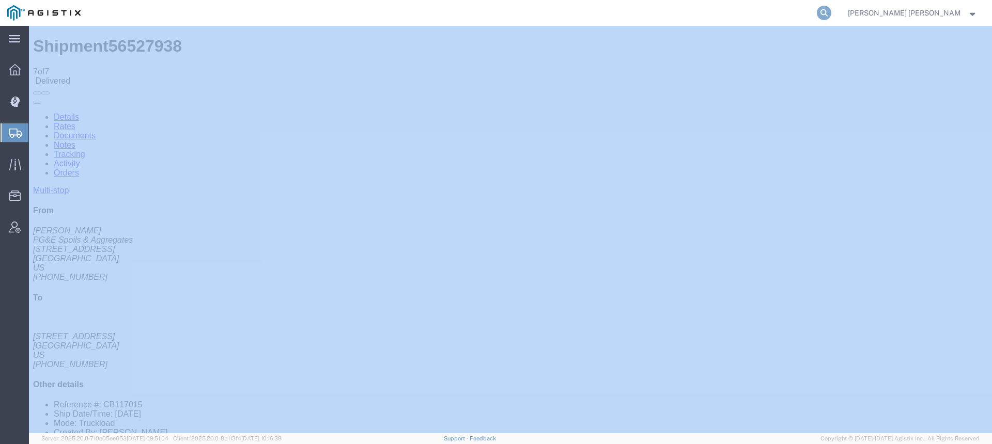
click at [831, 12] on icon at bounding box center [824, 13] width 14 height 14
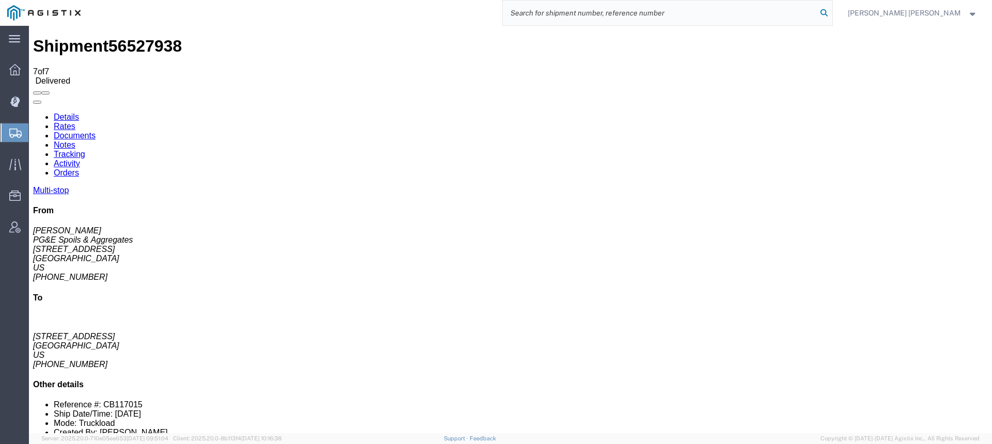
click at [831, 12] on icon at bounding box center [824, 13] width 14 height 14
click at [758, 10] on input "search" at bounding box center [660, 13] width 314 height 25
paste input "56528885"
type input "56528885"
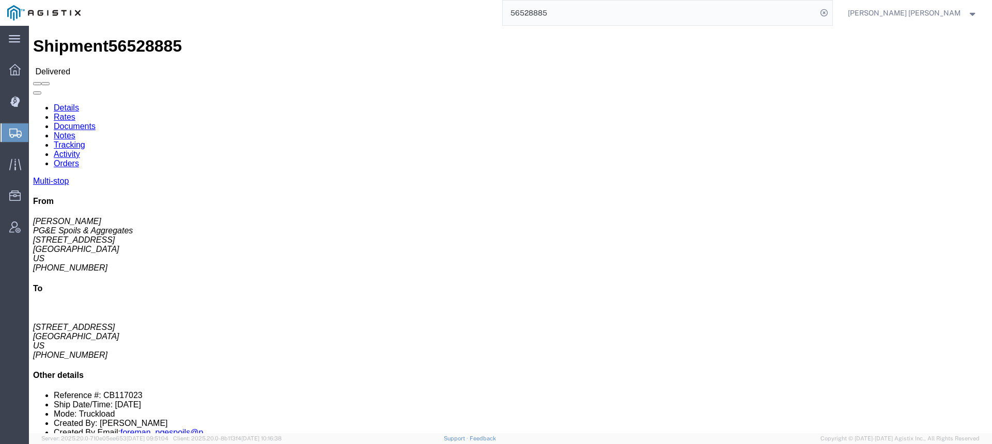
click link "Documents"
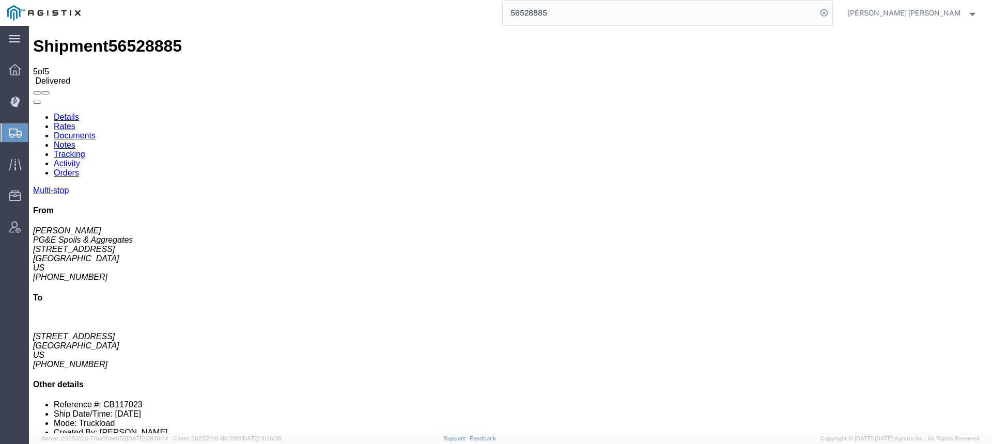
checkbox input "true"
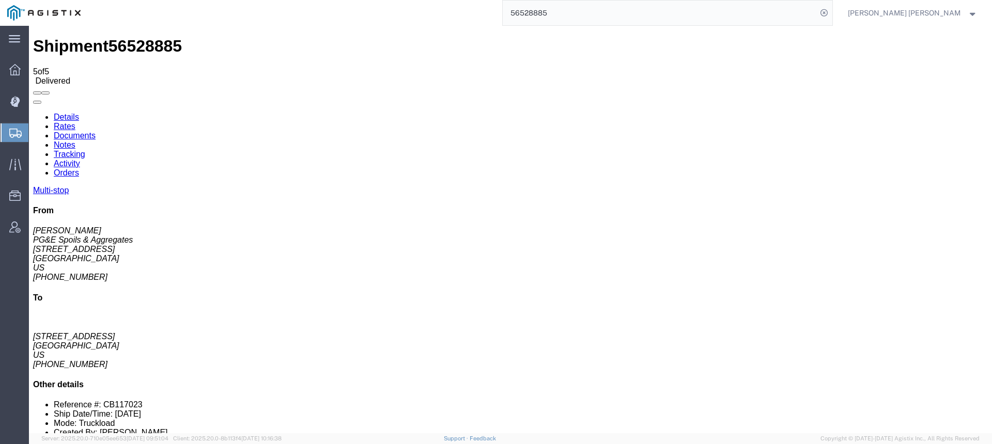
checkbox input "true"
click at [620, 11] on input "56528885" at bounding box center [660, 13] width 314 height 25
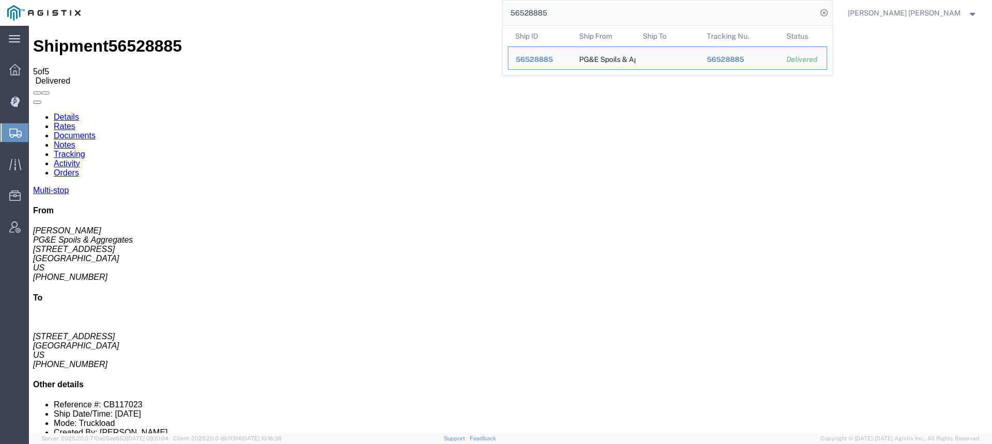
drag, startPoint x: 621, startPoint y: 12, endPoint x: 499, endPoint y: 6, distance: 121.6
click at [500, 6] on div "56528885 Ship ID Ship From Ship To Tracking Nu. Status Ship ID 56528885 Ship Fr…" at bounding box center [460, 13] width 745 height 26
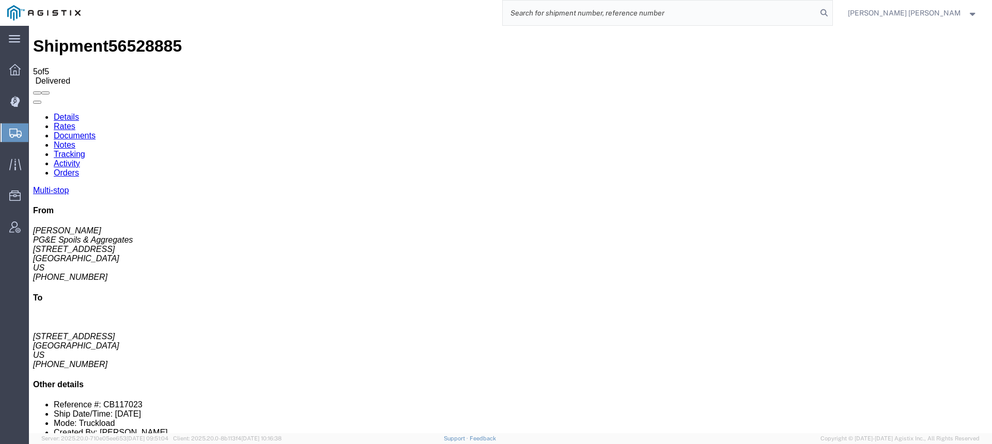
paste input "56528880"
type input "56528880"
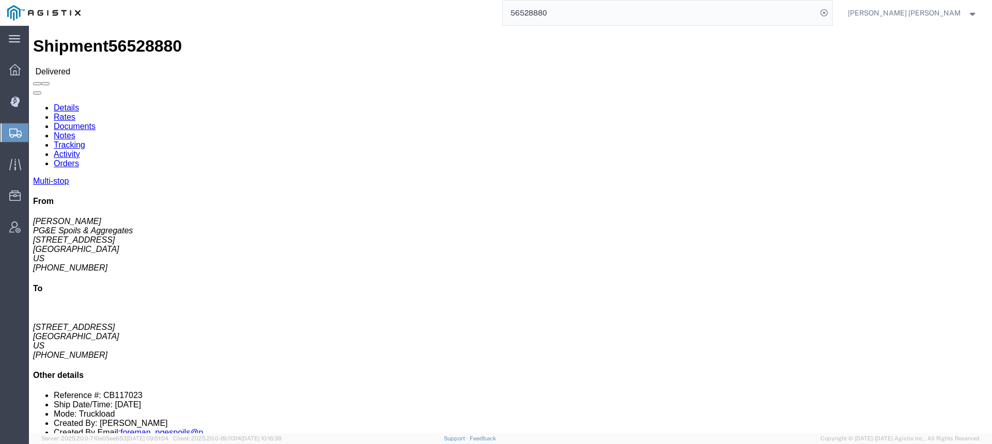
click link "Documents"
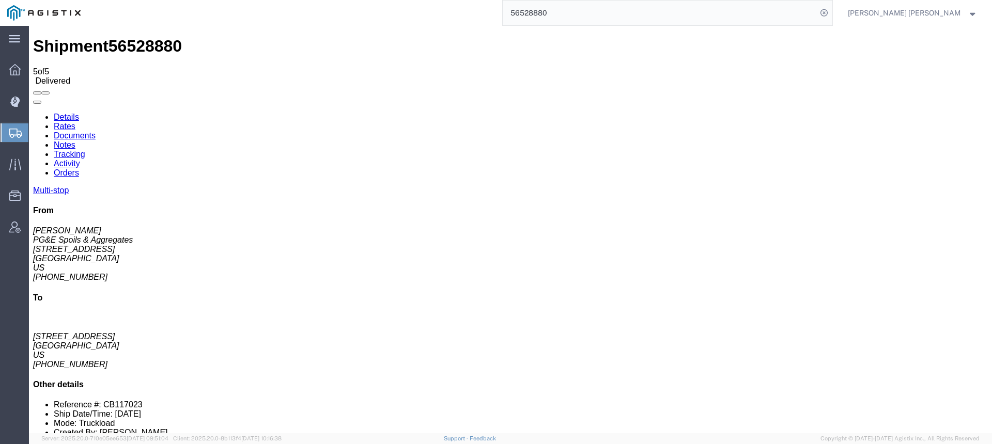
checkbox input "true"
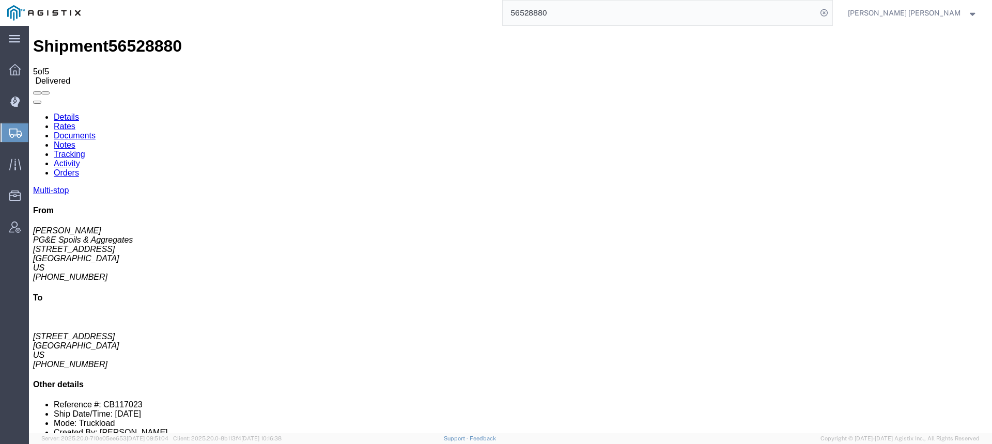
checkbox input "true"
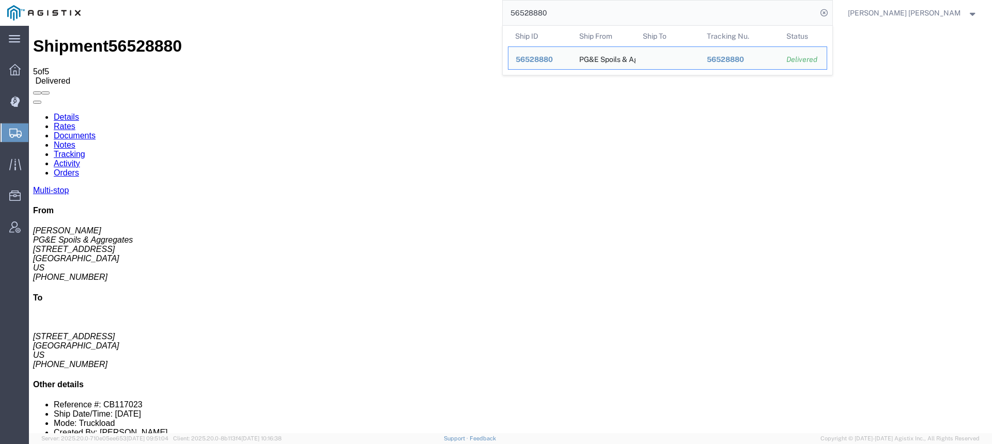
drag, startPoint x: 609, startPoint y: 13, endPoint x: 520, endPoint y: 9, distance: 89.5
click at [520, 9] on div "56528880 Ship ID Ship From Ship To Tracking Nu. Status Ship ID 56528880 Ship Fr…" at bounding box center [460, 13] width 745 height 26
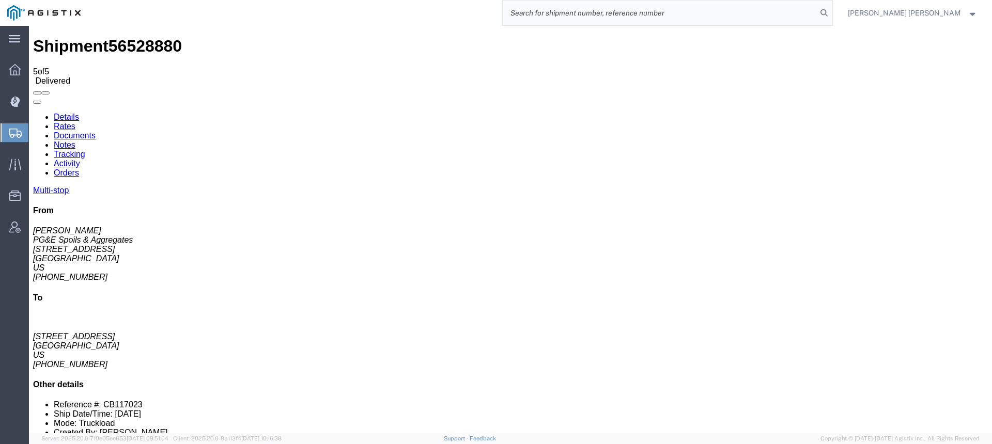
paste input "56514509"
type input "56514509"
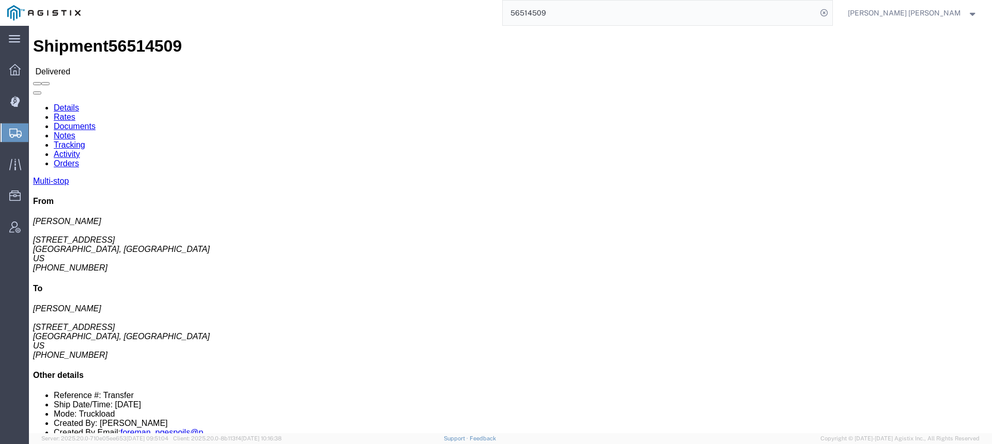
click link "Documents"
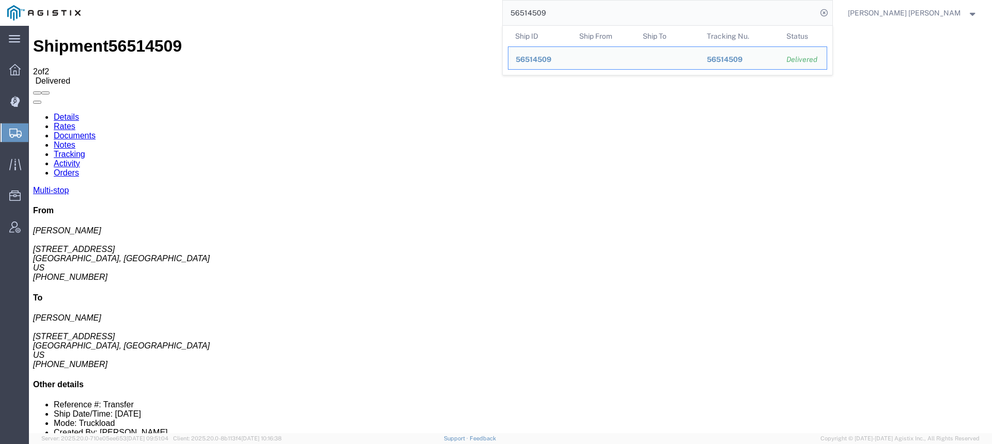
drag, startPoint x: 575, startPoint y: 11, endPoint x: 516, endPoint y: 4, distance: 59.4
click at [516, 4] on div "56514509 Ship ID Ship From Ship To Tracking Nu. Status Ship ID 56514509 Ship Fr…" at bounding box center [460, 13] width 745 height 26
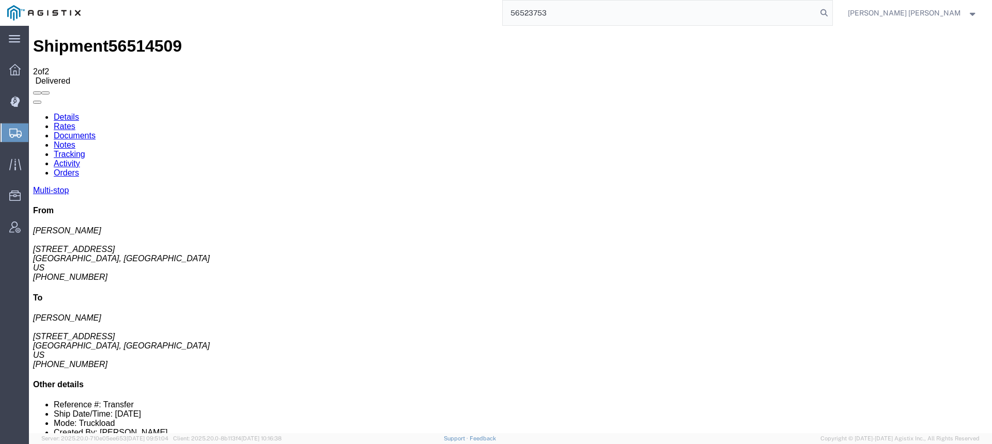
type input "56523753"
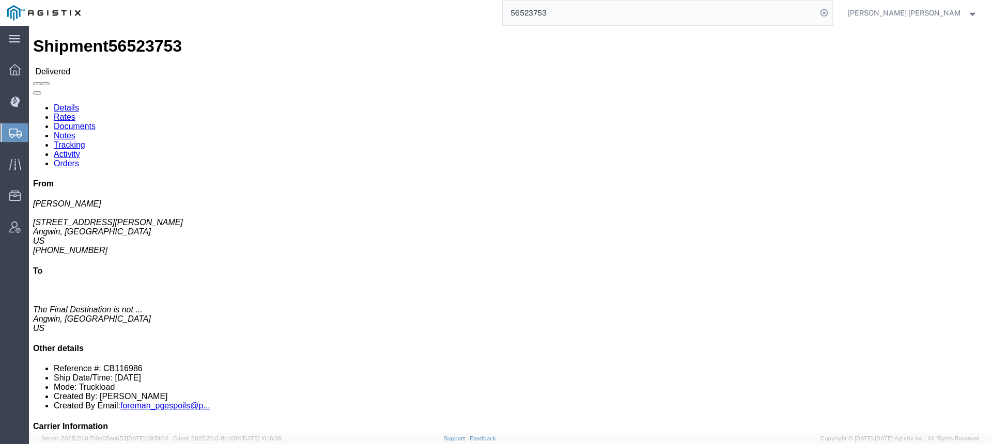
click link "Documents"
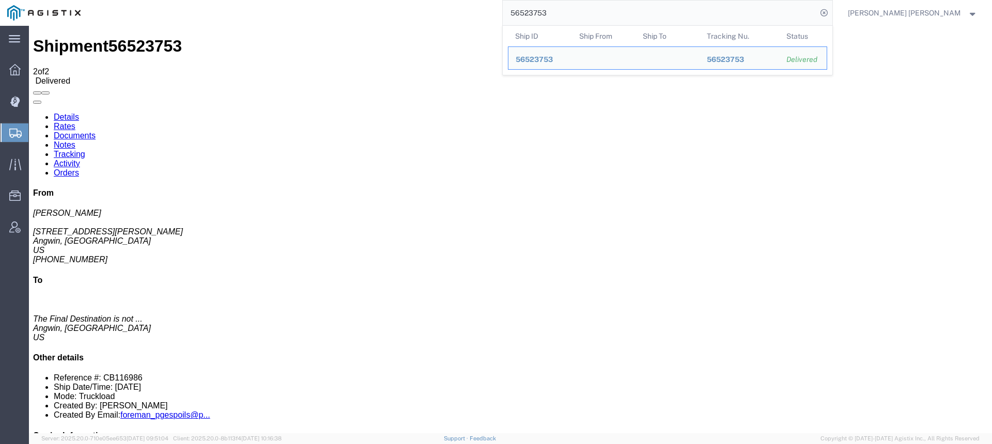
drag, startPoint x: 600, startPoint y: 10, endPoint x: 513, endPoint y: 5, distance: 87.5
click at [514, 5] on div "56523753 Ship ID Ship From Ship To Tracking Nu. Status Ship ID 56523753 Ship Fr…" at bounding box center [460, 13] width 745 height 26
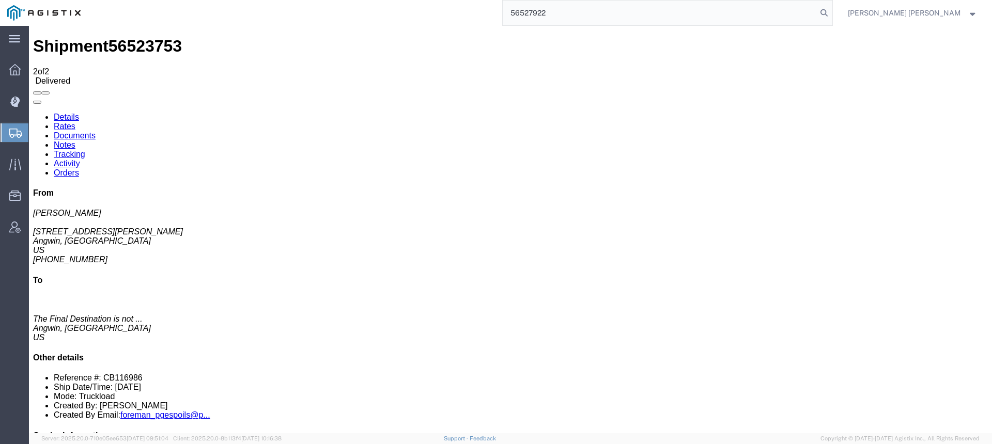
type input "56527922"
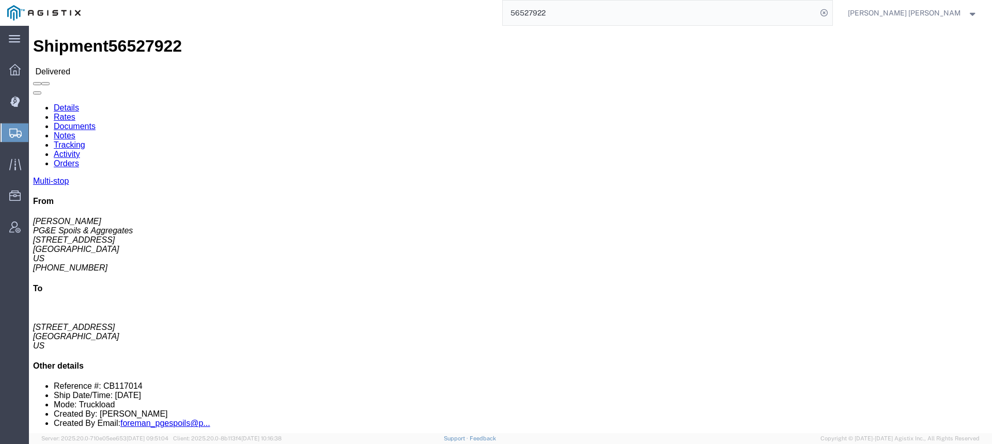
click link "Documents"
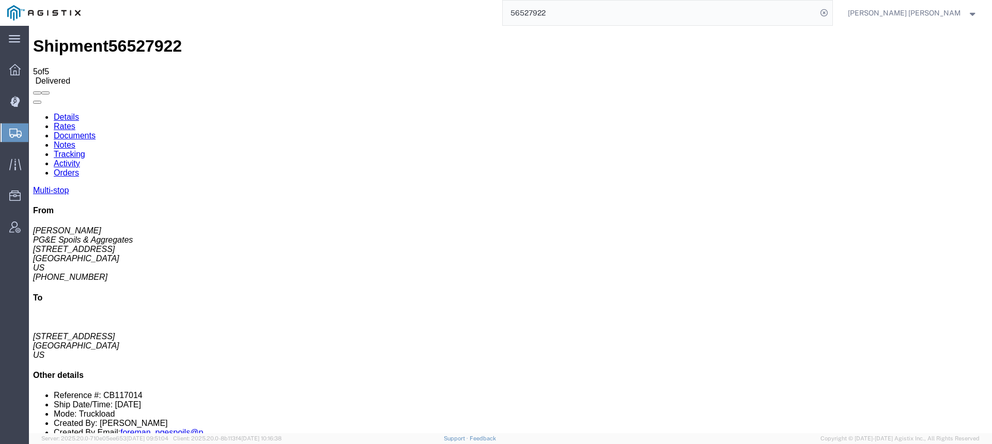
checkbox input "true"
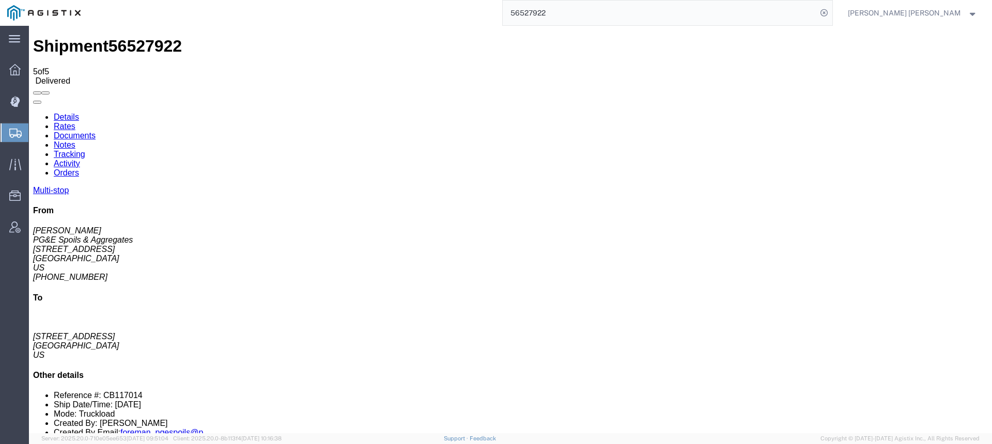
checkbox input "true"
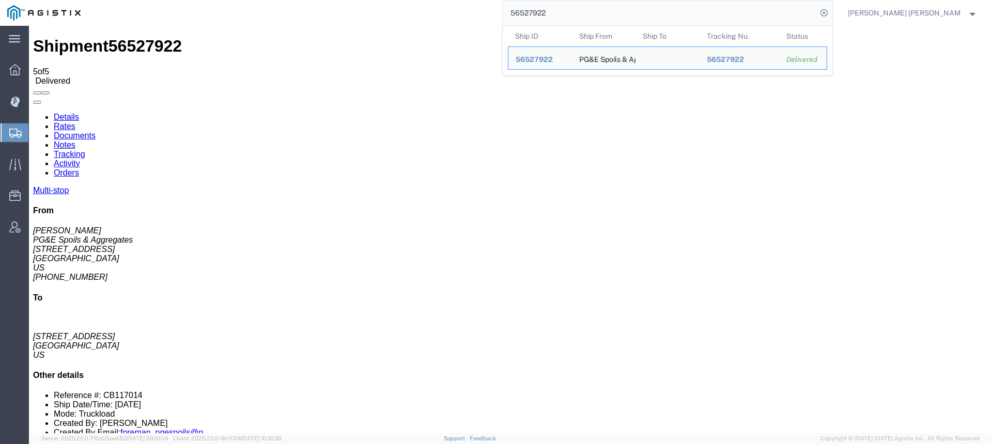
drag, startPoint x: 612, startPoint y: 12, endPoint x: 514, endPoint y: 6, distance: 98.9
click at [514, 6] on div "56527922 Ship ID Ship From Ship To Tracking Nu. Status Ship ID 56527922 Ship Fr…" at bounding box center [460, 13] width 745 height 26
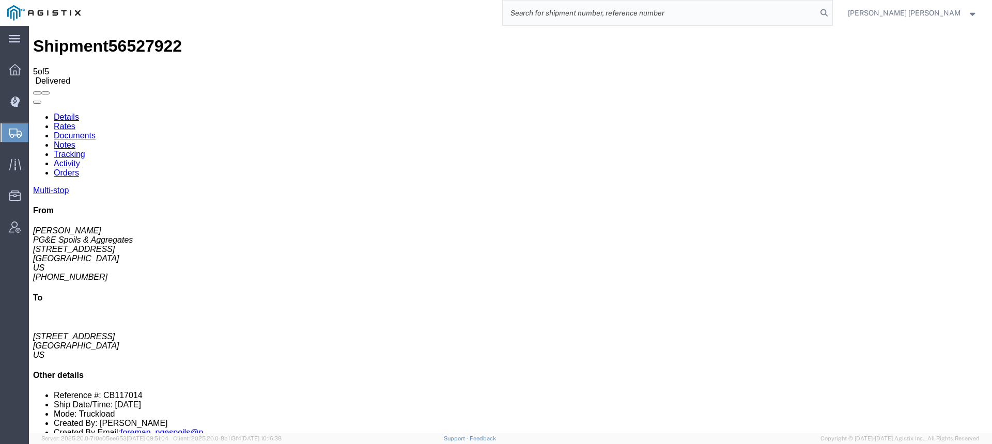
paste input "56528897"
type input "56528897"
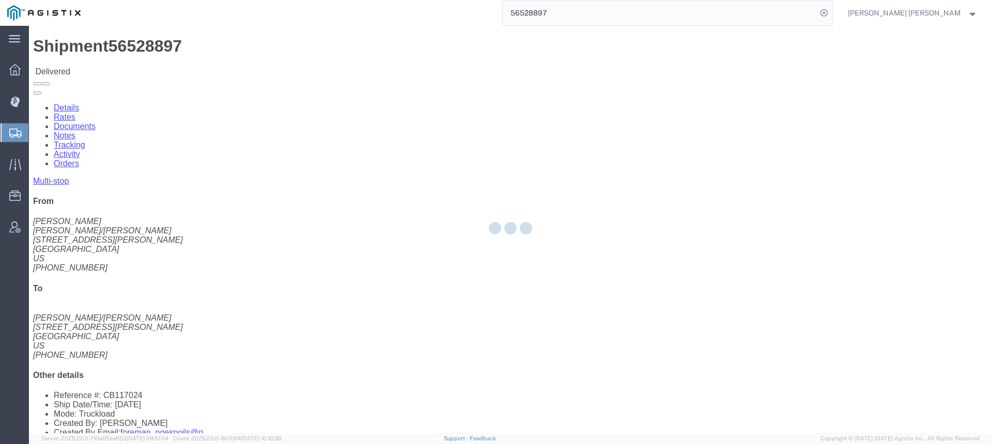
click div
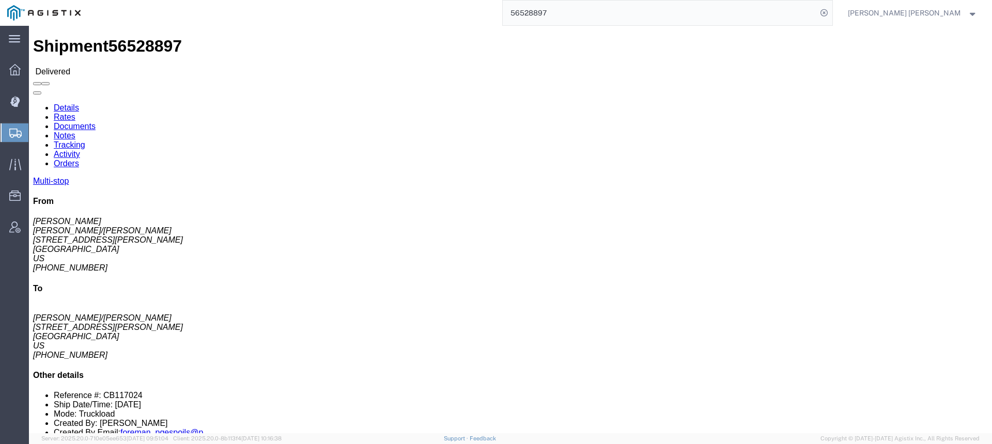
click link "Documents"
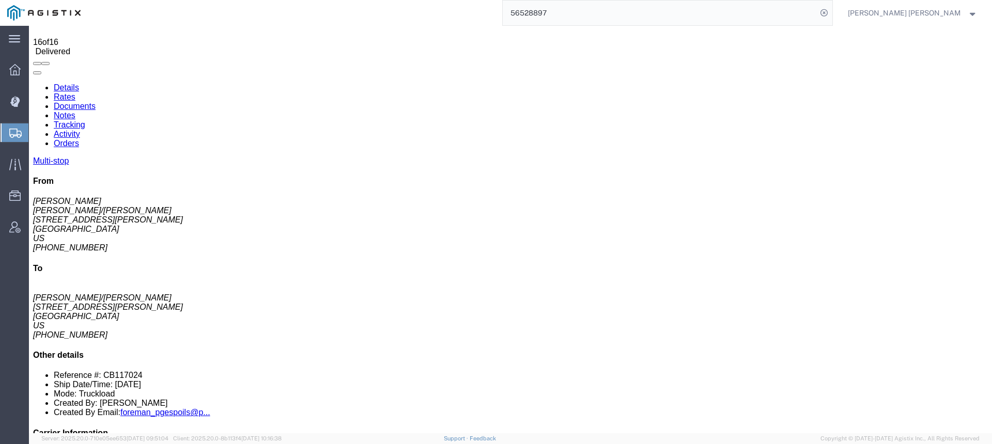
scroll to position [35, 0]
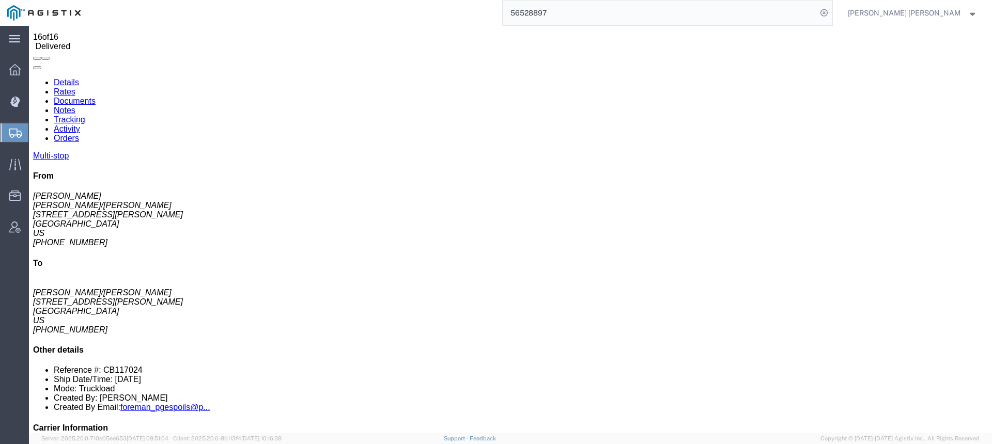
checkbox input "true"
drag, startPoint x: 39, startPoint y: 148, endPoint x: 42, endPoint y: 159, distance: 11.3
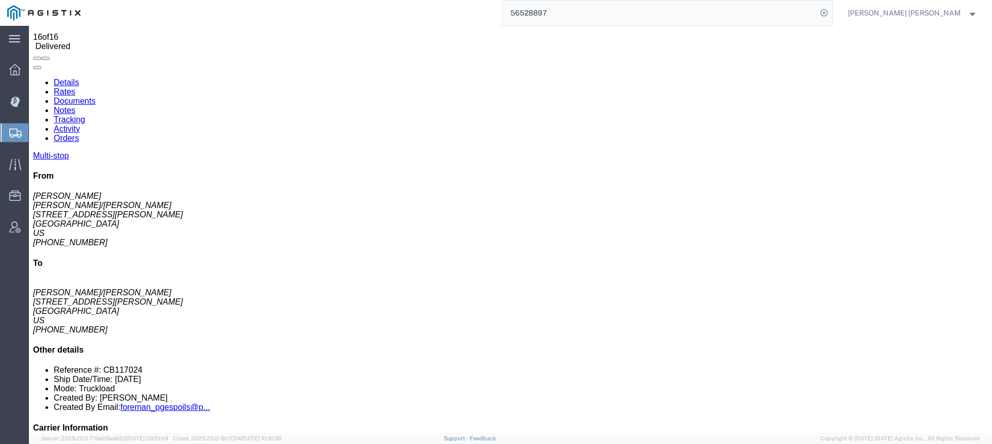
checkbox input "true"
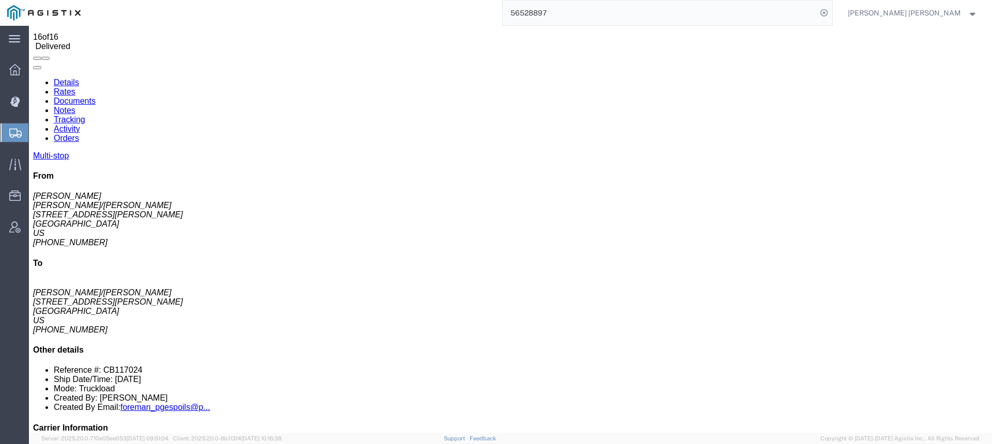
checkbox input "true"
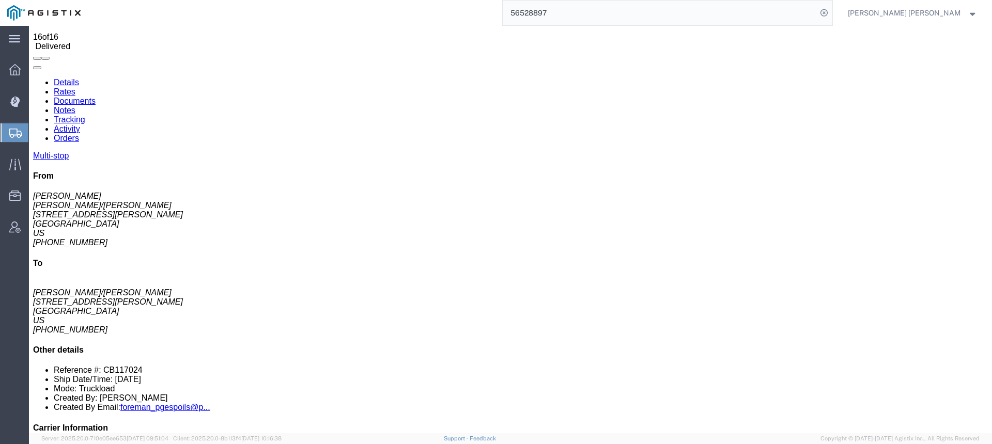
checkbox input "true"
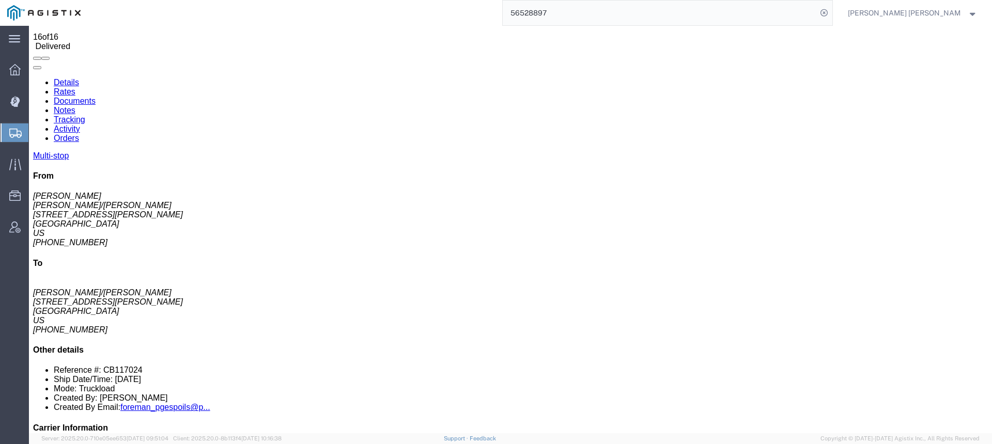
checkbox input "true"
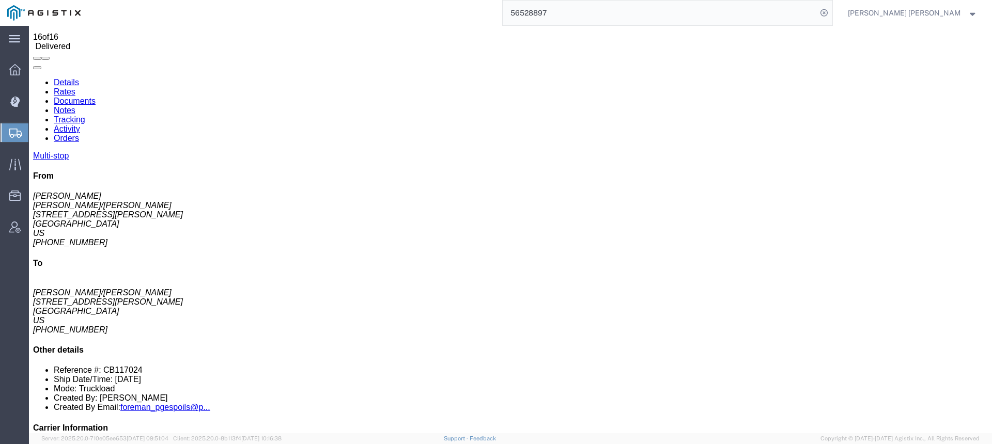
checkbox input "true"
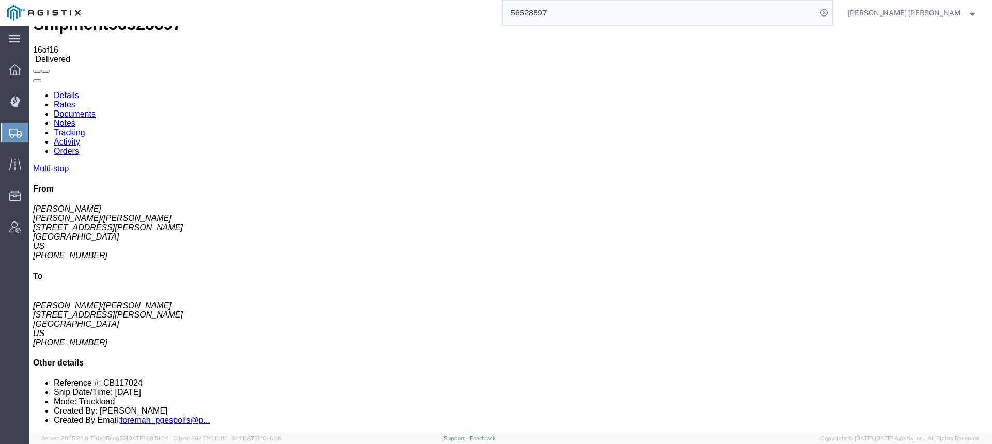
scroll to position [16, 0]
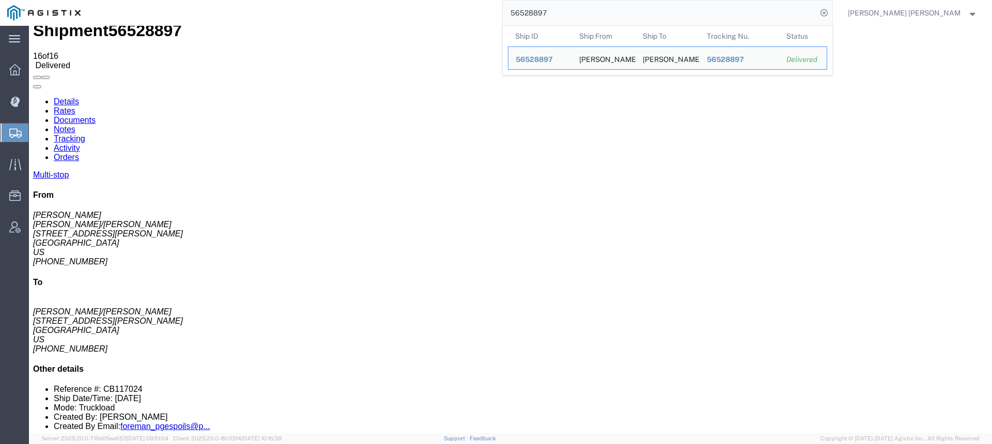
drag, startPoint x: 615, startPoint y: 12, endPoint x: 500, endPoint y: 11, distance: 114.7
click at [501, 11] on div "56528897 Ship ID Ship From Ship To Tracking Nu. Status Ship ID 56528897 Ship Fr…" at bounding box center [460, 13] width 745 height 26
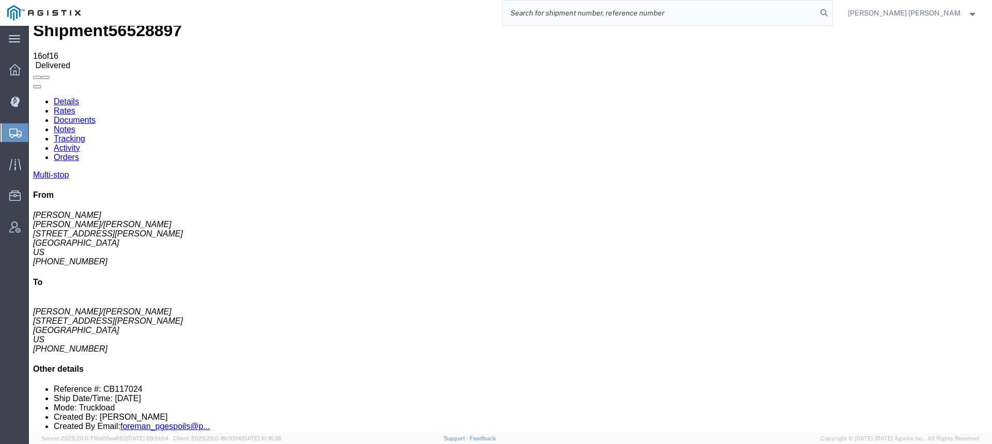
paste input "56514506"
type input "56514506"
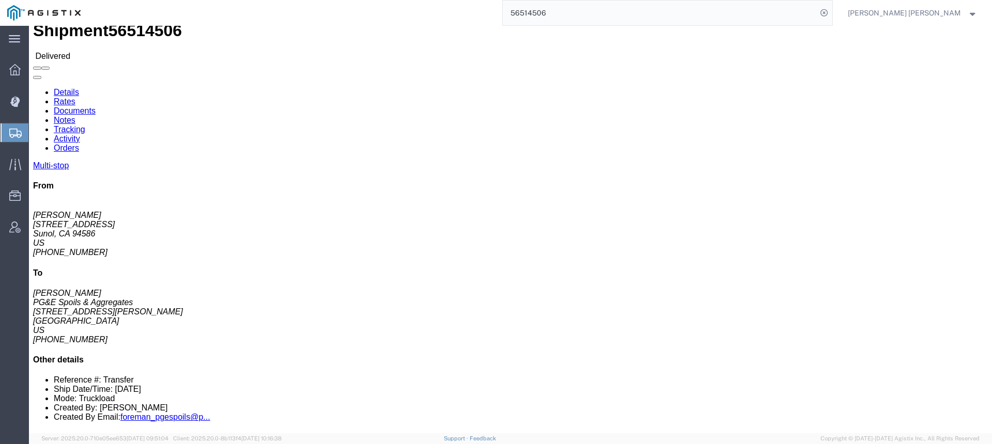
click link "Documents"
